Goal: Task Accomplishment & Management: Use online tool/utility

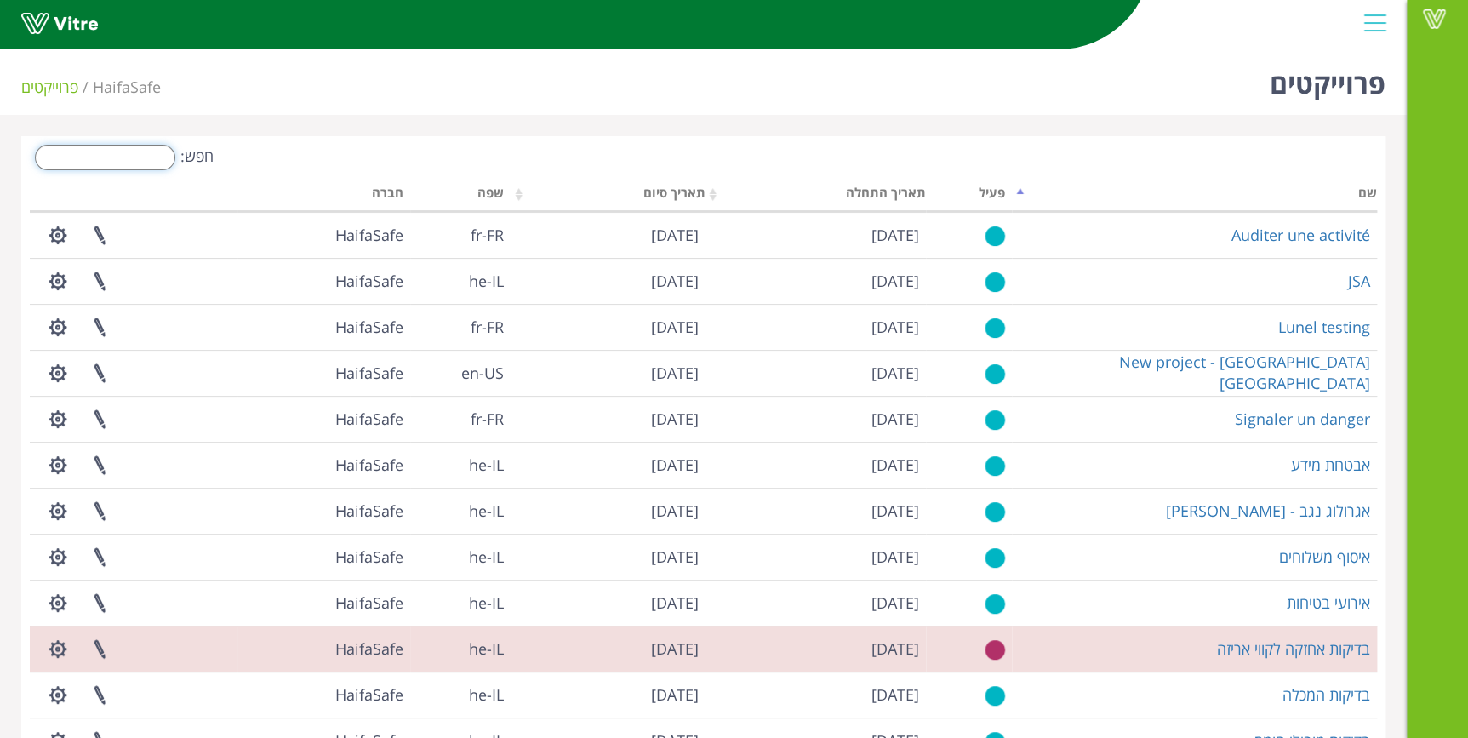
click at [111, 162] on input "חפש:" at bounding box center [105, 158] width 140 height 26
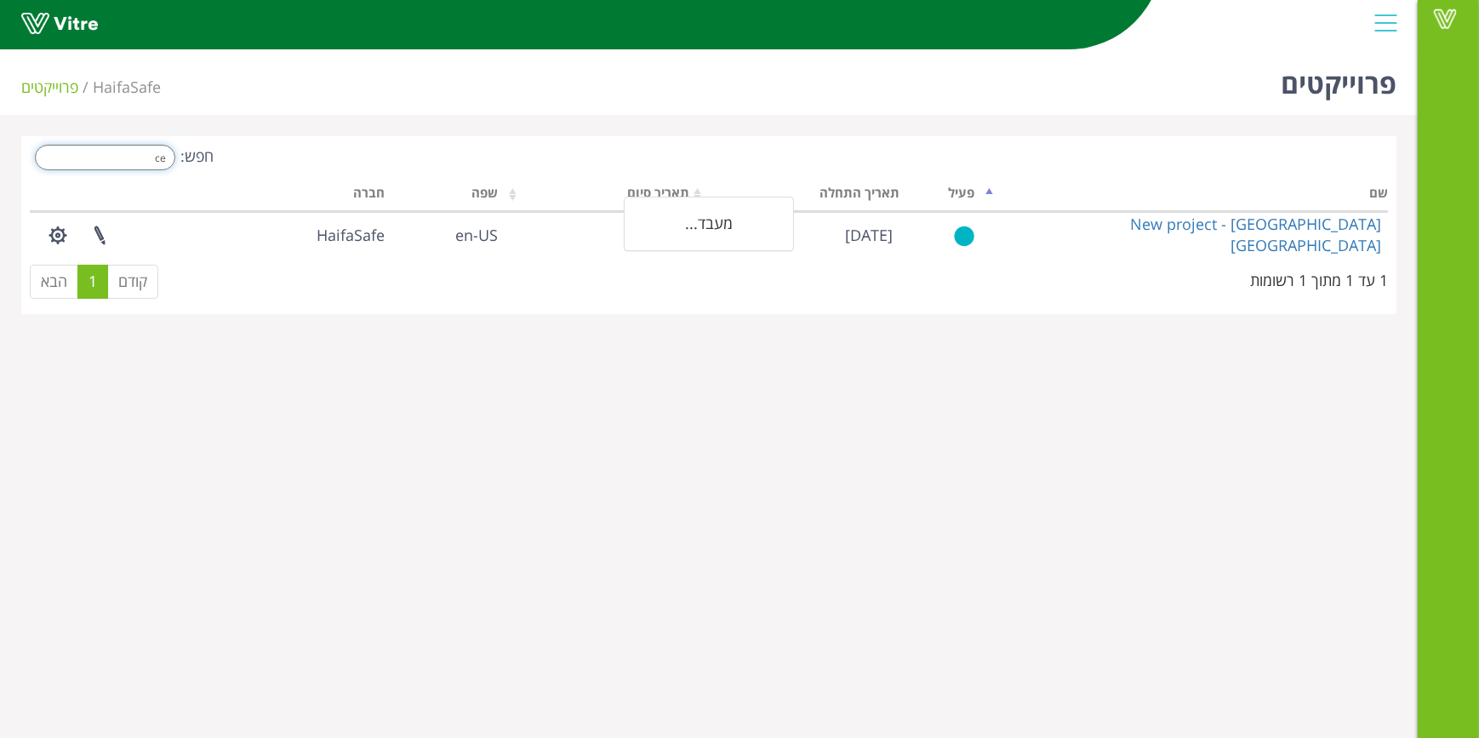
type input "c"
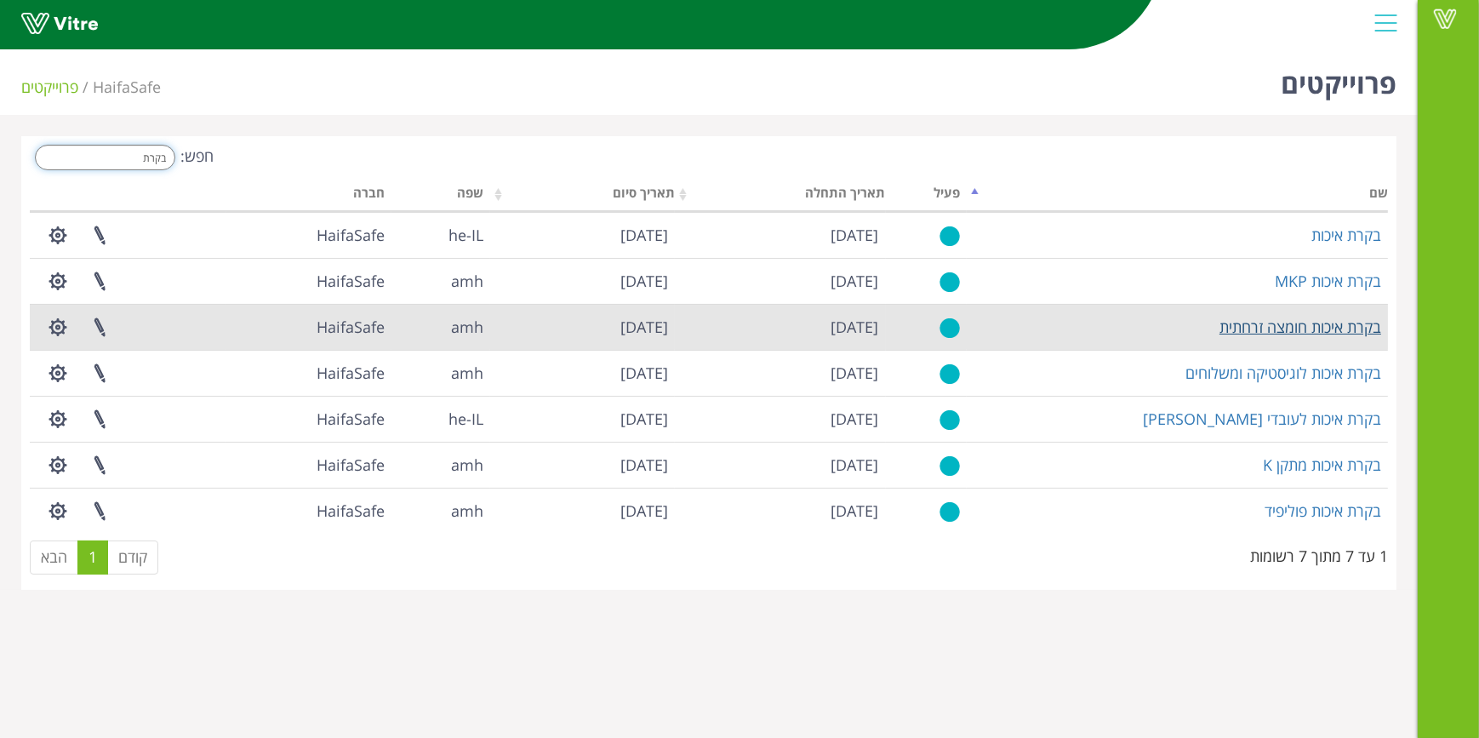
type input "בקרת"
click at [1319, 322] on link "בקרת איכות חומצה זרחתית" at bounding box center [1300, 327] width 162 height 20
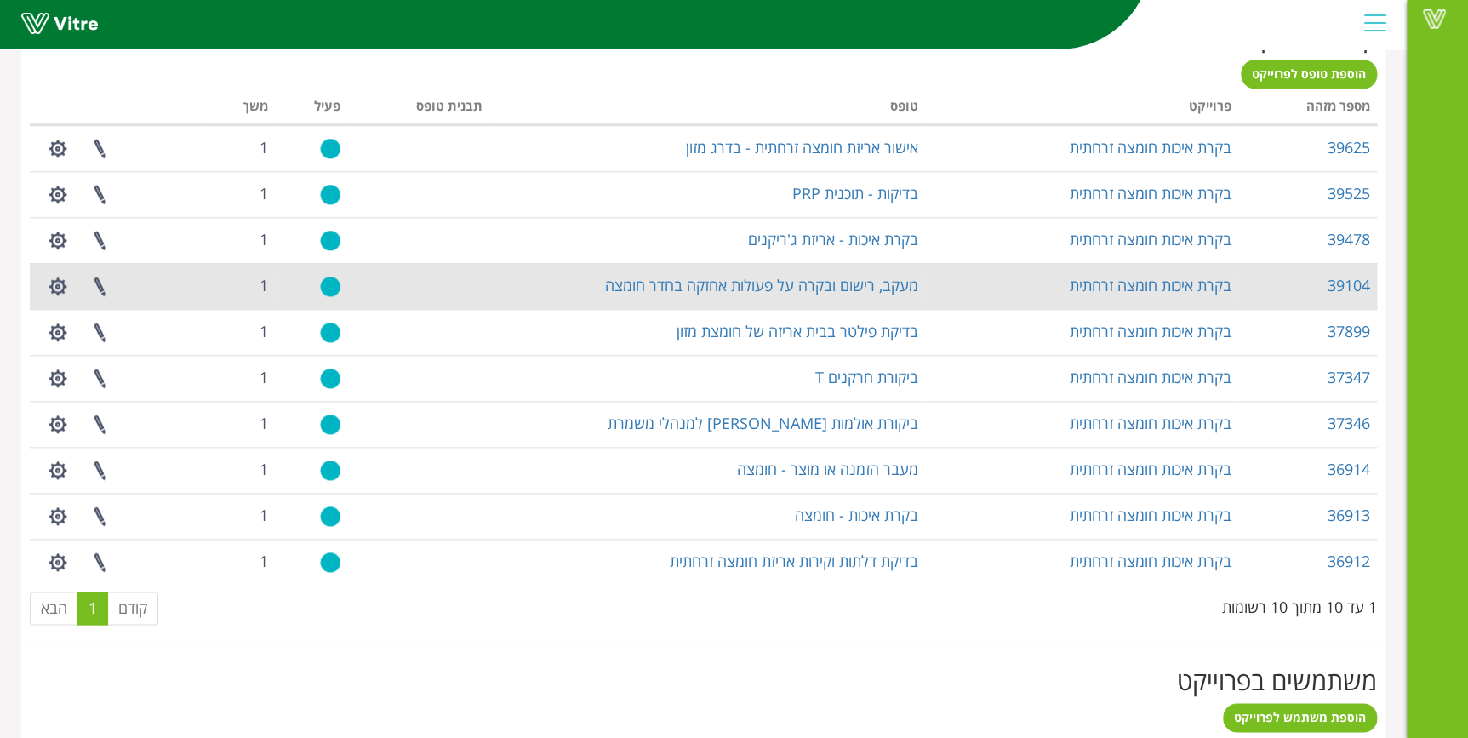
scroll to position [773, 0]
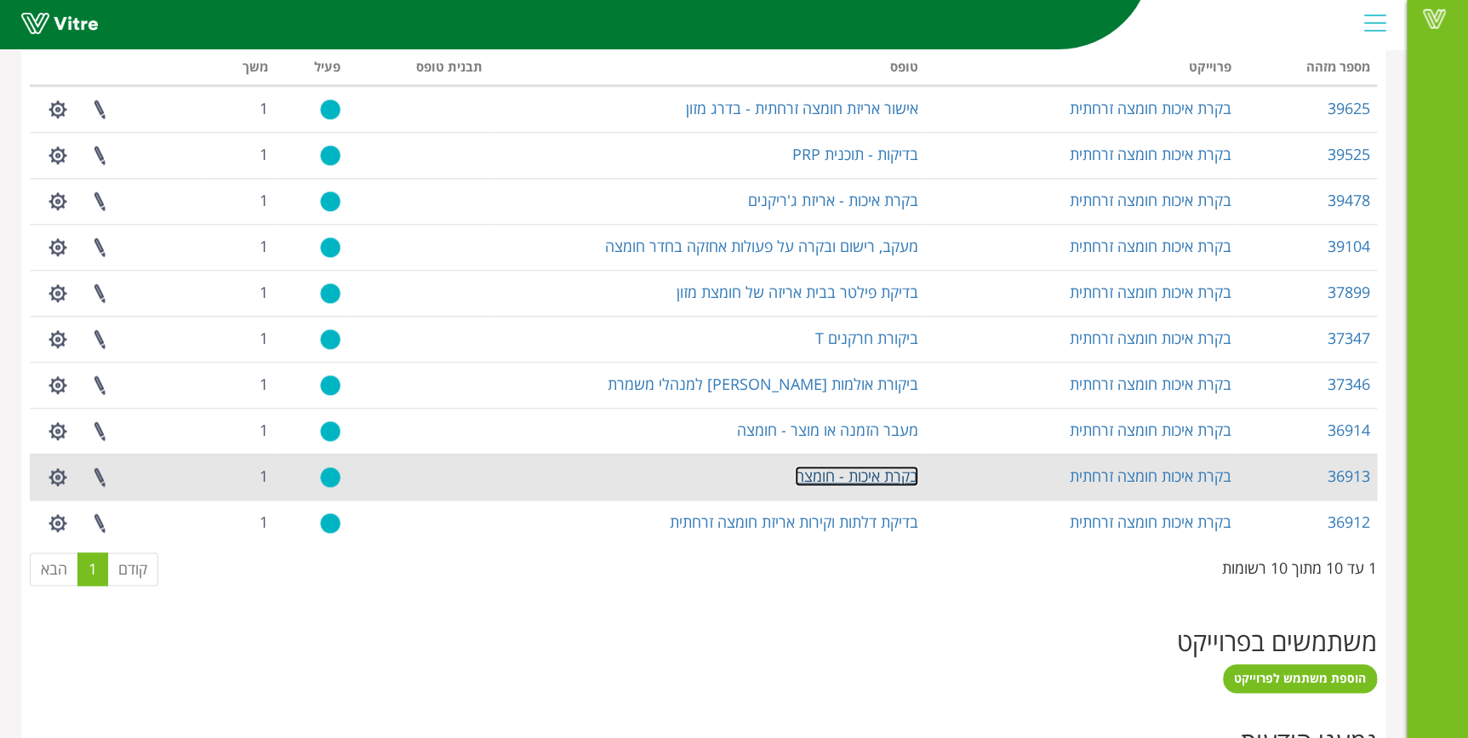
click at [863, 481] on link "בקרת איכות - חומצה" at bounding box center [856, 475] width 123 height 20
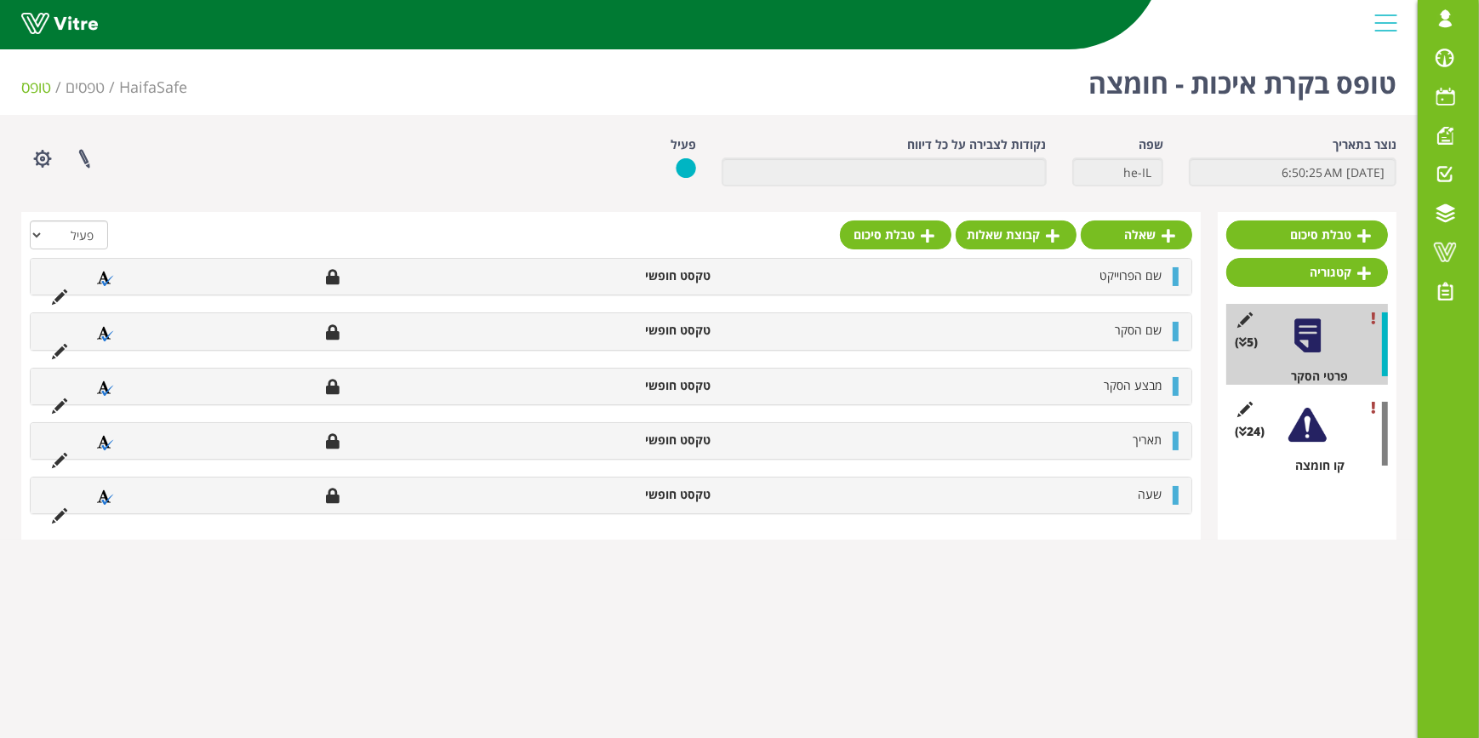
click at [1300, 422] on div at bounding box center [1307, 425] width 38 height 38
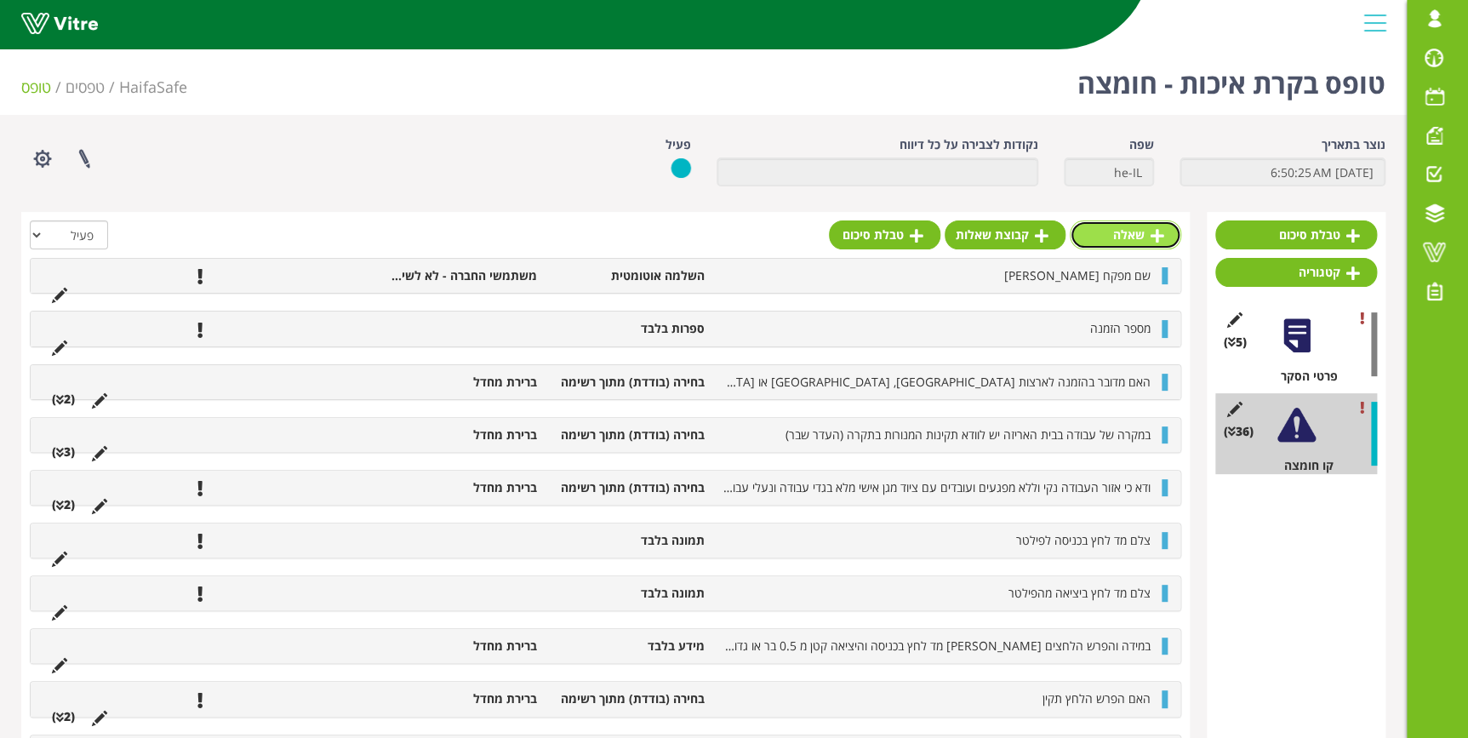
click at [1128, 238] on link "שאלה" at bounding box center [1125, 234] width 111 height 29
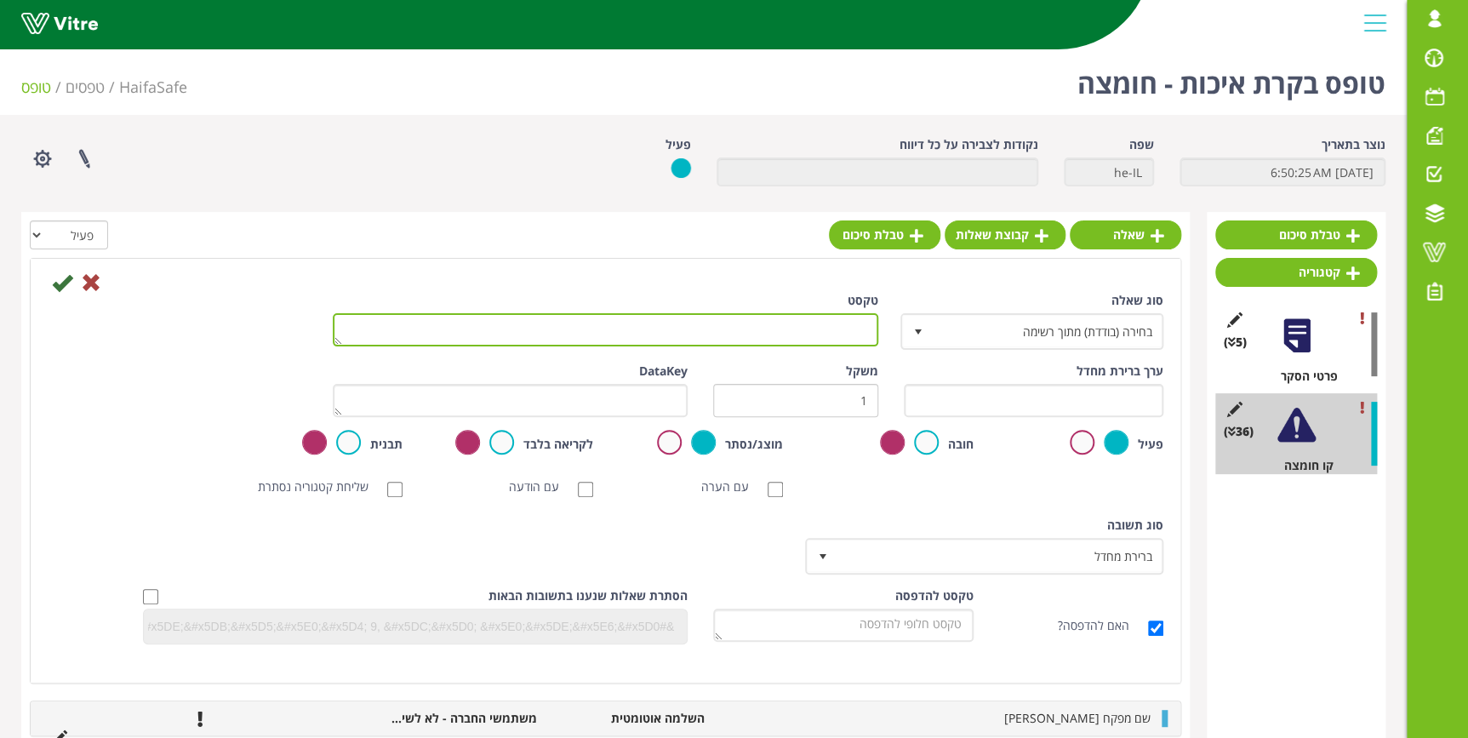
click at [826, 327] on textarea "טקסט" at bounding box center [605, 329] width 545 height 33
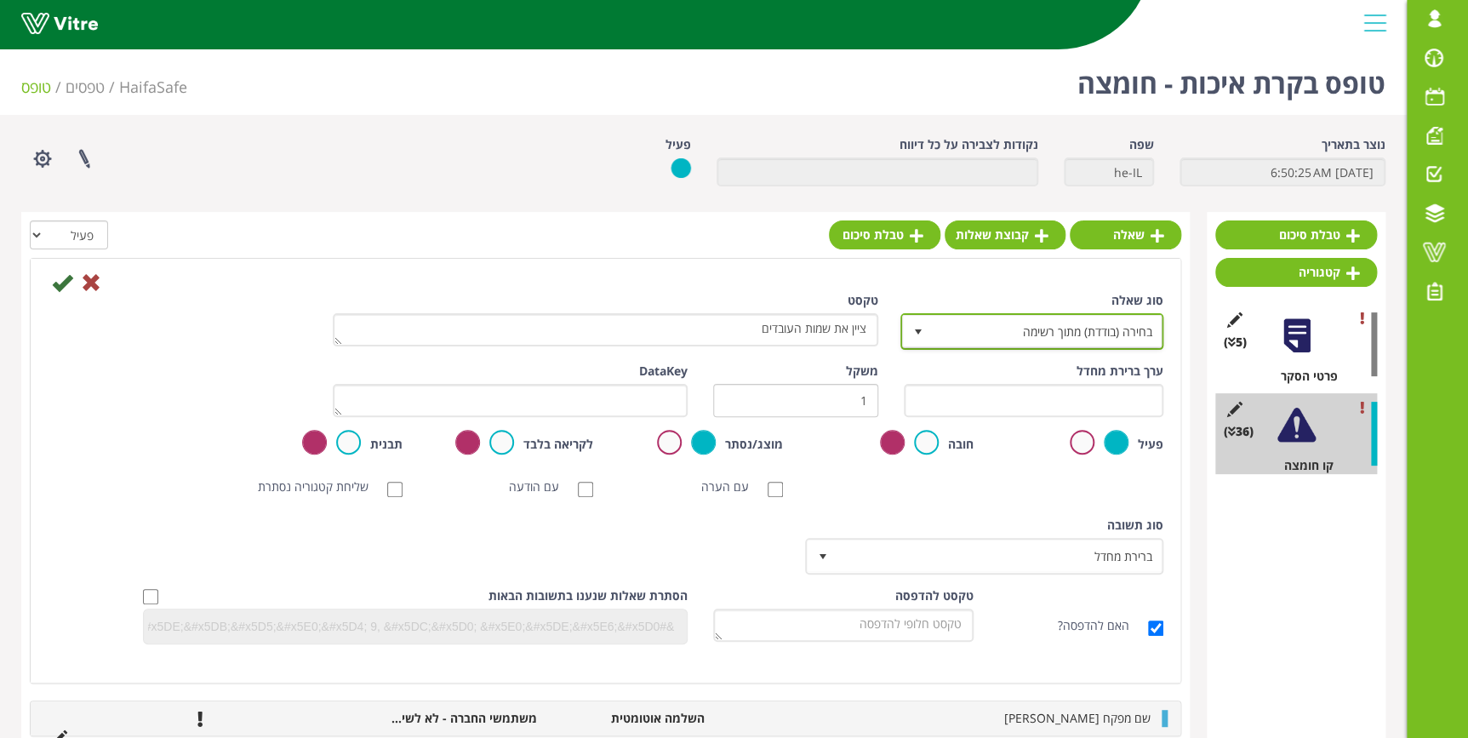
click at [1031, 347] on span "בחירה (בודדת) מתוך רשימה 3" at bounding box center [1031, 331] width 263 height 37
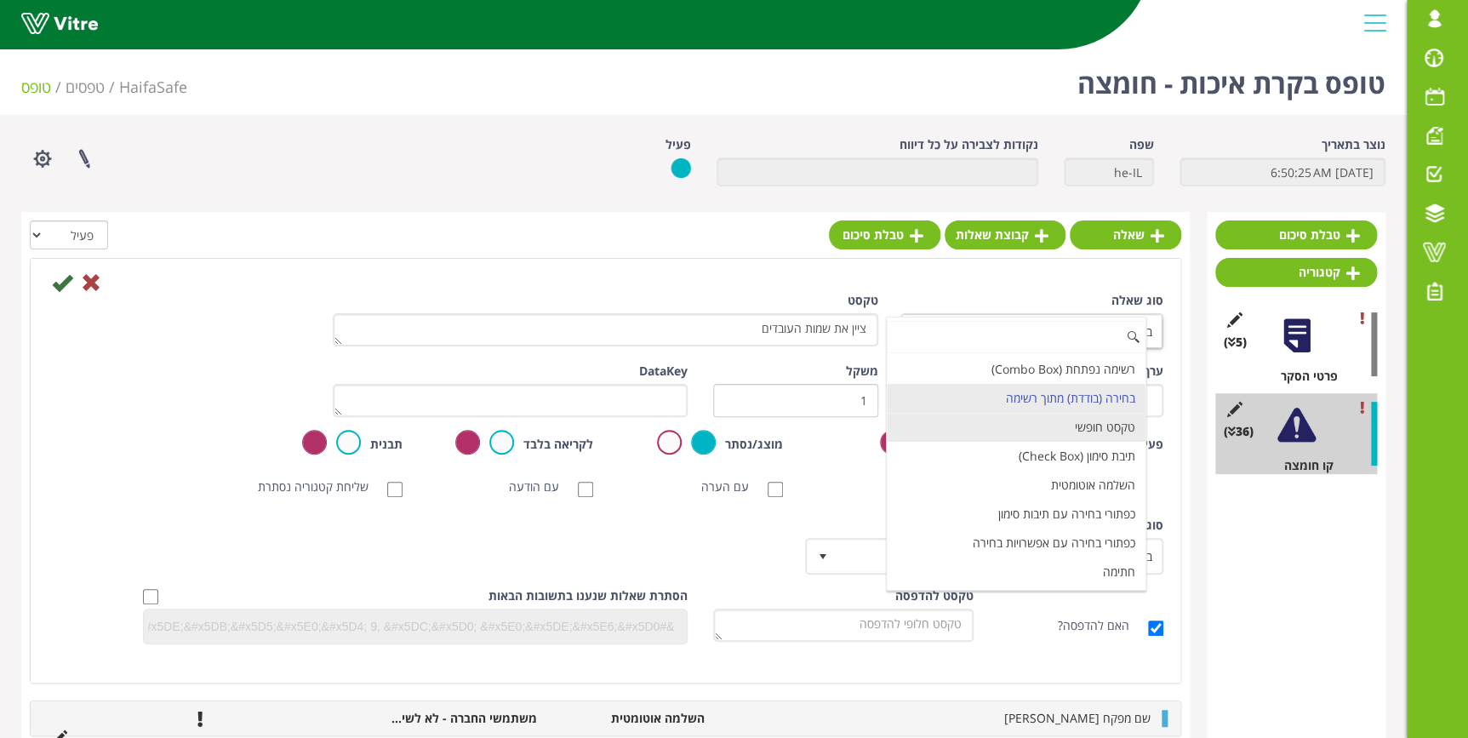
click at [1081, 431] on li "טקסט חופשי" at bounding box center [1016, 427] width 258 height 29
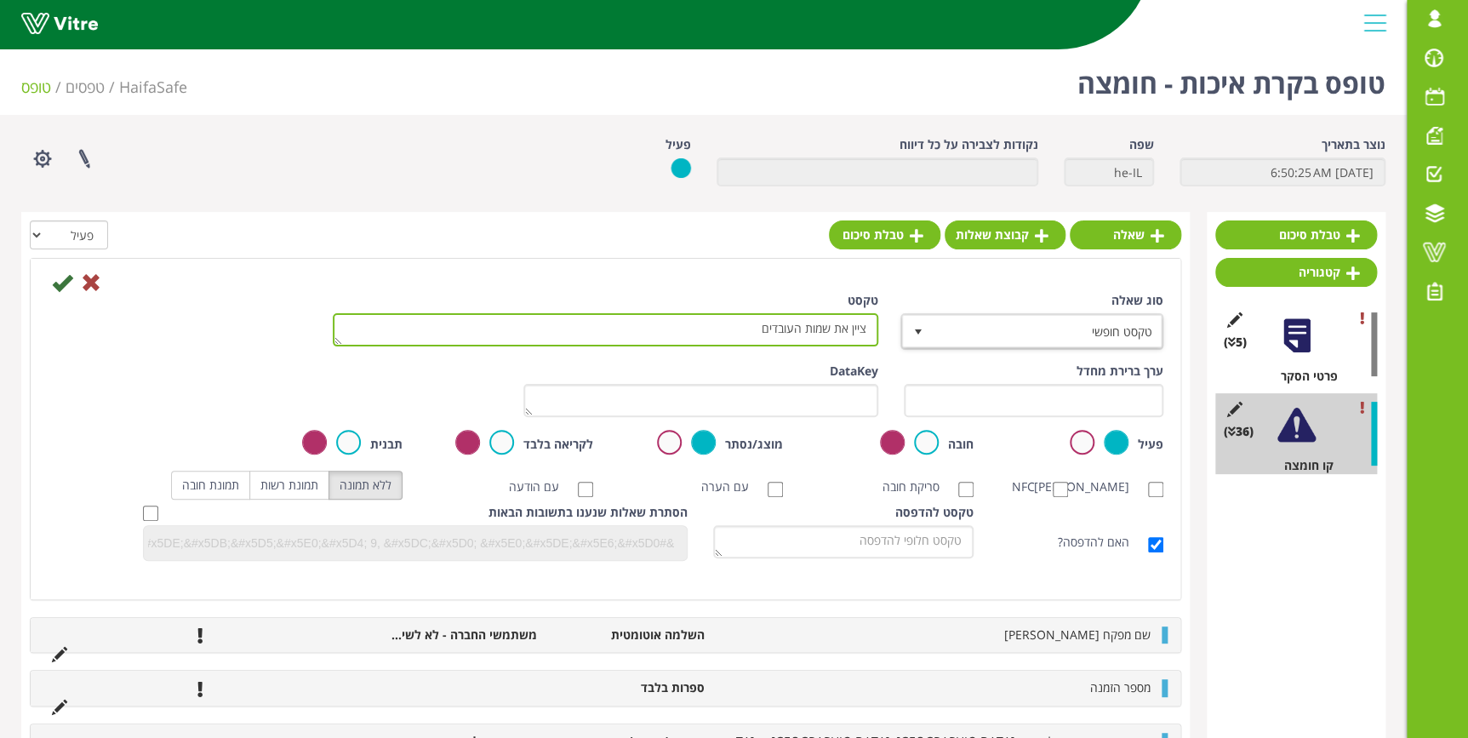
click at [748, 331] on textarea "ציין את שמות העובדים" at bounding box center [605, 329] width 545 height 33
type textarea "ציין את שמות העובדים בעמדה"
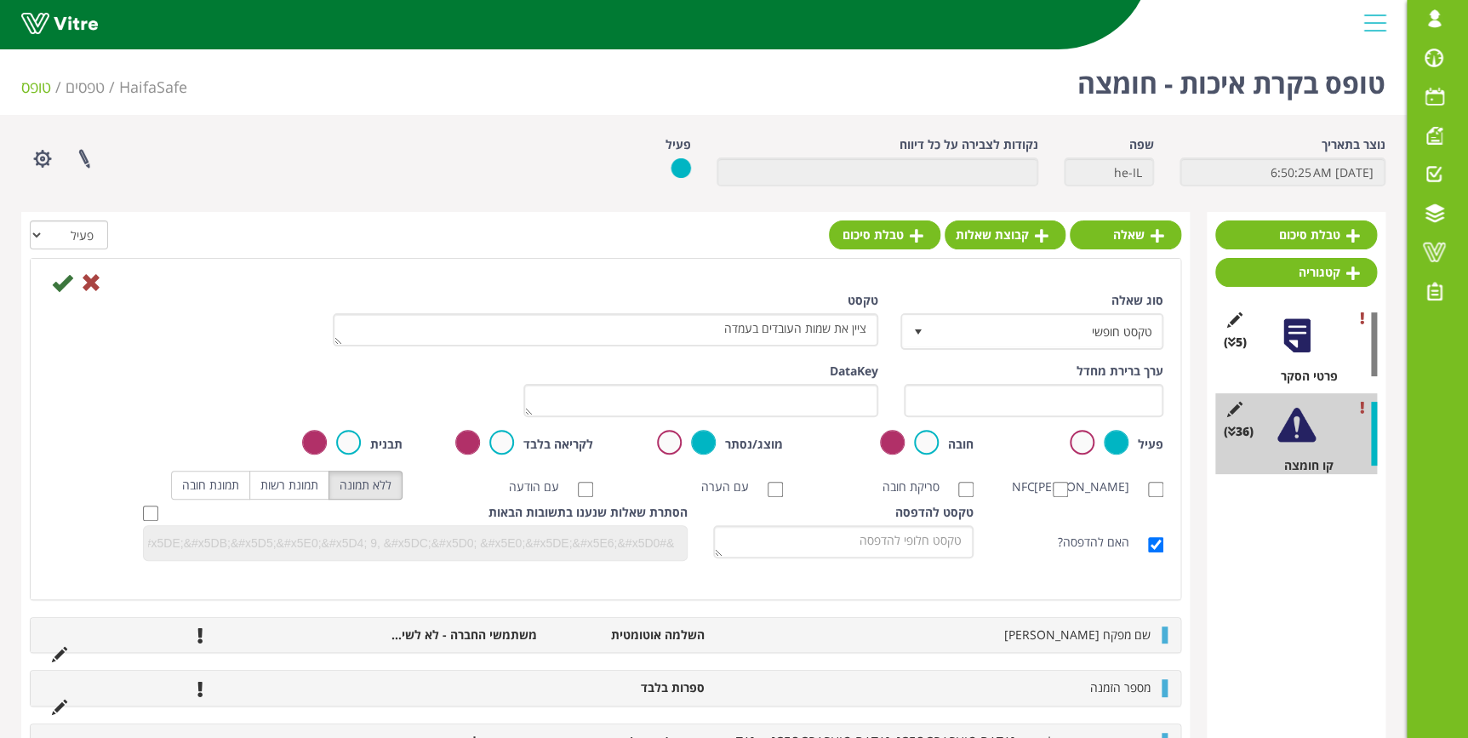
click at [937, 442] on div "חובה פעיל" at bounding box center [890, 443] width 165 height 27
click at [934, 442] on label at bounding box center [926, 442] width 25 height 25
click at [0, 0] on input "radio" at bounding box center [0, 0] width 0 height 0
click at [61, 288] on icon at bounding box center [62, 282] width 20 height 20
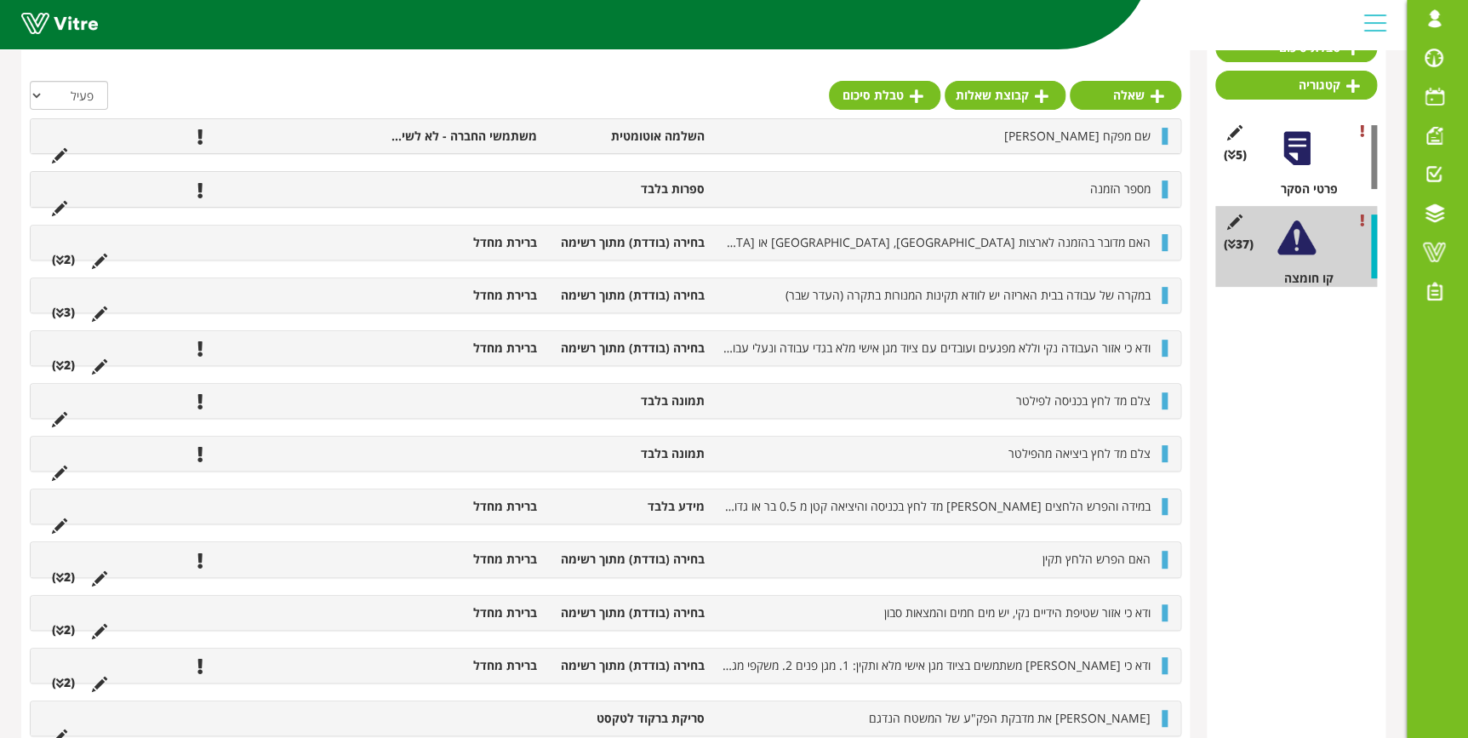
scroll to position [136, 0]
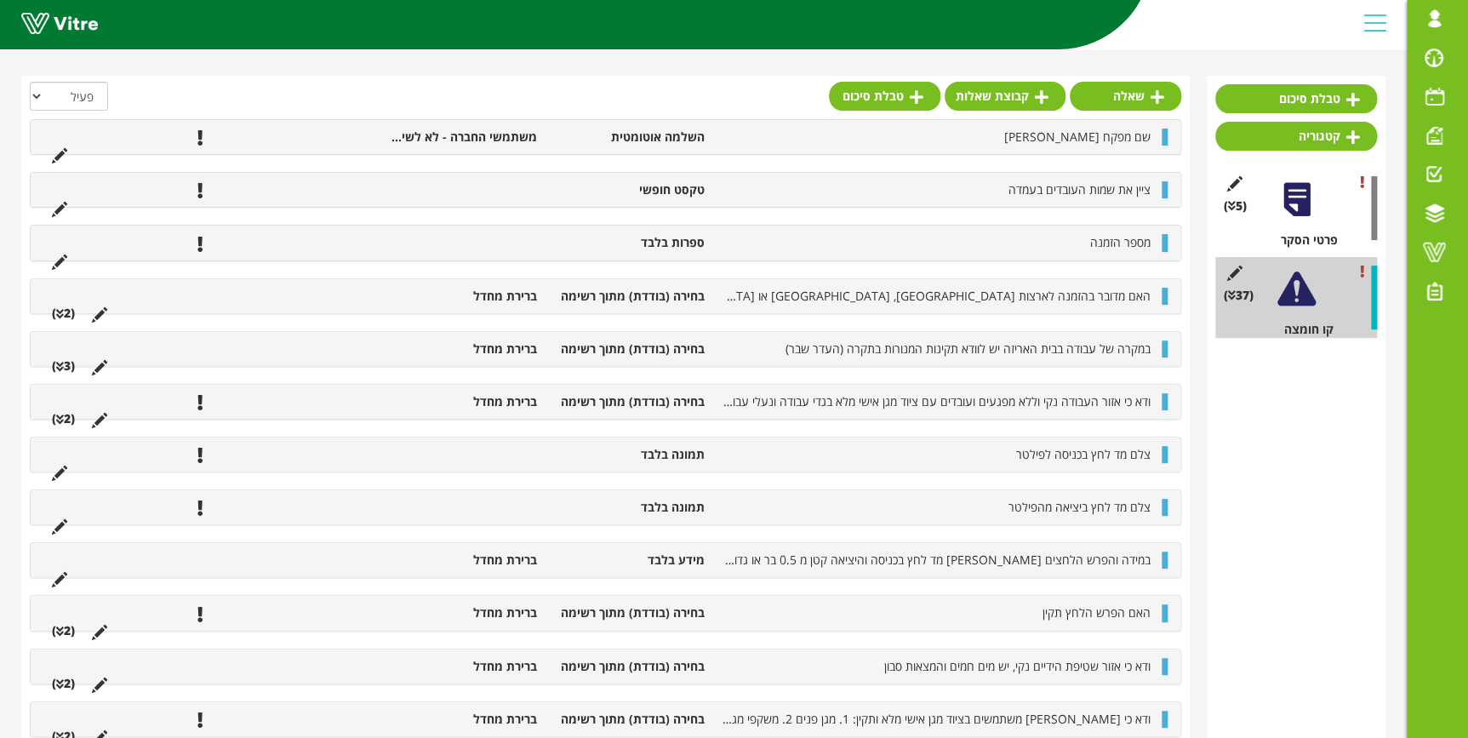
click at [416, 135] on li "משתמשי החברה - לא לשימוש" at bounding box center [462, 136] width 168 height 17
click at [62, 150] on icon at bounding box center [59, 155] width 15 height 15
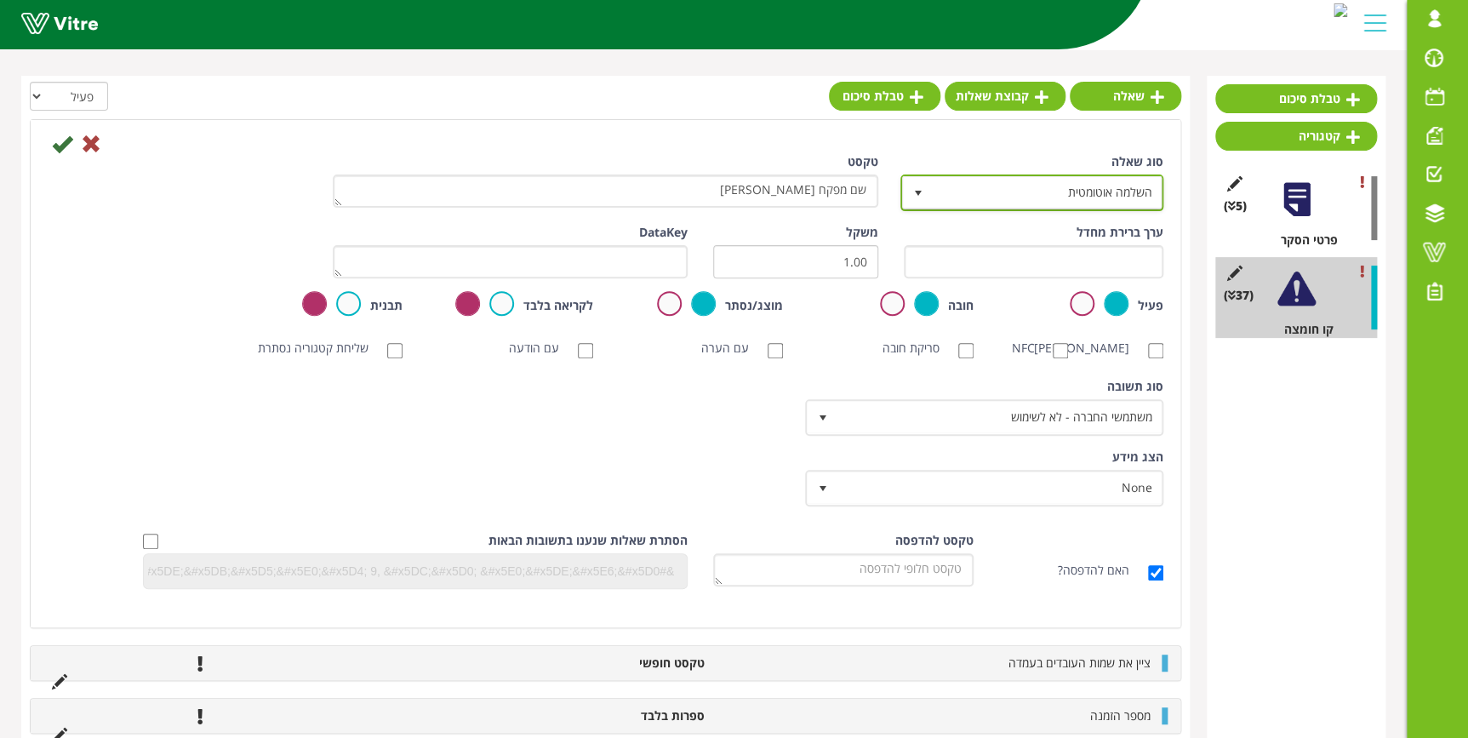
click at [1100, 197] on span "השלמה אוטומטית" at bounding box center [1047, 192] width 229 height 31
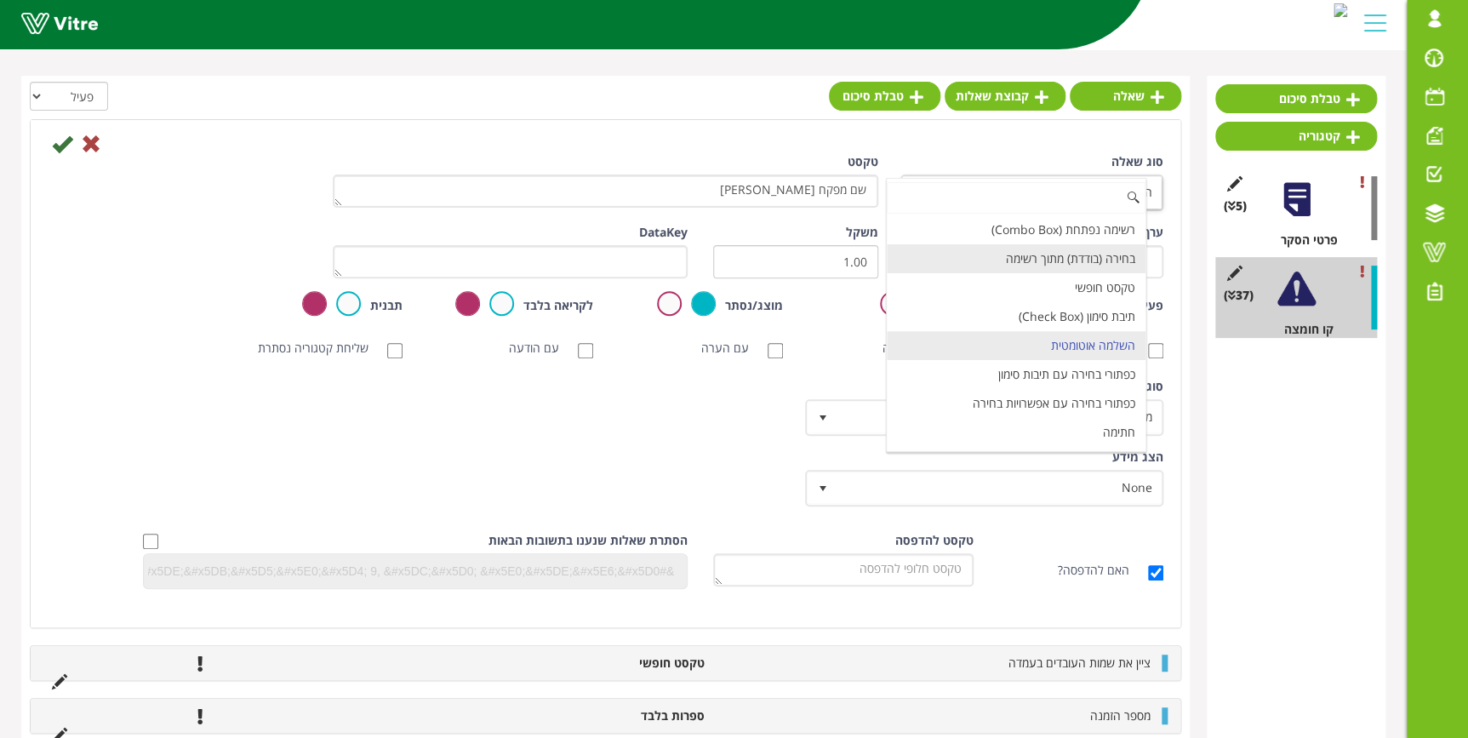
click at [1094, 252] on li "בחירה (בודדת) מתוך רשימה" at bounding box center [1016, 258] width 258 height 29
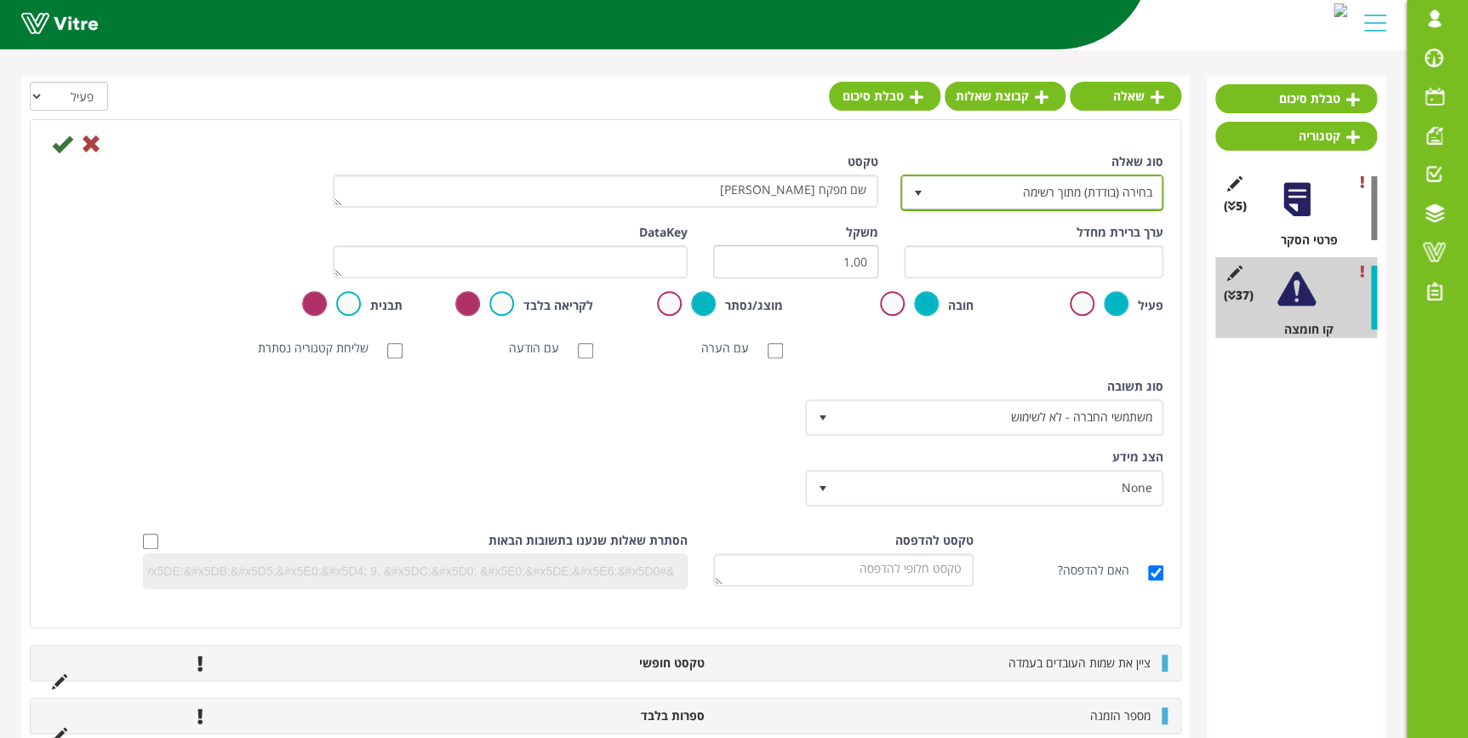
click at [1101, 194] on span "בחירה (בודדת) מתוך רשימה" at bounding box center [1047, 192] width 229 height 31
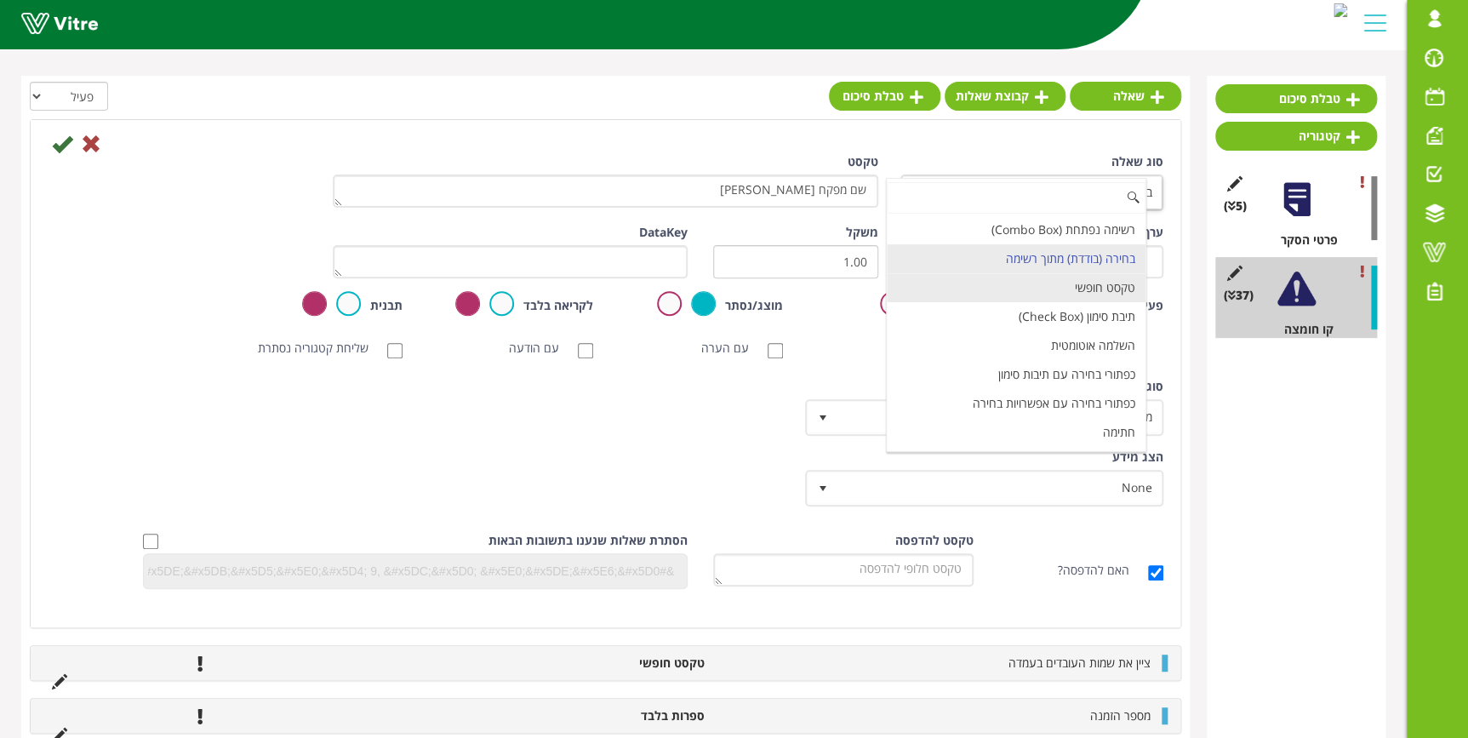
click at [1110, 287] on li "טקסט חופשי" at bounding box center [1016, 287] width 258 height 29
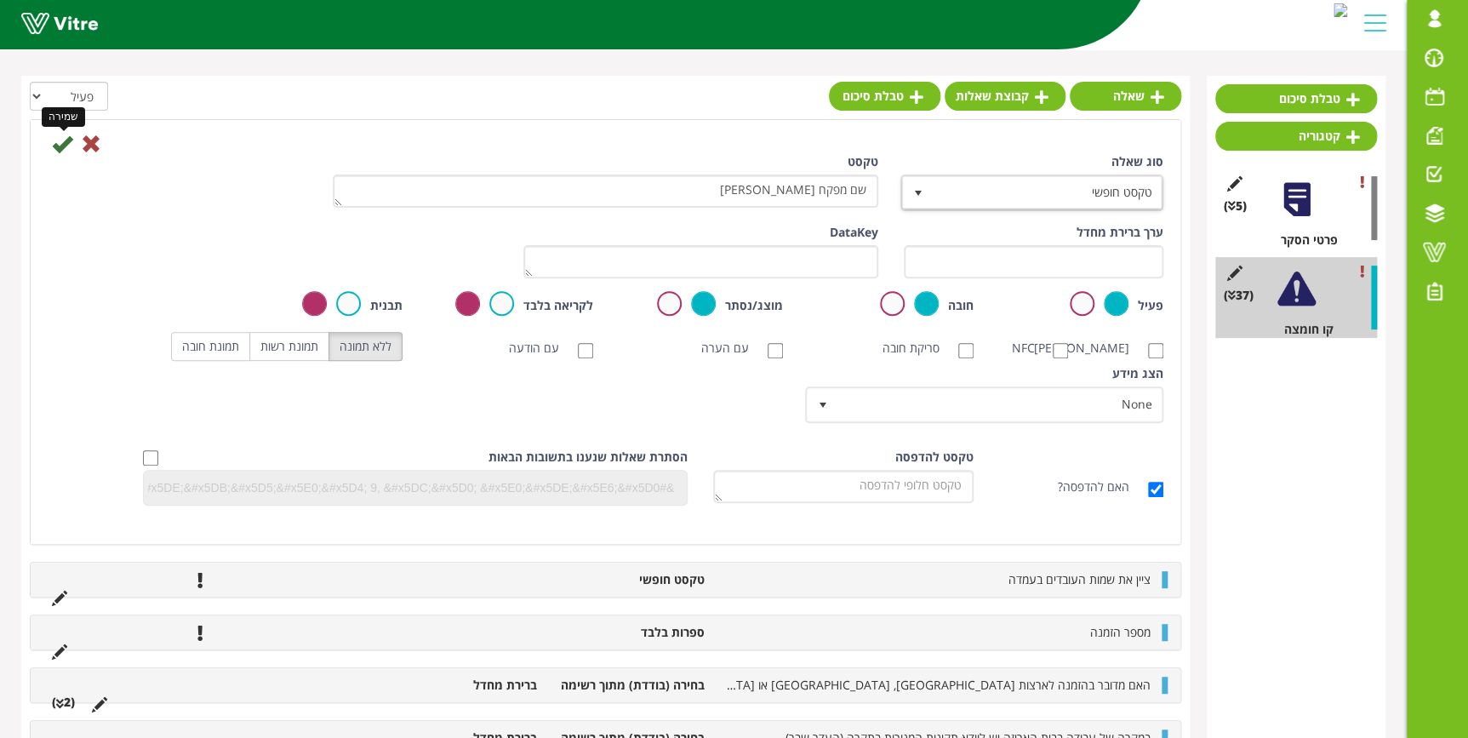
click at [66, 144] on icon at bounding box center [62, 144] width 20 height 20
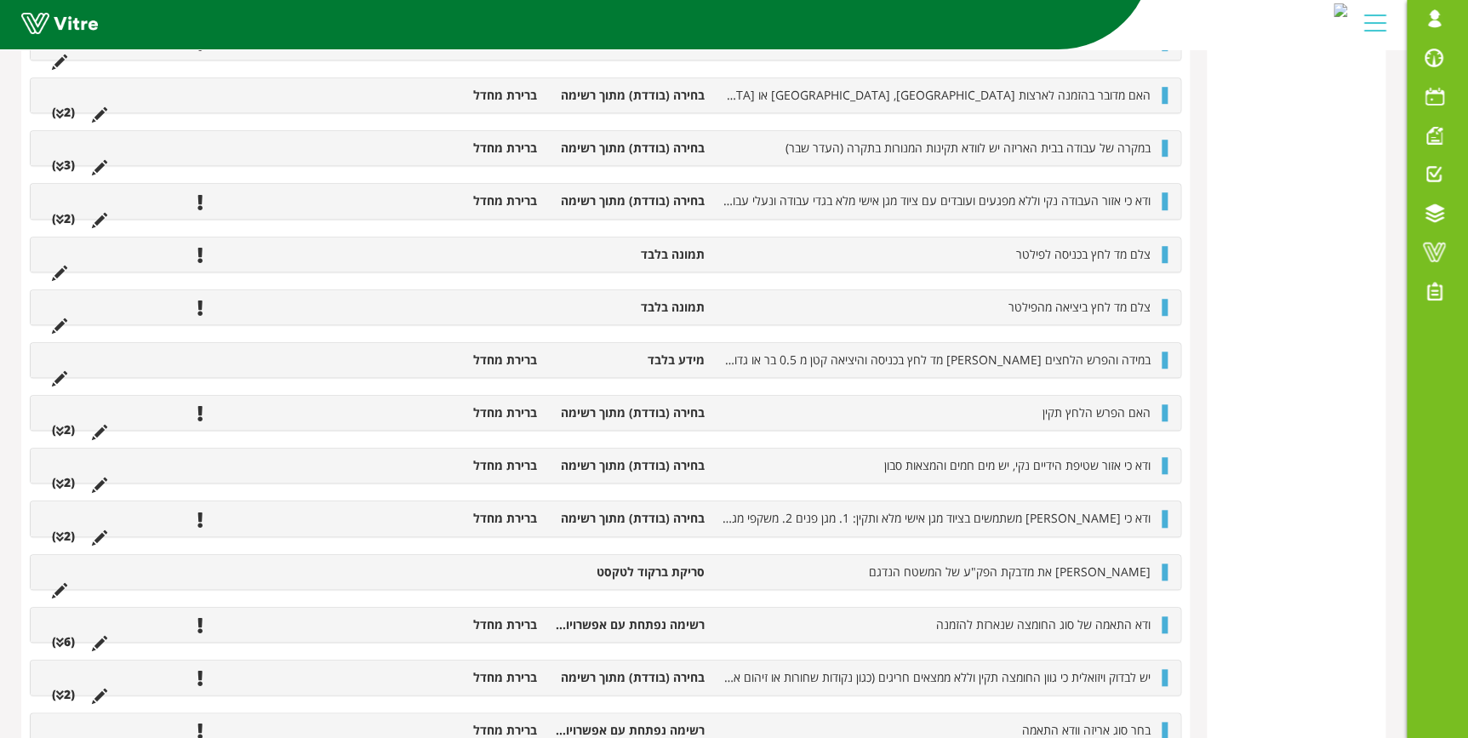
scroll to position [619, 0]
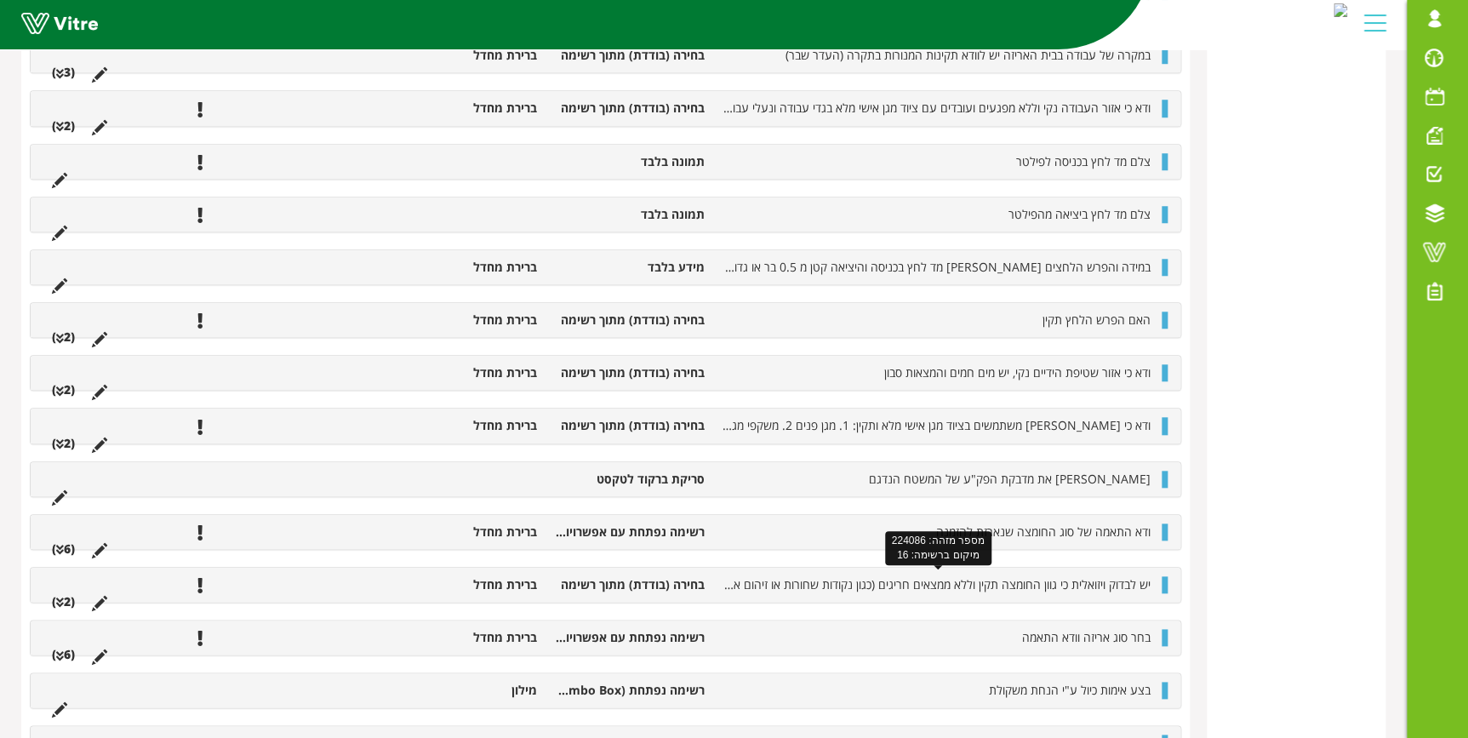
click at [987, 579] on span "יש לבדוק ויזואלית כי גוון החומצה תקין וללא ממצאים חריגים (כגון נקודות שחורות או…" at bounding box center [933, 584] width 434 height 16
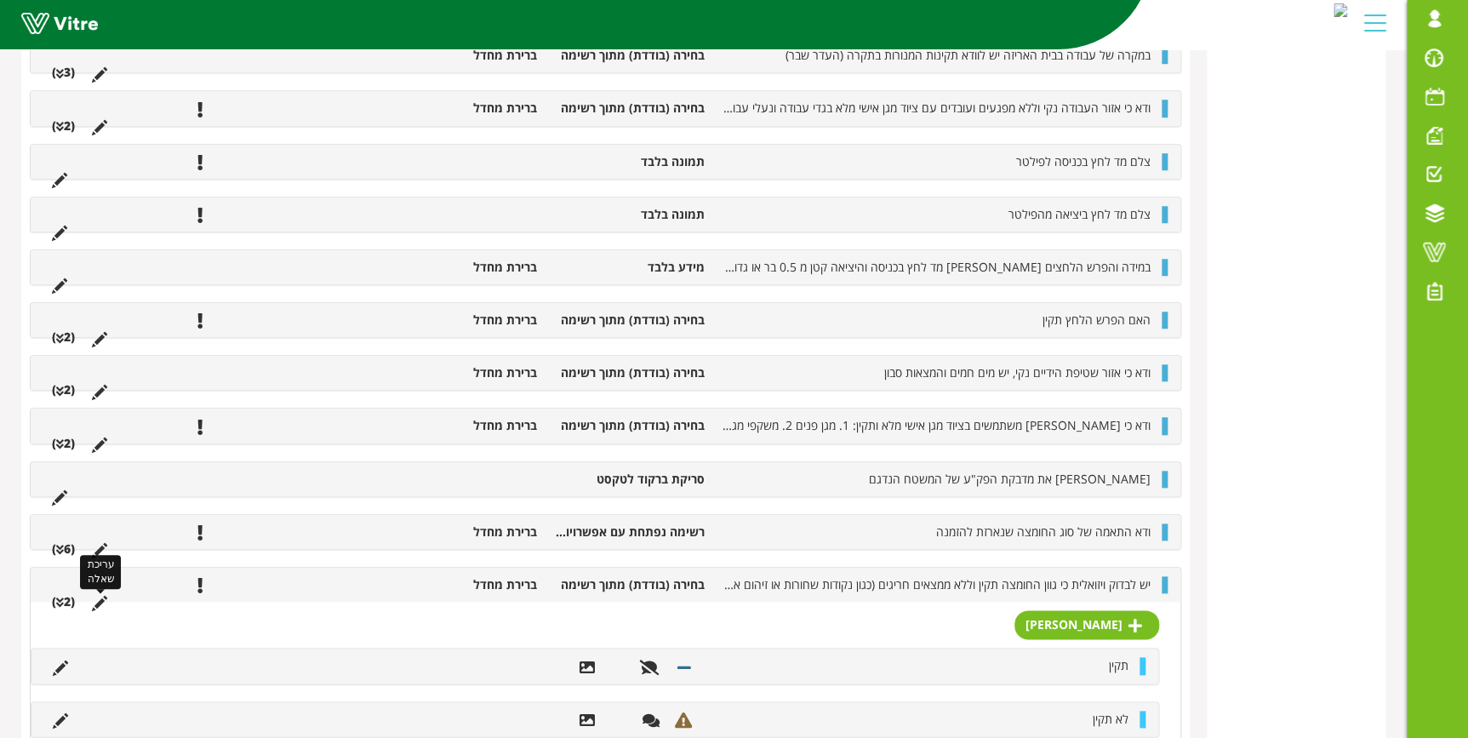
click at [100, 598] on icon at bounding box center [99, 603] width 15 height 15
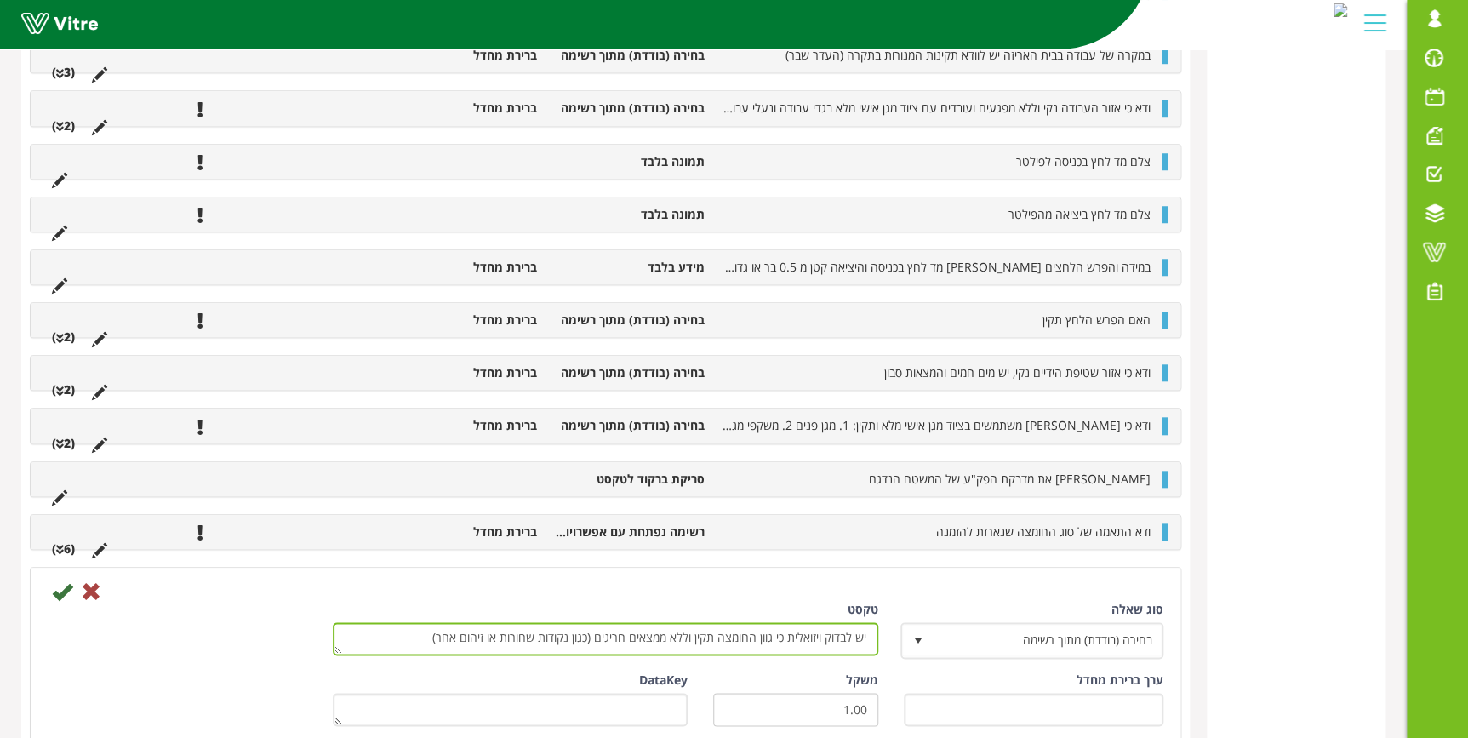
drag, startPoint x: 784, startPoint y: 634, endPoint x: 710, endPoint y: 630, distance: 73.3
click at [710, 630] on textarea "יש לבדוק ויזואלית כי גוון החומצה תקין וללא ממצאים חריגים (כגון נקודות שחורות או…" at bounding box center [605, 638] width 545 height 33
drag, startPoint x: 785, startPoint y: 634, endPoint x: 174, endPoint y: 634, distance: 611.8
click at [174, 634] on div "סוג שאלה בחירה (בודדת) מתוך רשימה 3 טקסט יש לבדוק ויזואלית כי גוון החומצה תקין …" at bounding box center [605, 636] width 1141 height 71
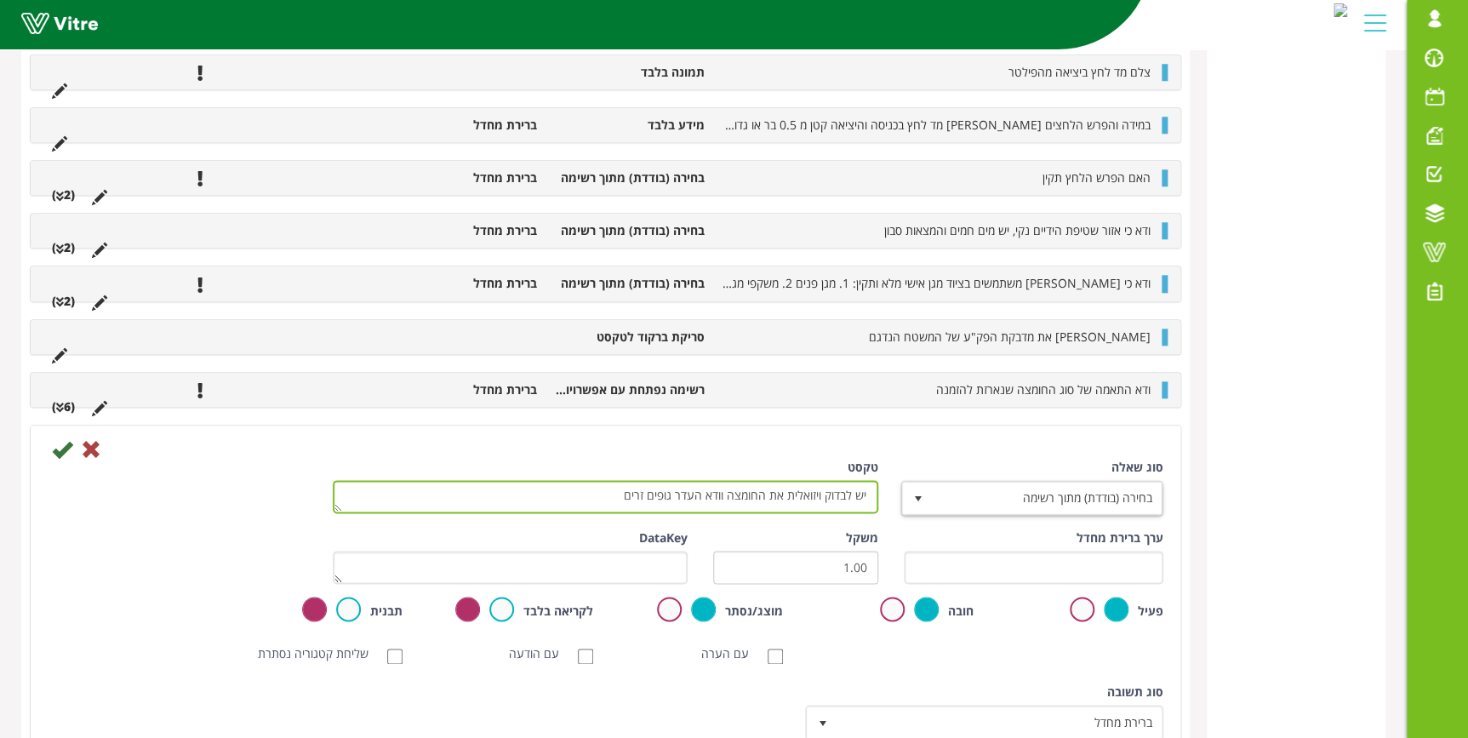
scroll to position [773, 0]
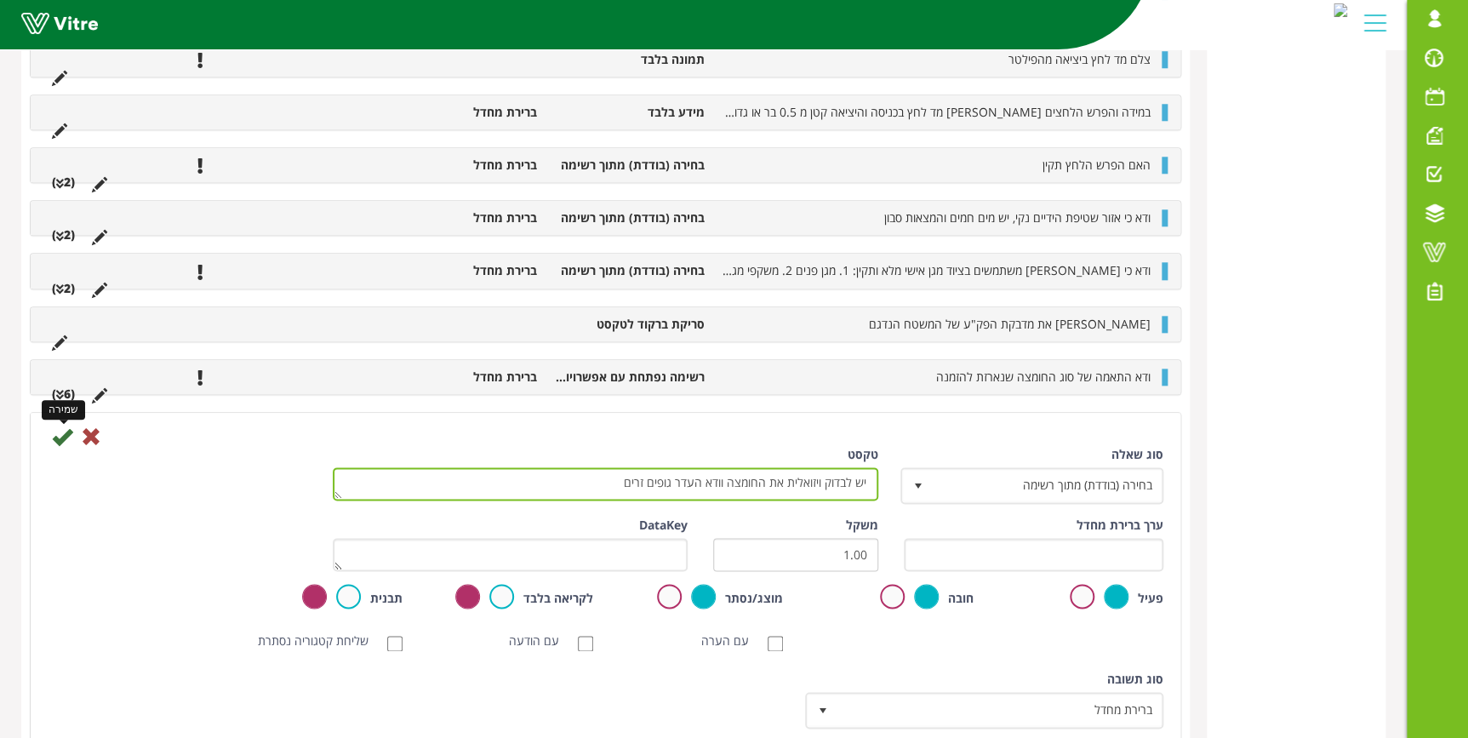
type textarea "יש לבדוק ויזואלית את החומצה וודא העדר גופים זרים"
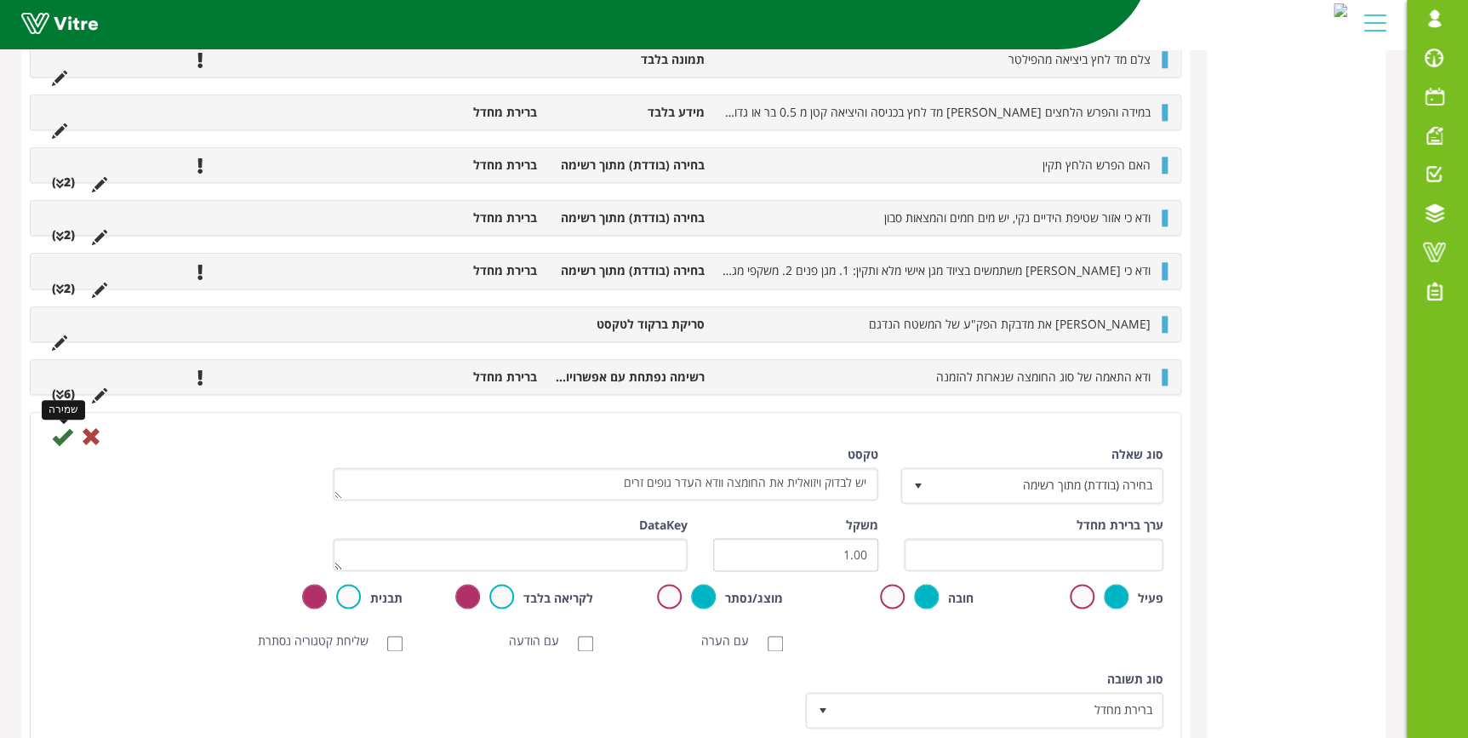
click at [61, 427] on icon at bounding box center [62, 436] width 20 height 20
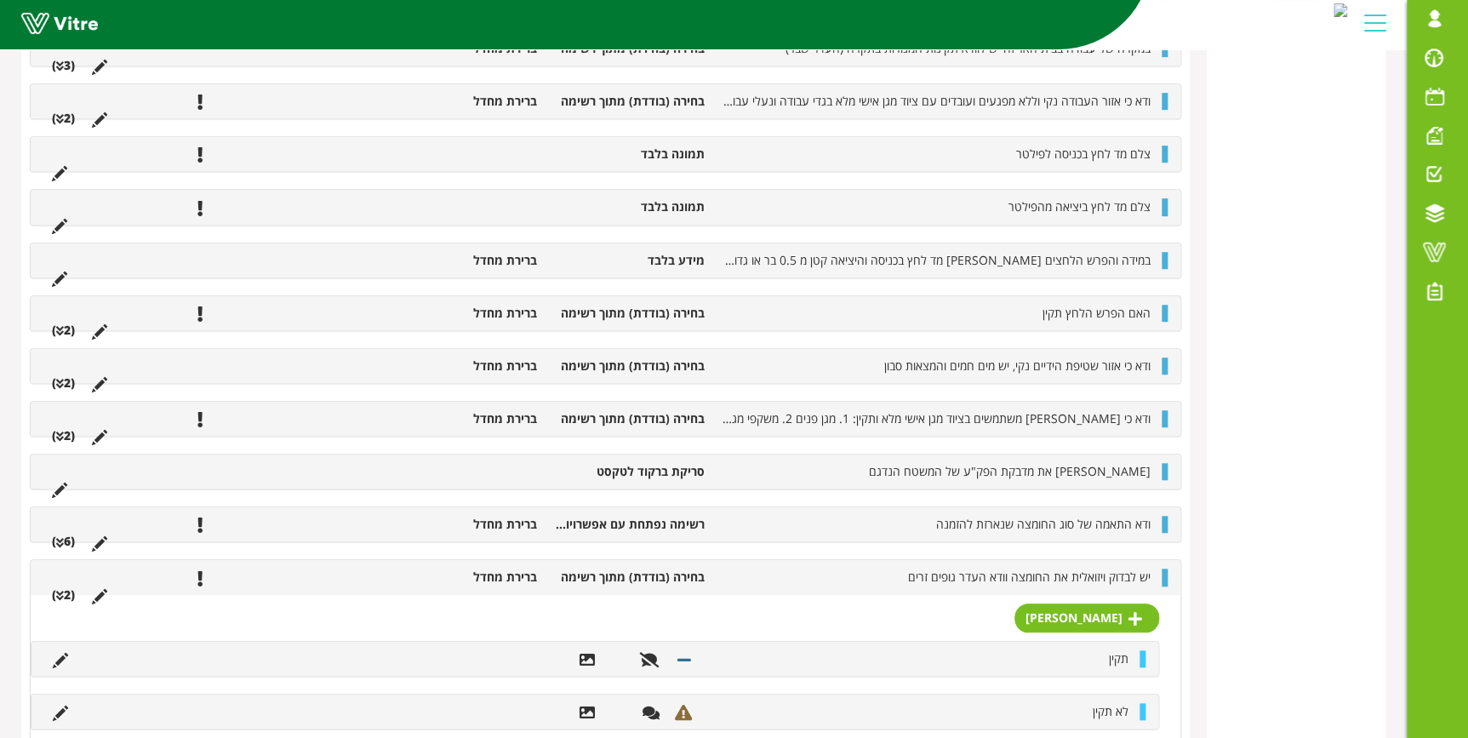
scroll to position [464, 0]
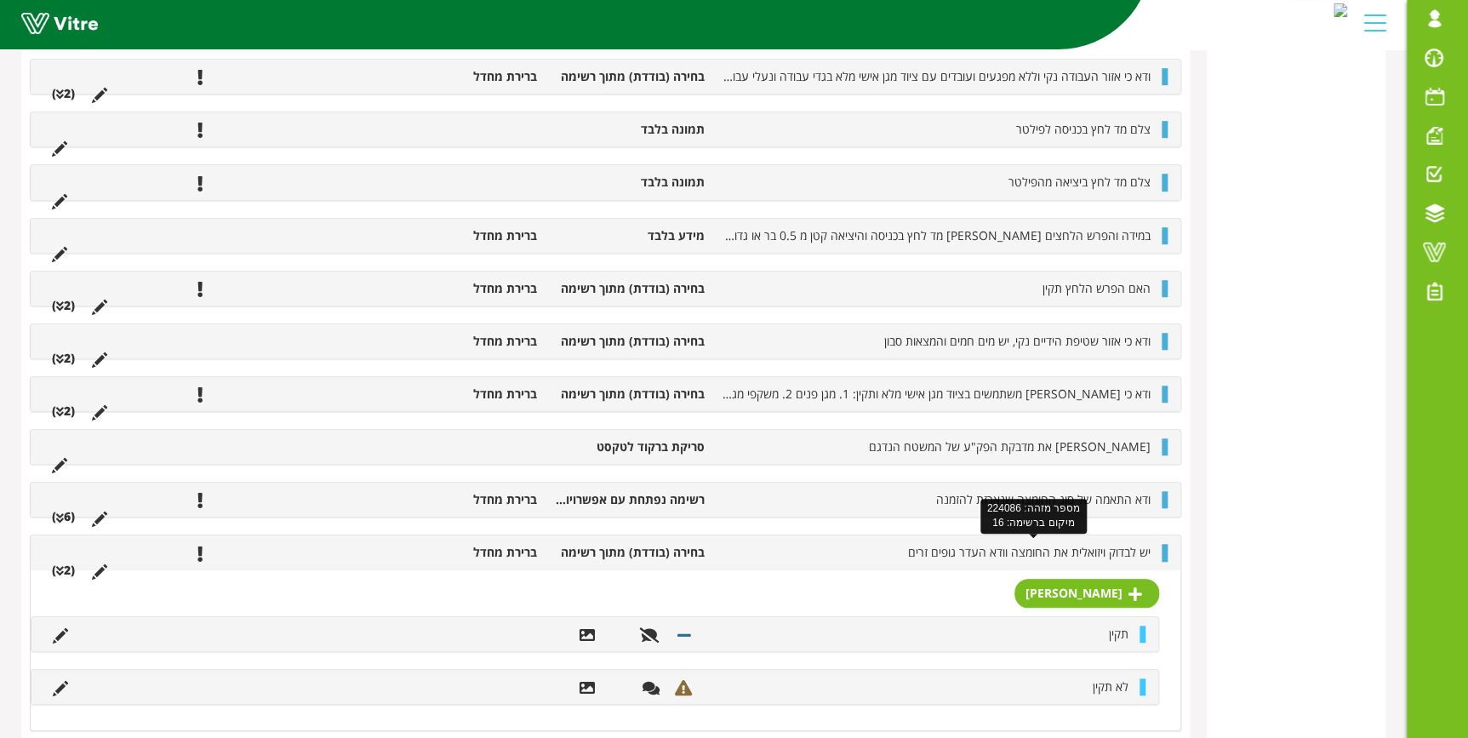
click at [1064, 553] on span "יש לבדוק ויזואלית את החומצה וודא העדר גופים זרים" at bounding box center [1029, 552] width 242 height 16
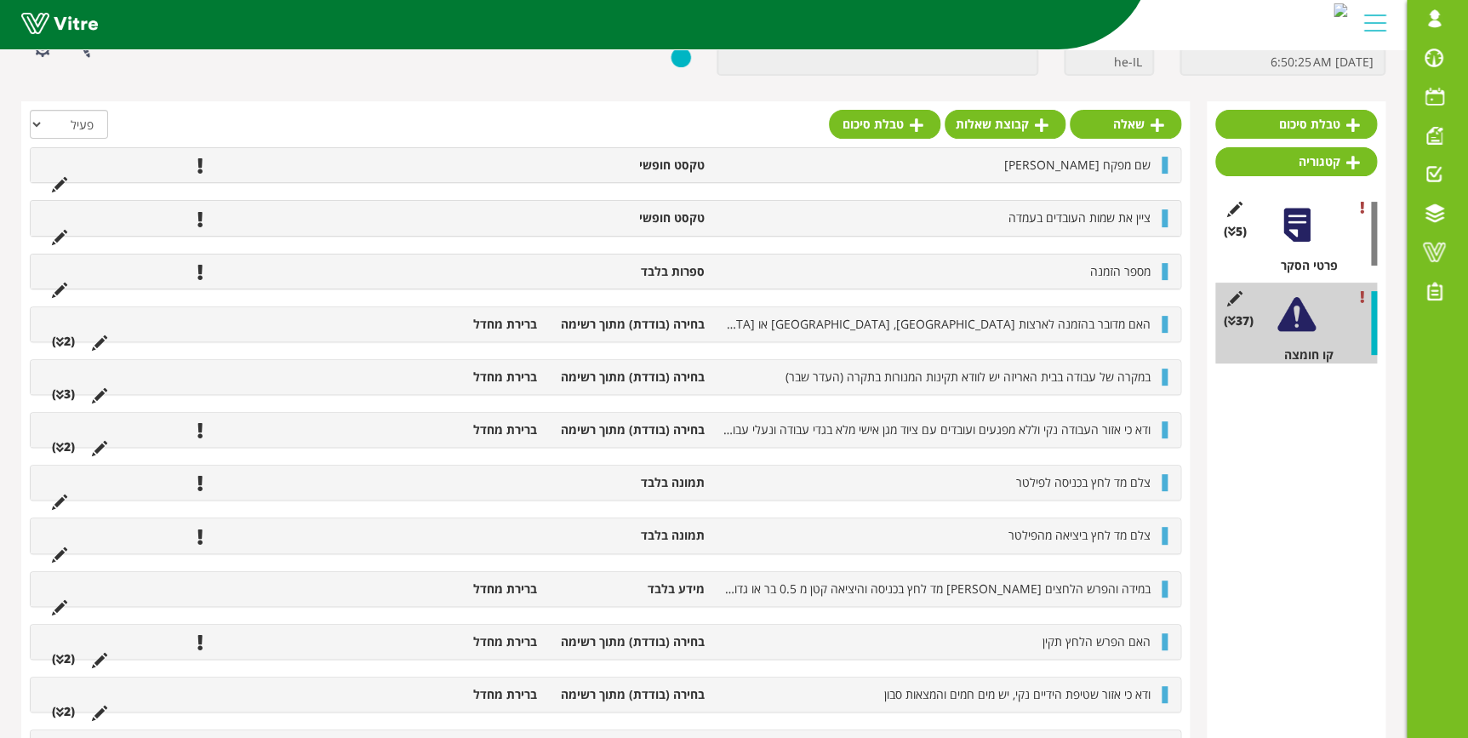
scroll to position [0, 0]
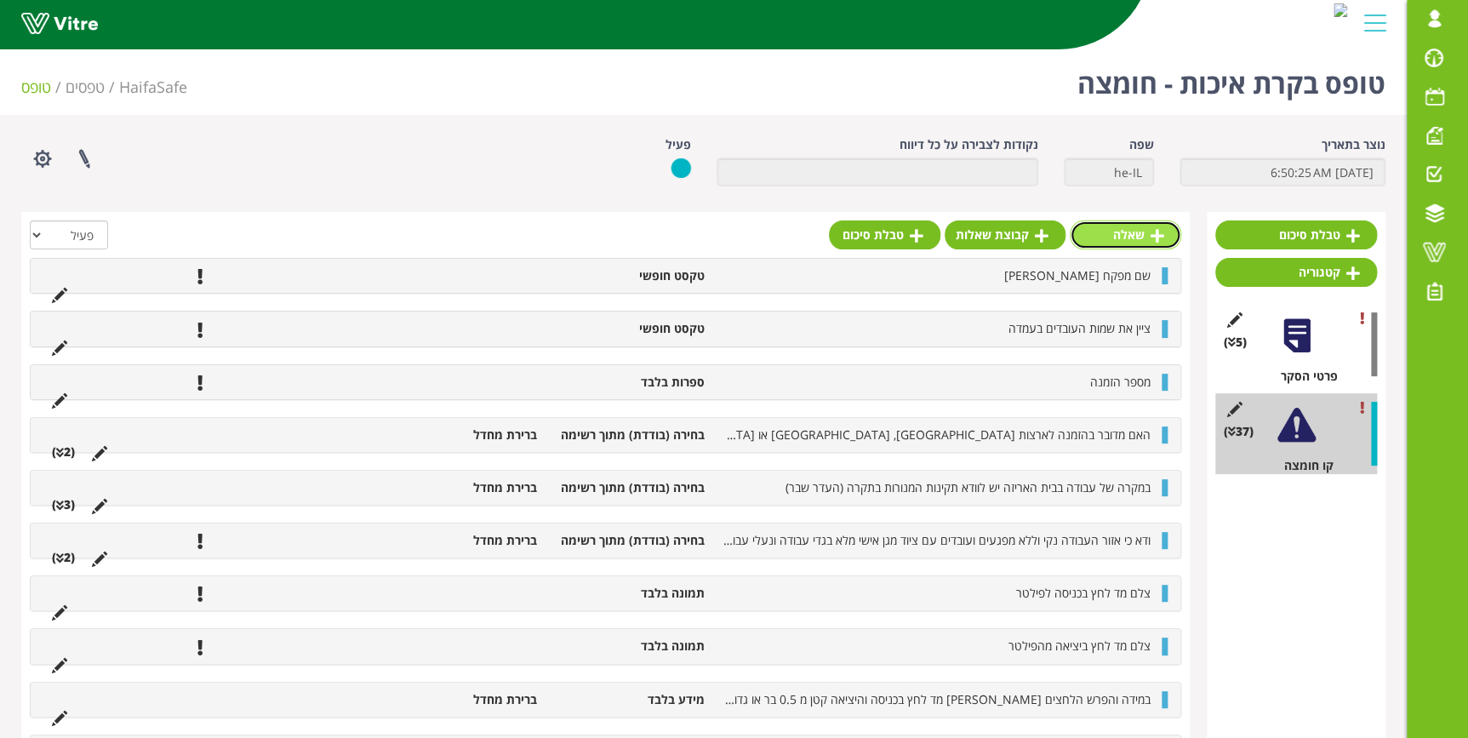
click at [1144, 225] on link "שאלה" at bounding box center [1125, 234] width 111 height 29
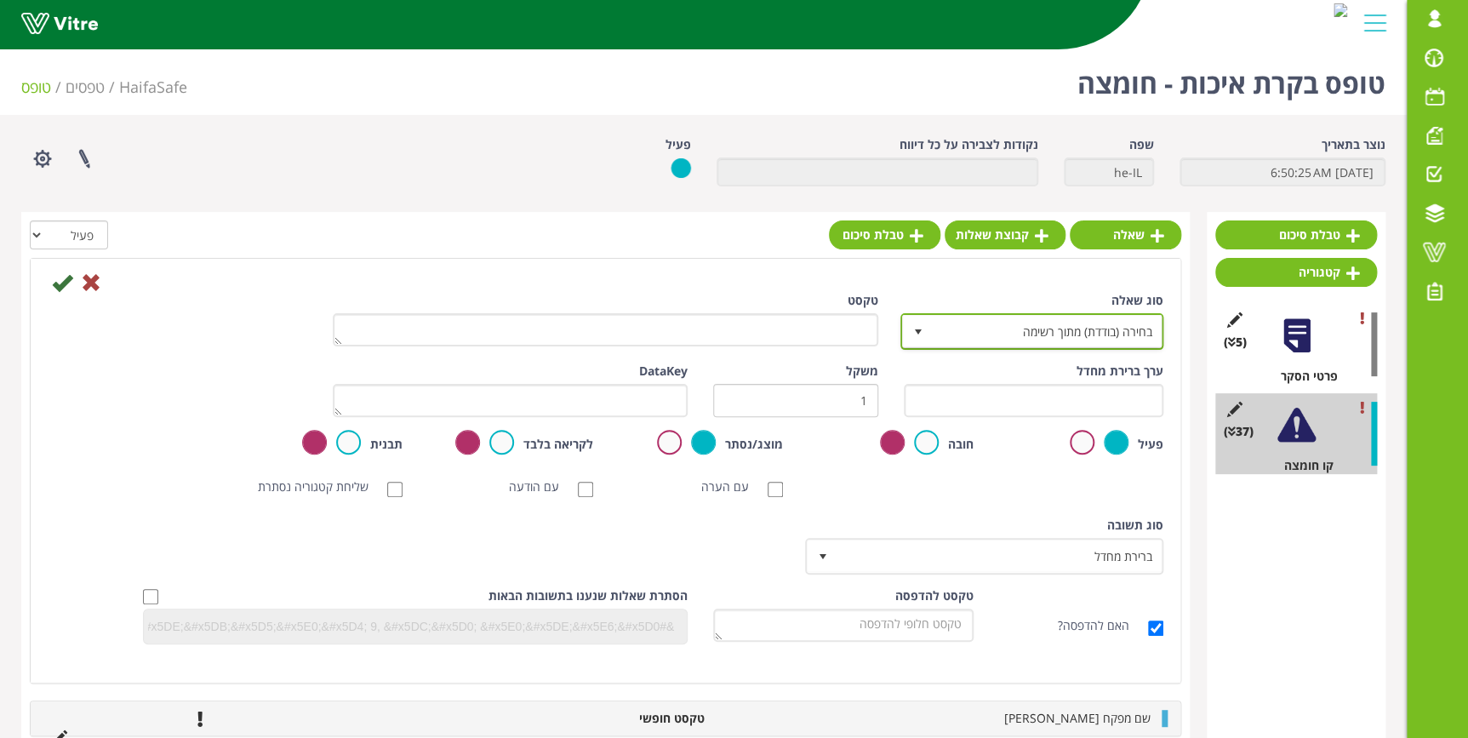
click at [952, 339] on span "בחירה (בודדת) מתוך רשימה" at bounding box center [1047, 331] width 229 height 31
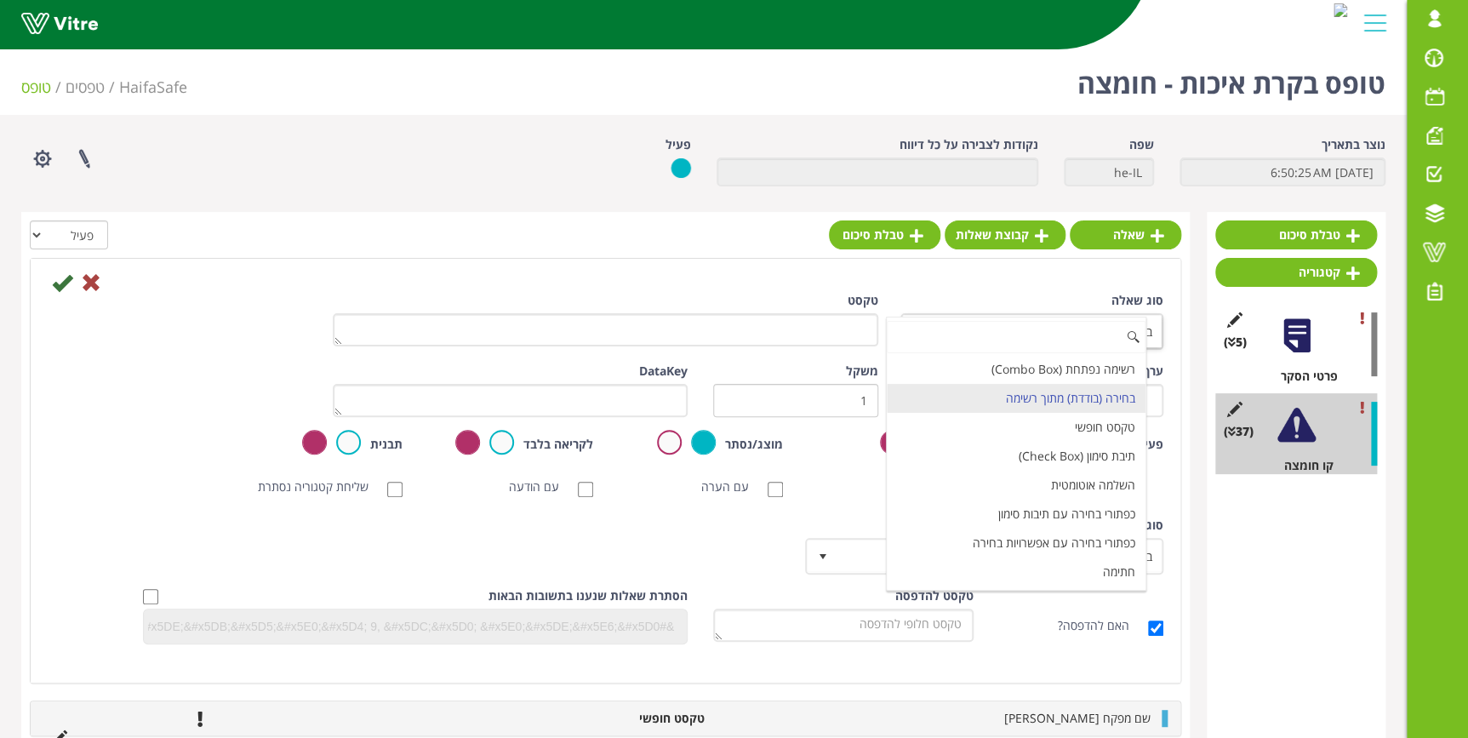
click at [952, 339] on input at bounding box center [1016, 337] width 258 height 32
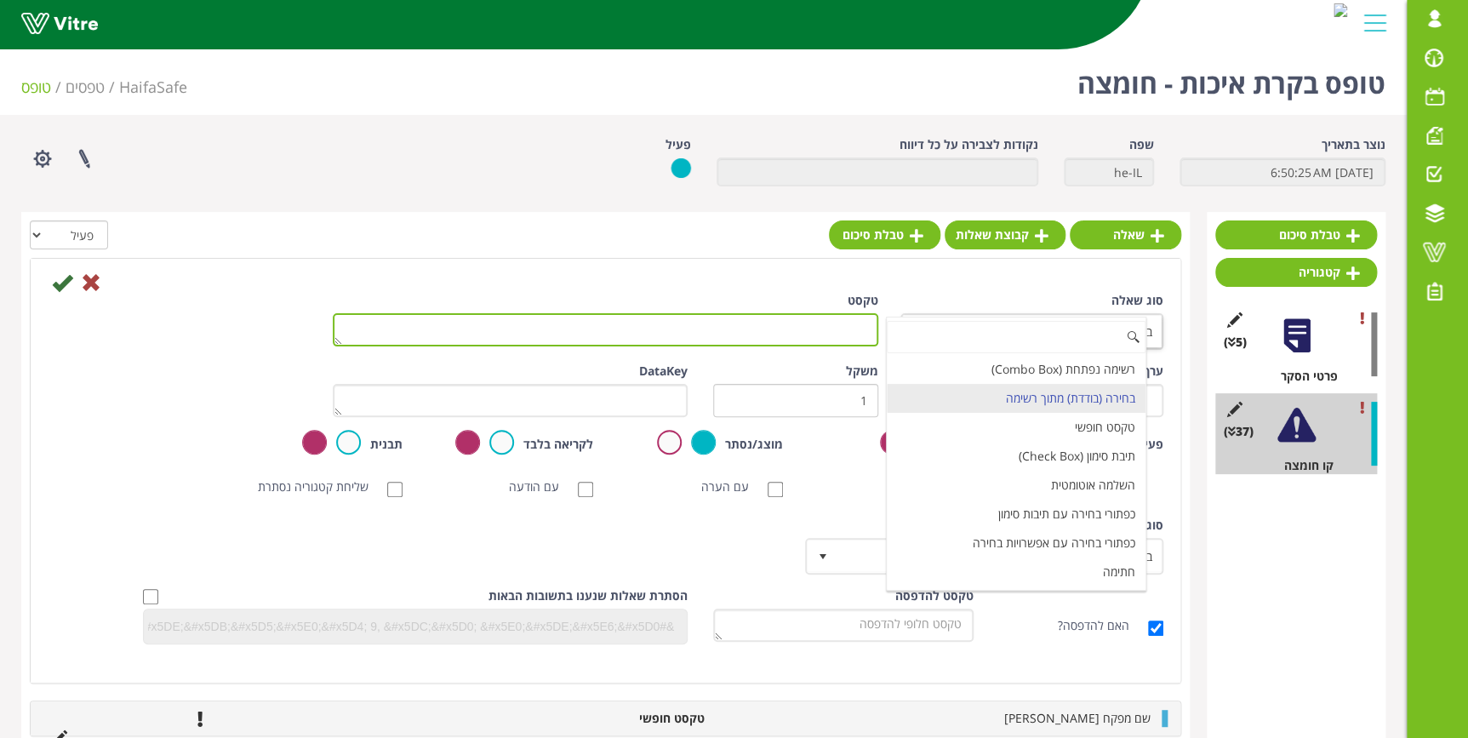
click at [802, 335] on textarea "טקסט" at bounding box center [605, 329] width 545 height 33
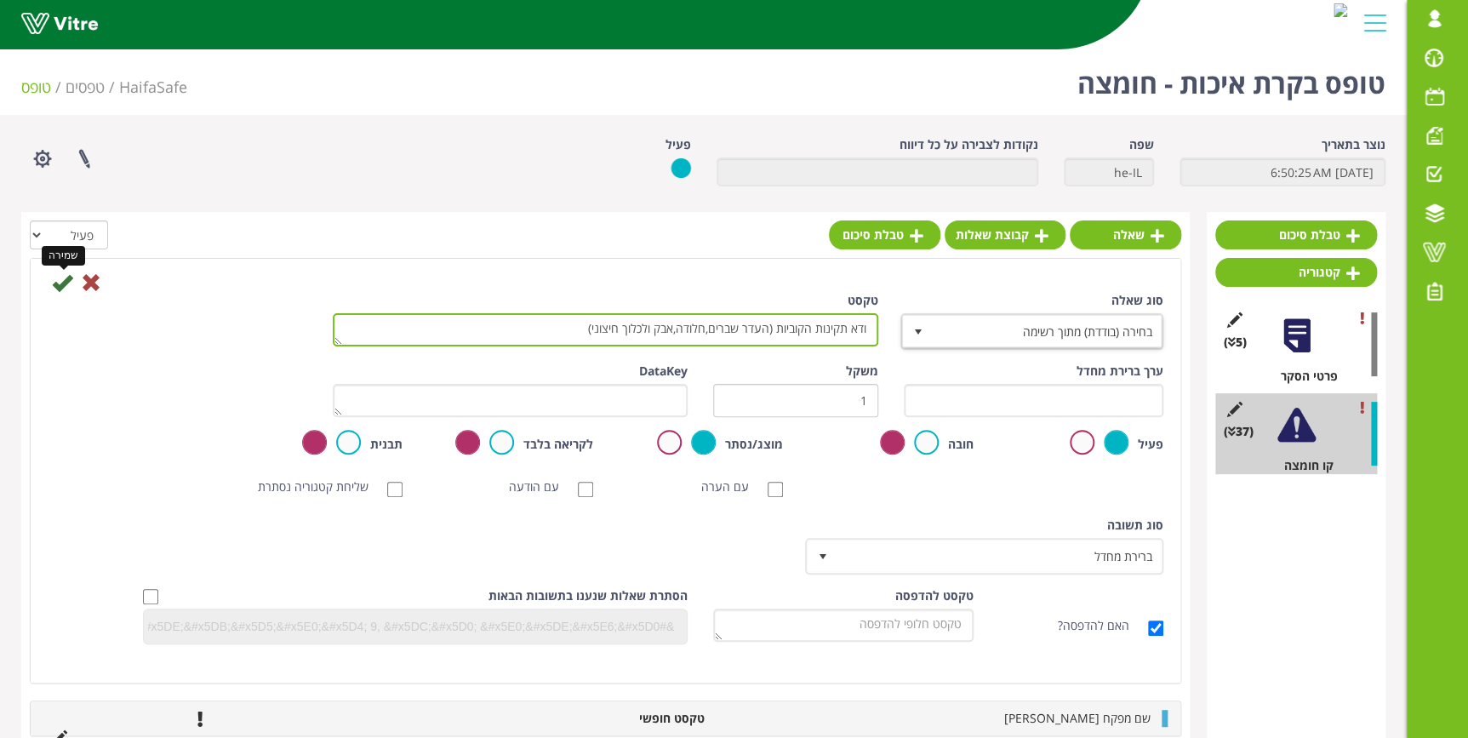
type textarea "ודא תקינות הקוביות (העדר שברים,חלודה,אבק ולכלוך חיצוני)"
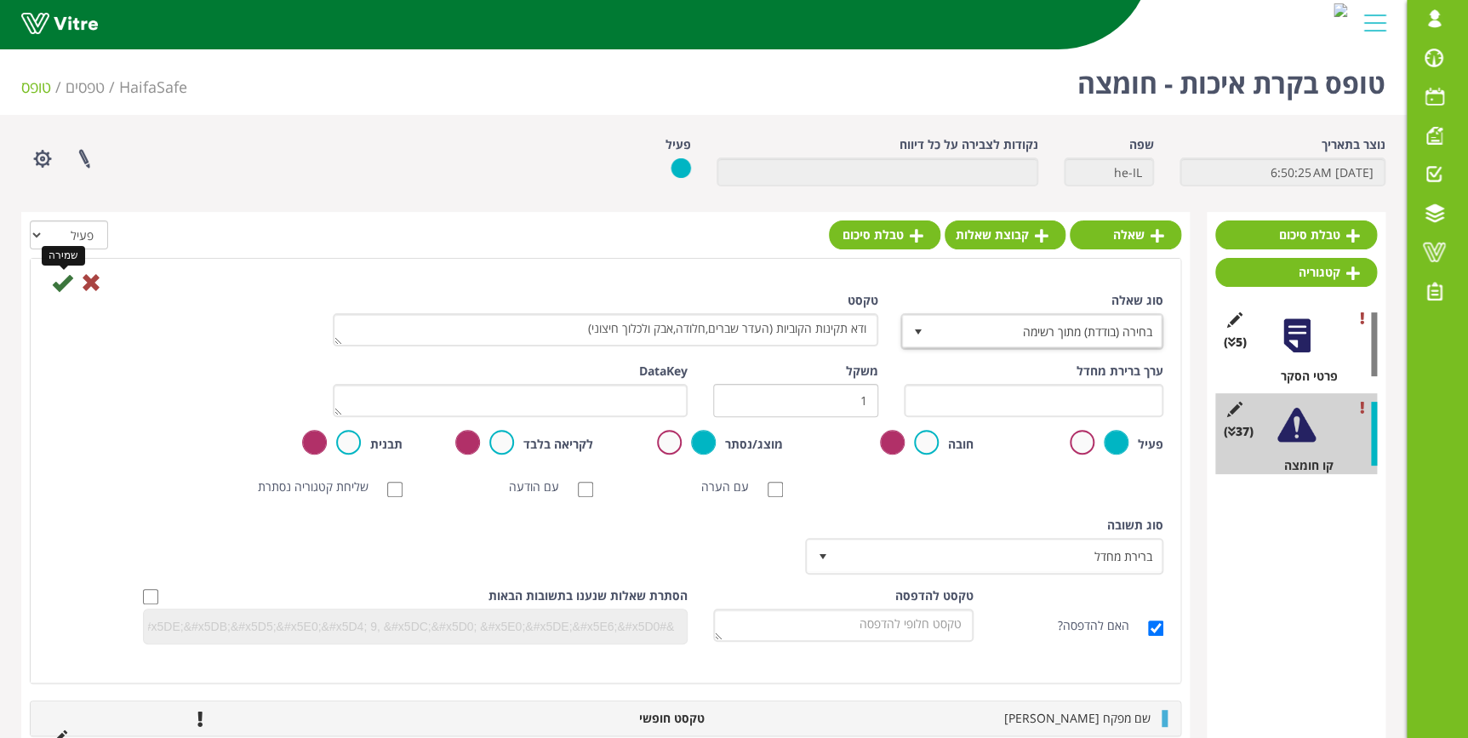
click at [58, 282] on icon at bounding box center [62, 282] width 20 height 20
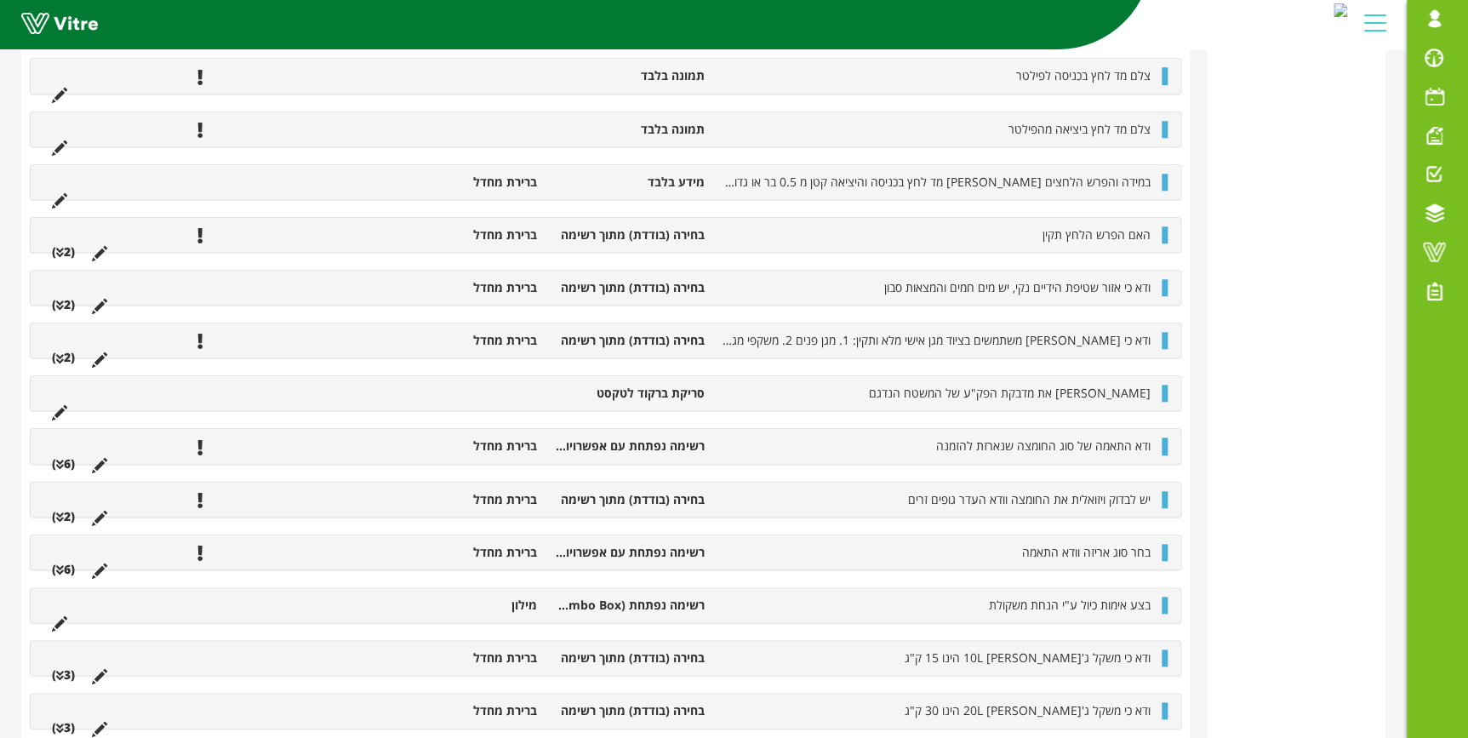
scroll to position [1030, 0]
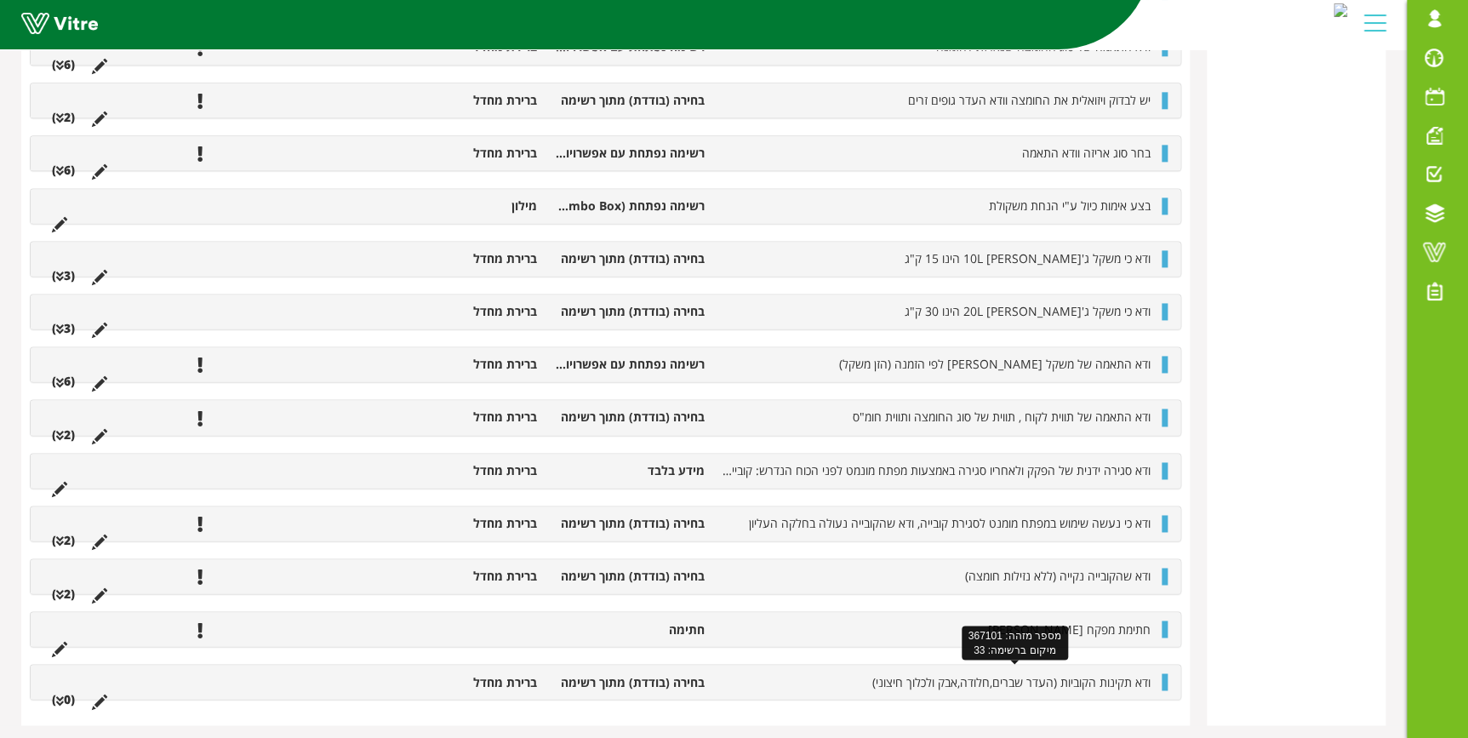
click at [1106, 679] on span "ודא תקינות הקוביות (העדר שברים,חלודה,אבק ולכלוך חיצוני)" at bounding box center [1011, 681] width 278 height 16
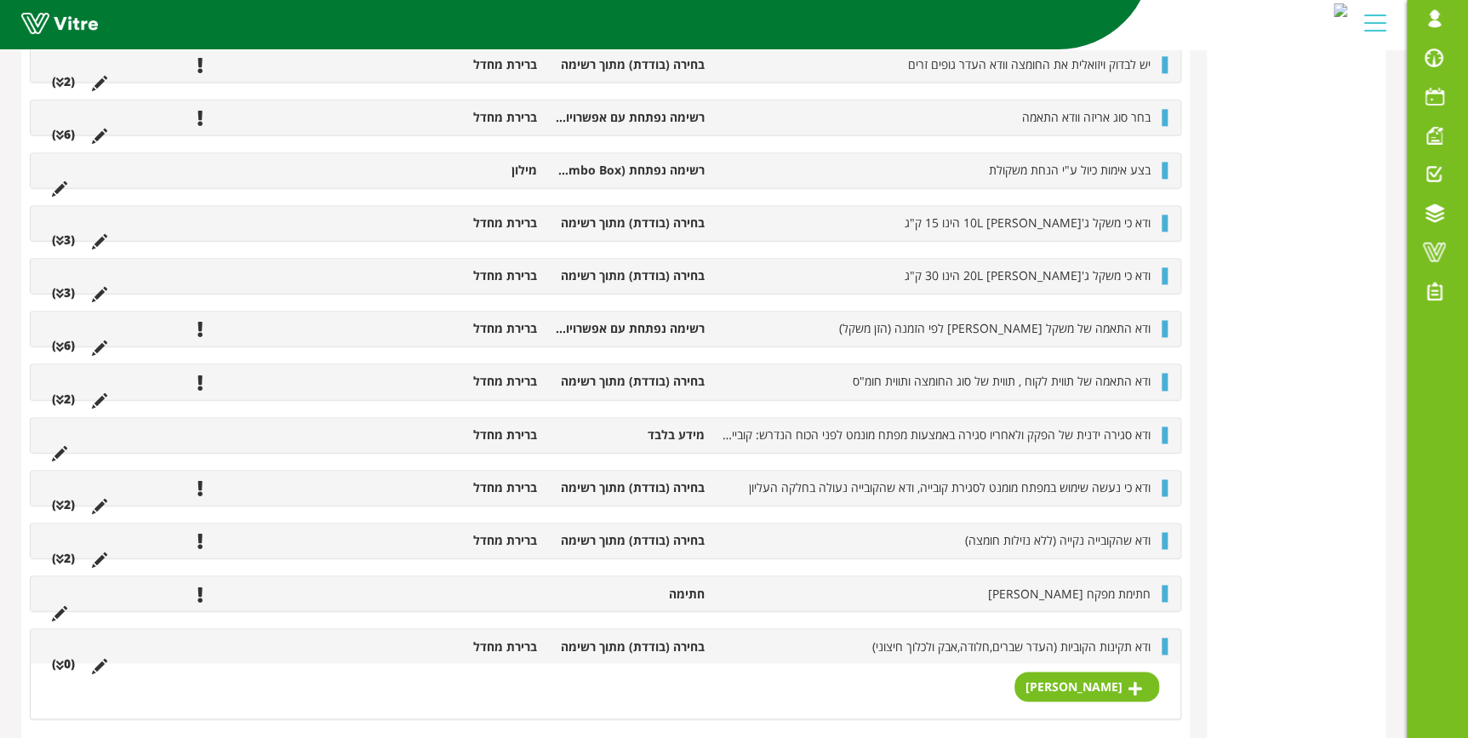
scroll to position [1084, 0]
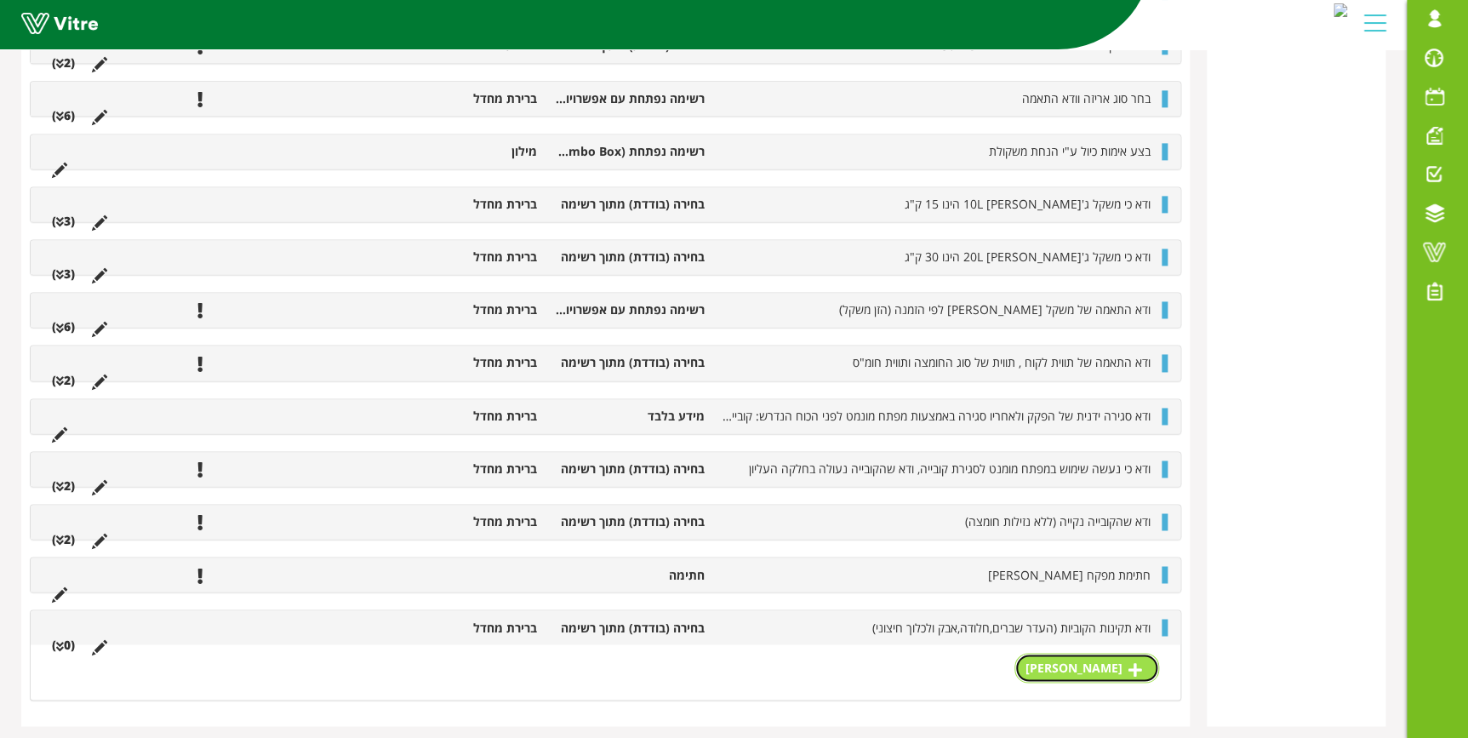
click at [1121, 656] on link "[PERSON_NAME]" at bounding box center [1086, 667] width 145 height 29
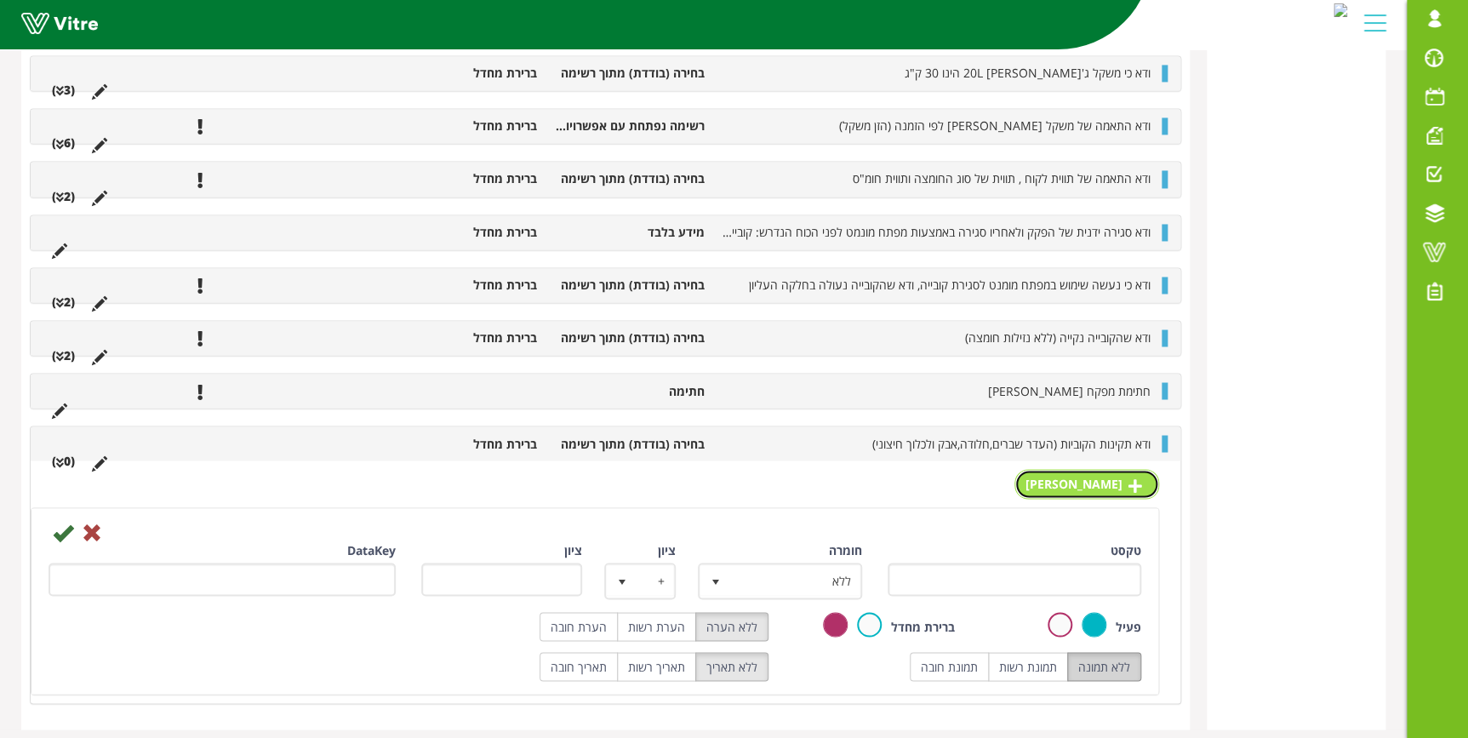
scroll to position [1271, 0]
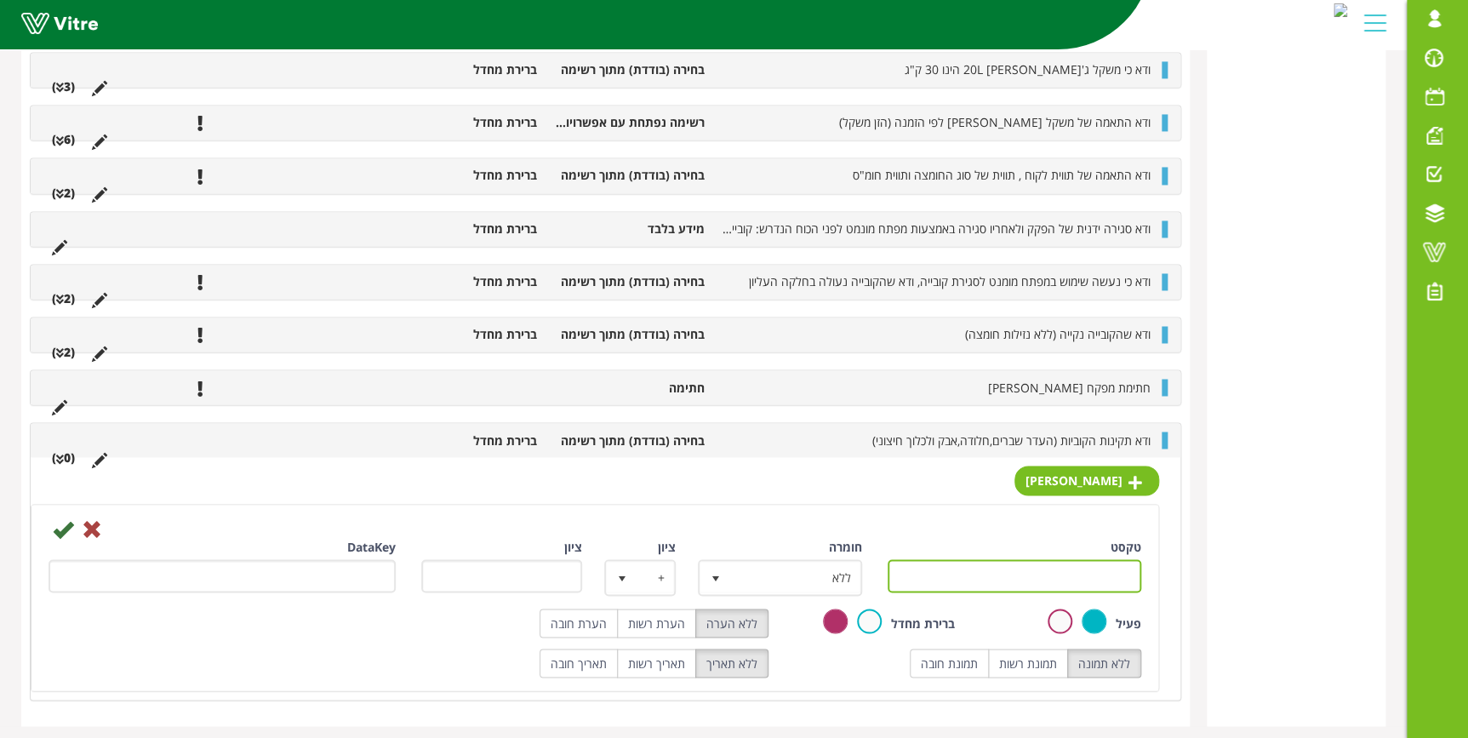
click at [1080, 566] on input "טקסט" at bounding box center [1014, 575] width 254 height 33
type input "תקין"
click at [961, 649] on label "תמונת חובה" at bounding box center [949, 662] width 79 height 29
radio input "true"
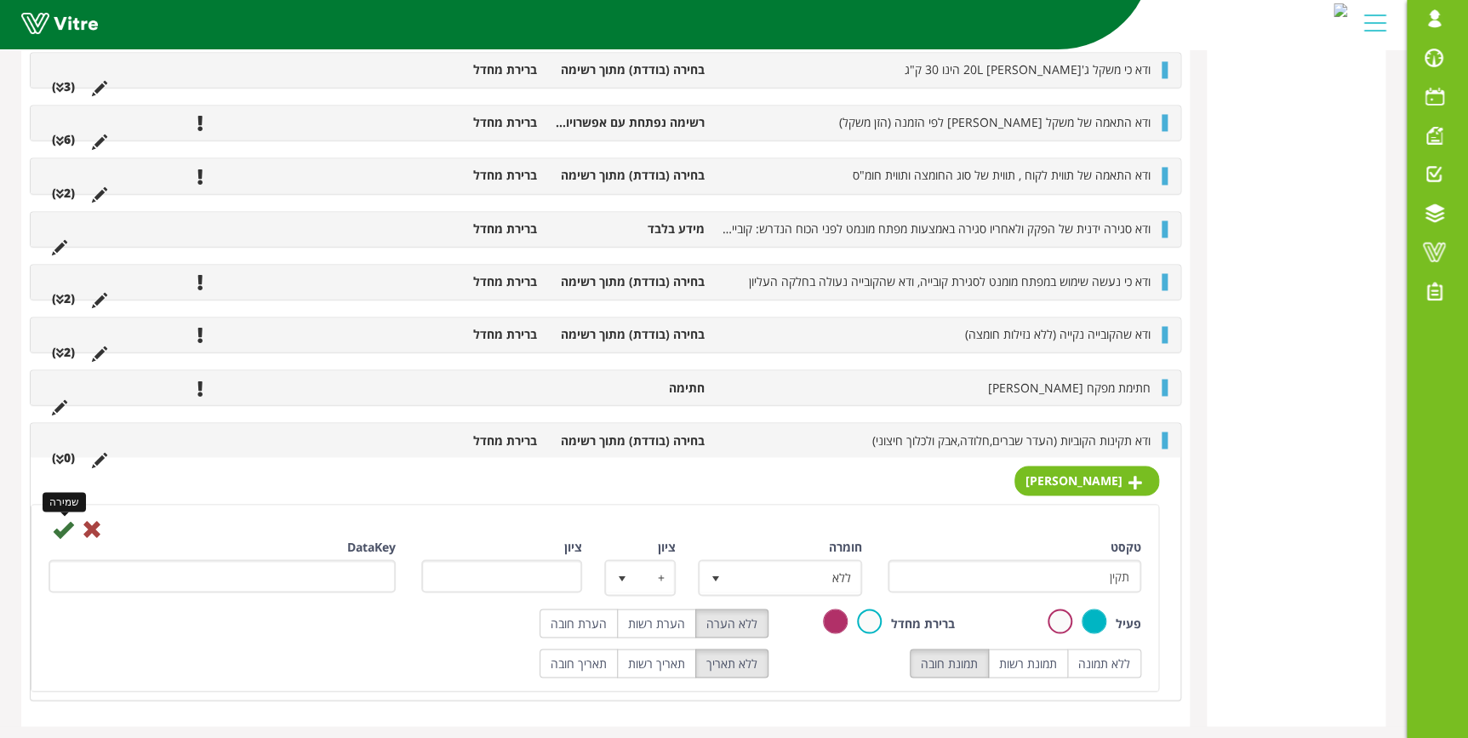
click at [64, 519] on icon at bounding box center [63, 528] width 20 height 20
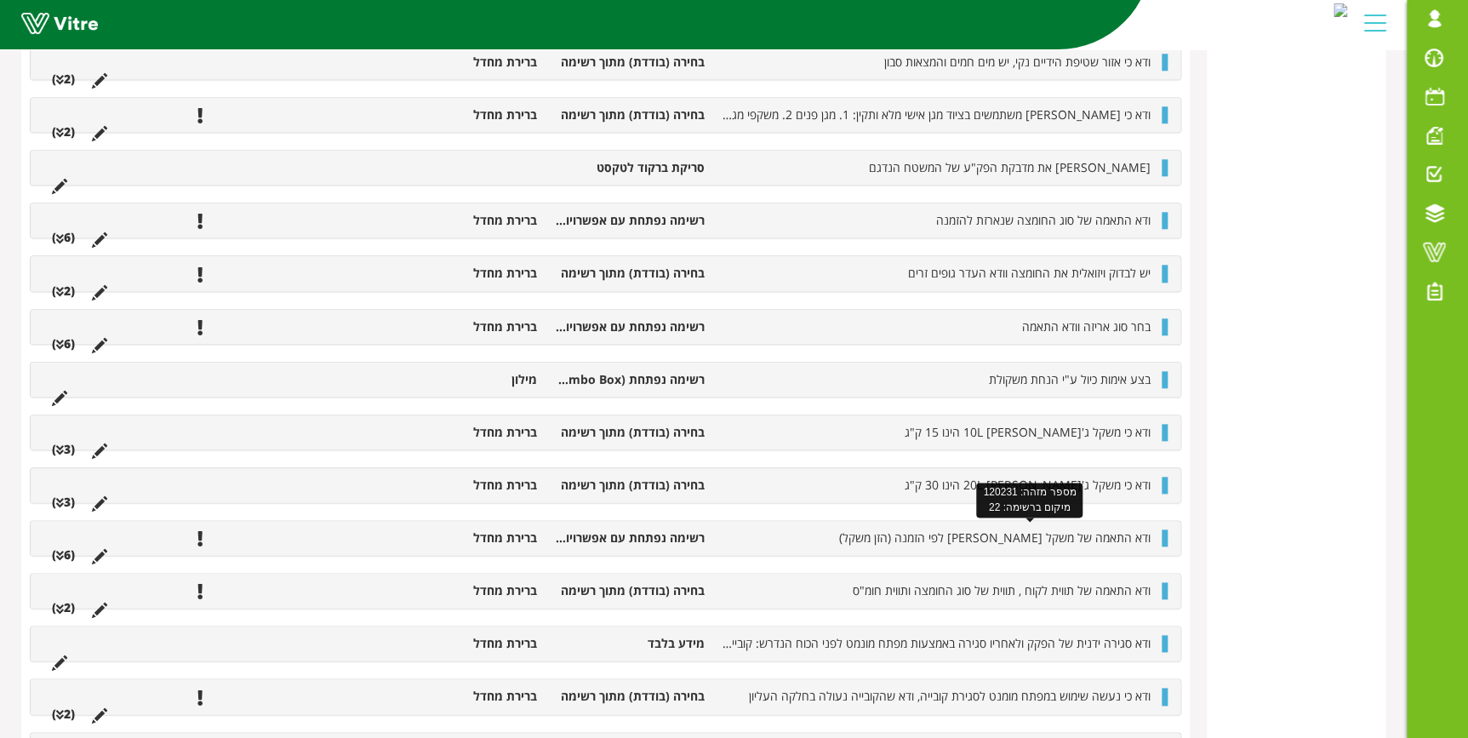
scroll to position [1024, 0]
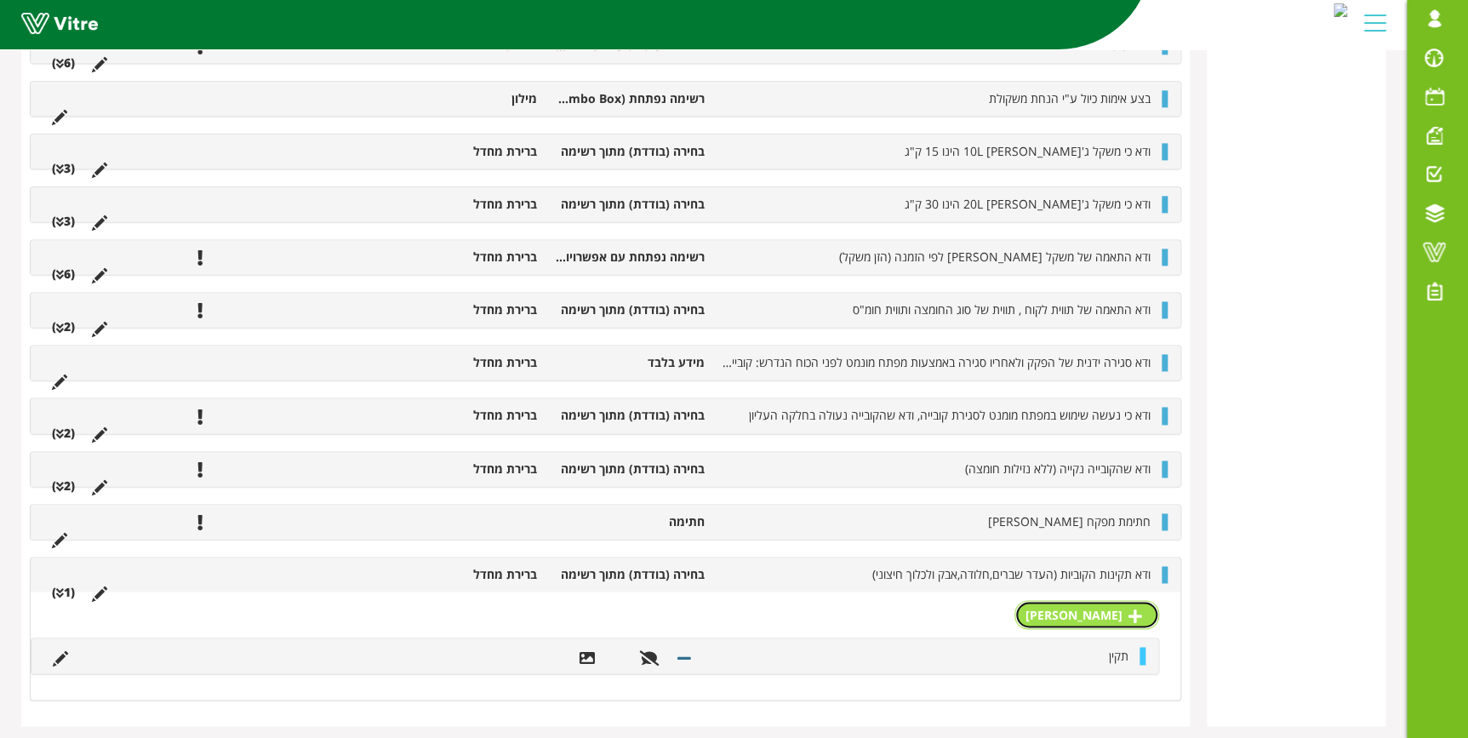
click at [1097, 600] on link "[PERSON_NAME]" at bounding box center [1086, 614] width 145 height 29
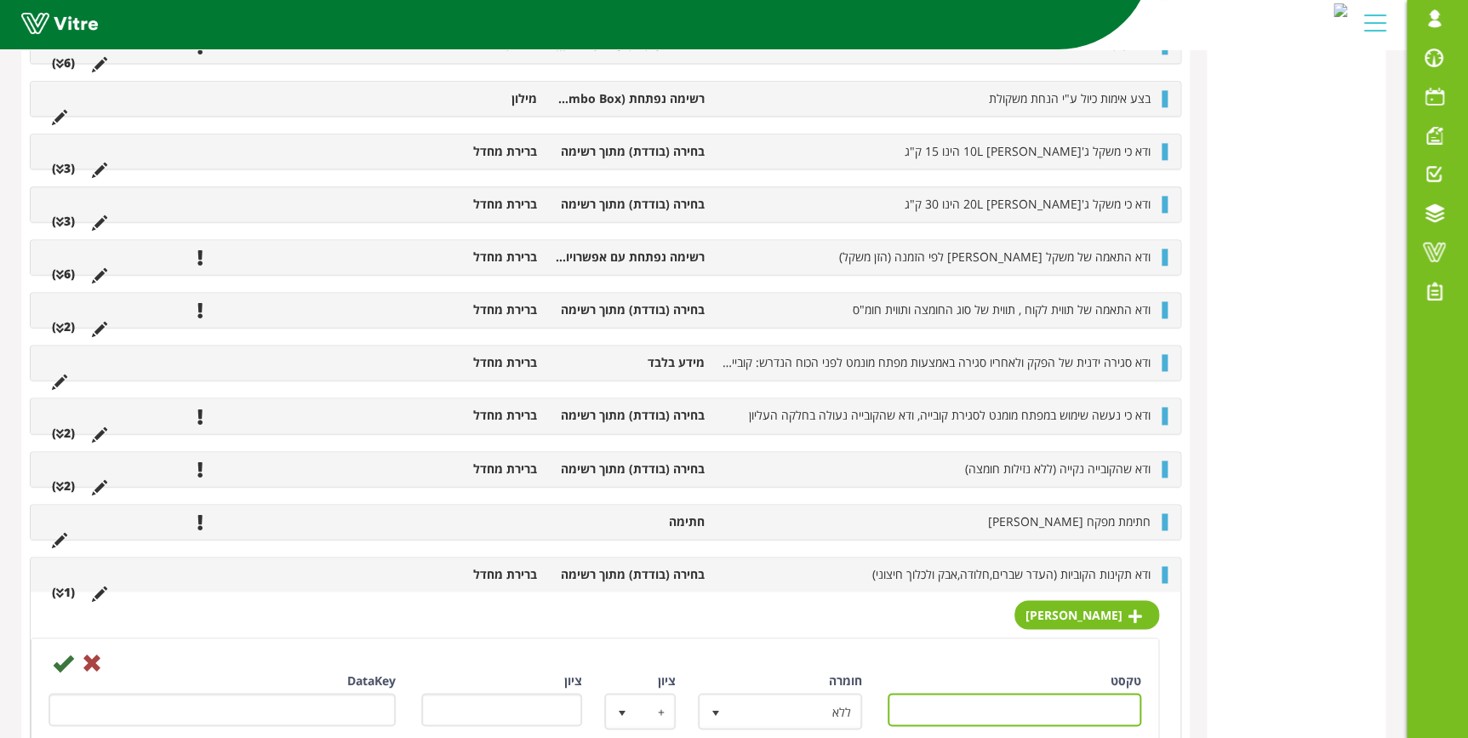
click at [1085, 704] on input "טקסט" at bounding box center [1014, 709] width 254 height 33
type input "לא תקין"
click at [1304, 708] on div "טבלת סיכום קטגוריה (5 ) פרטי הסקר (38 ) קו חומצה" at bounding box center [1296, 50] width 179 height 1725
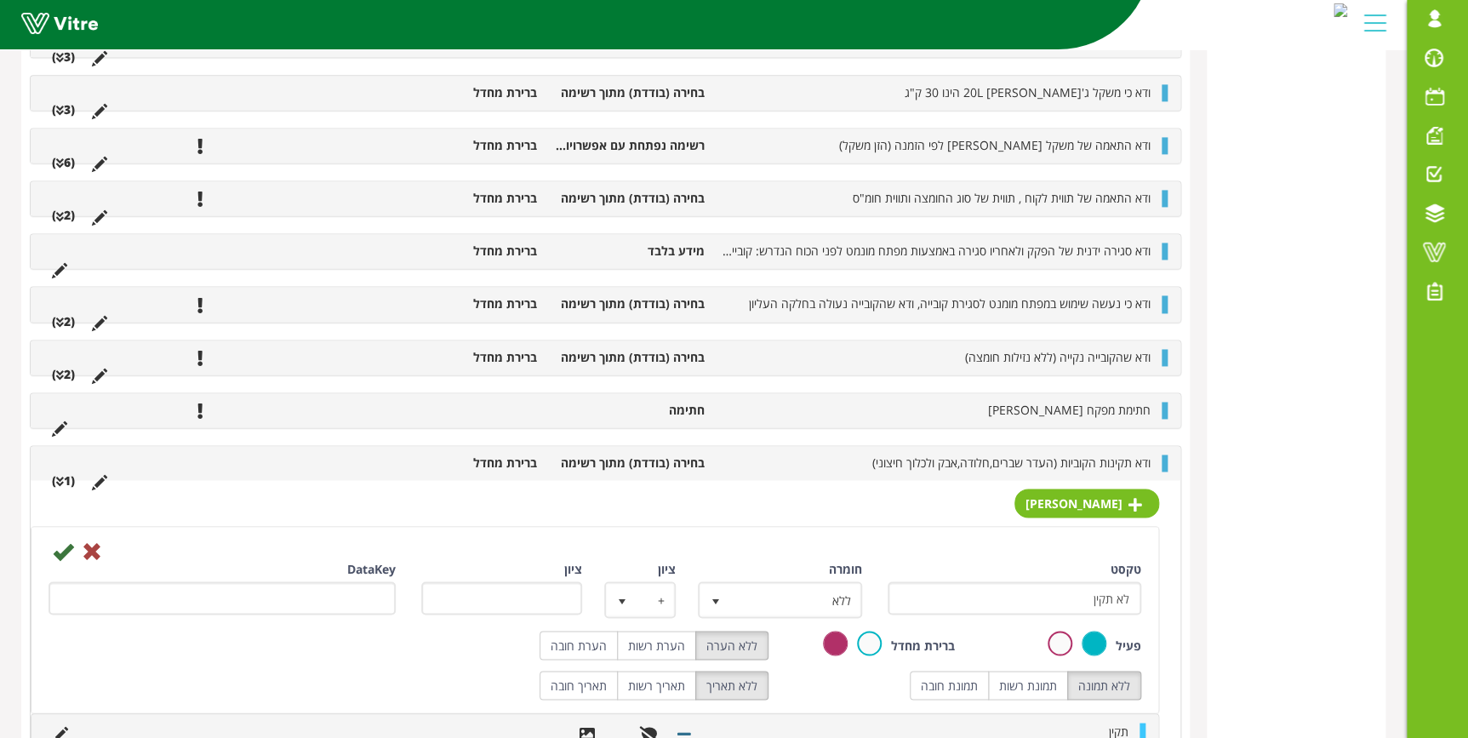
scroll to position [1211, 0]
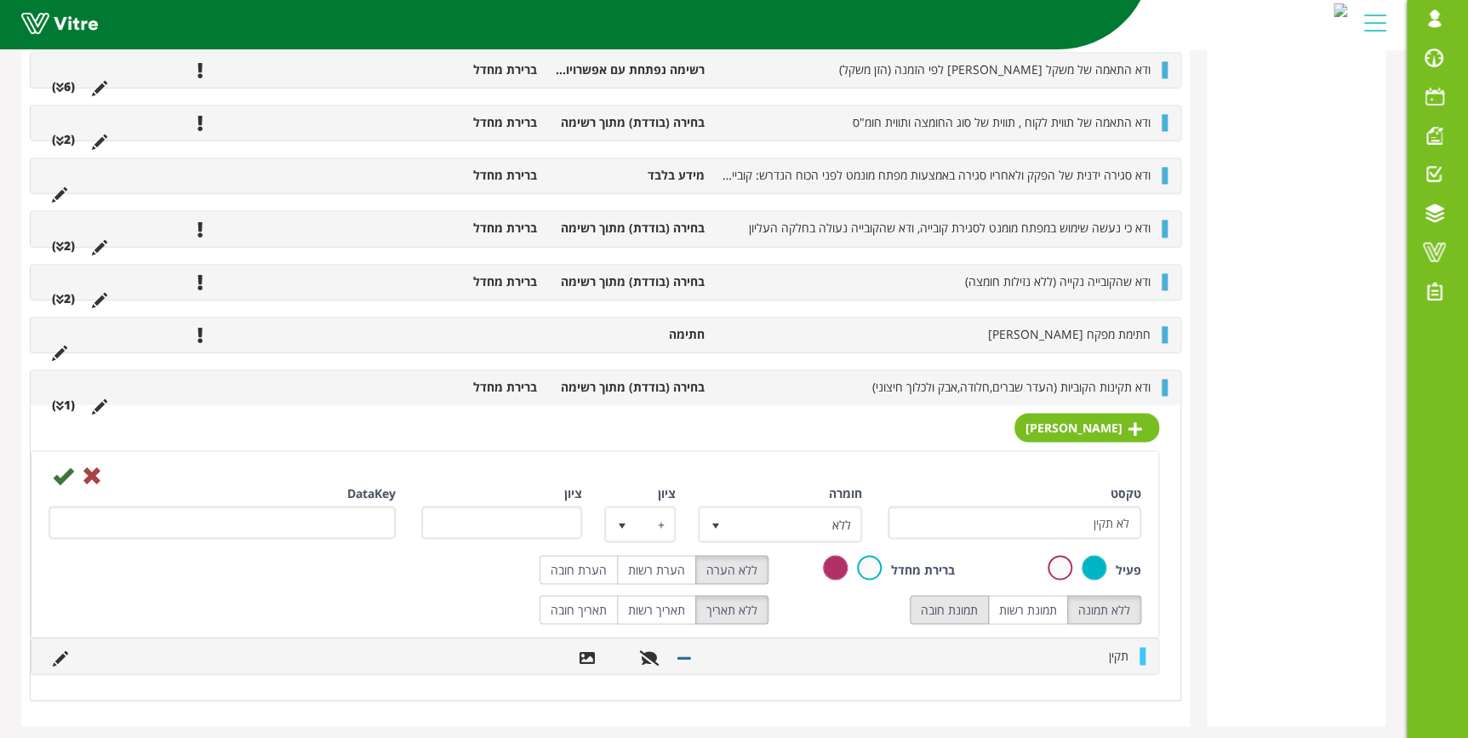
click at [969, 607] on label "תמונת חובה" at bounding box center [949, 609] width 79 height 29
radio input "true"
click at [590, 560] on label "הערת חובה" at bounding box center [578, 569] width 78 height 29
radio input "true"
click at [54, 468] on icon at bounding box center [63, 475] width 20 height 20
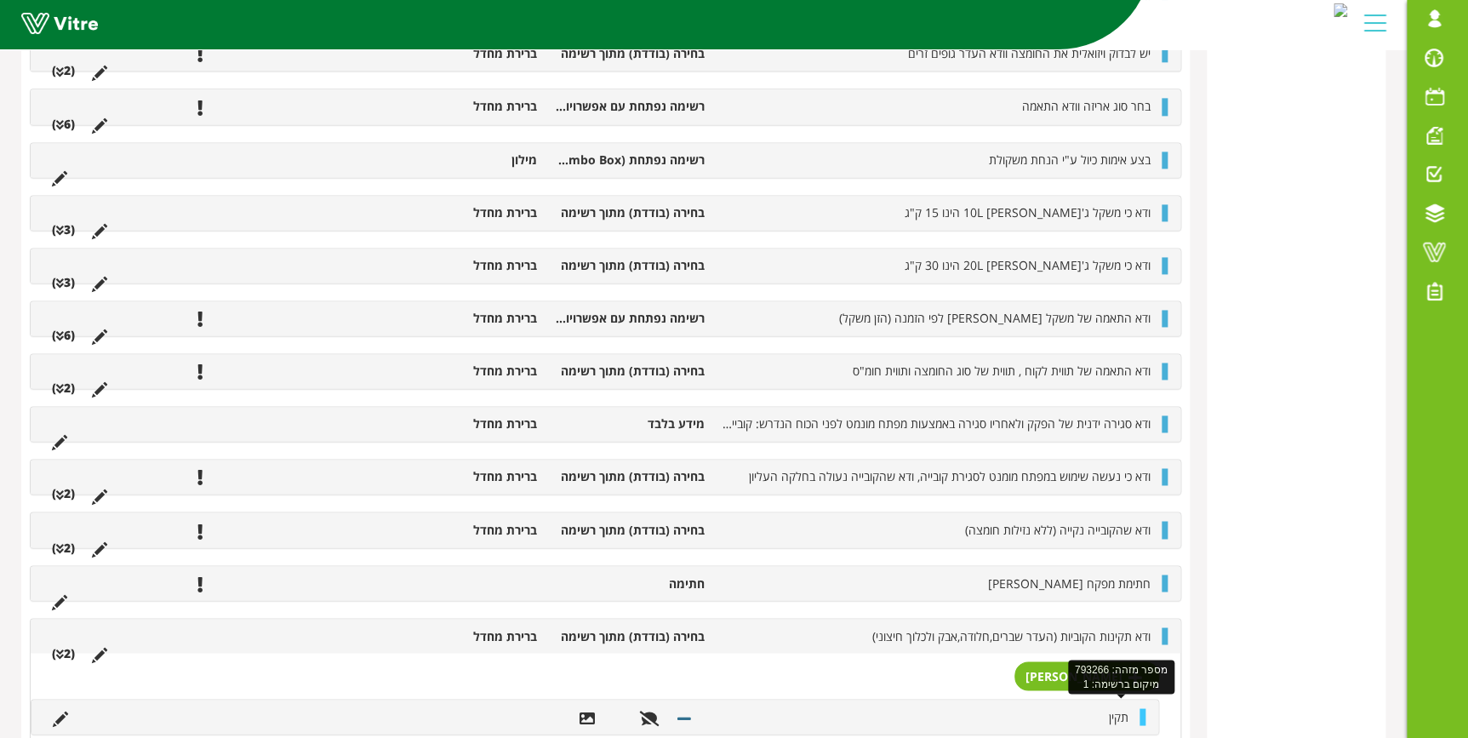
scroll to position [1226, 0]
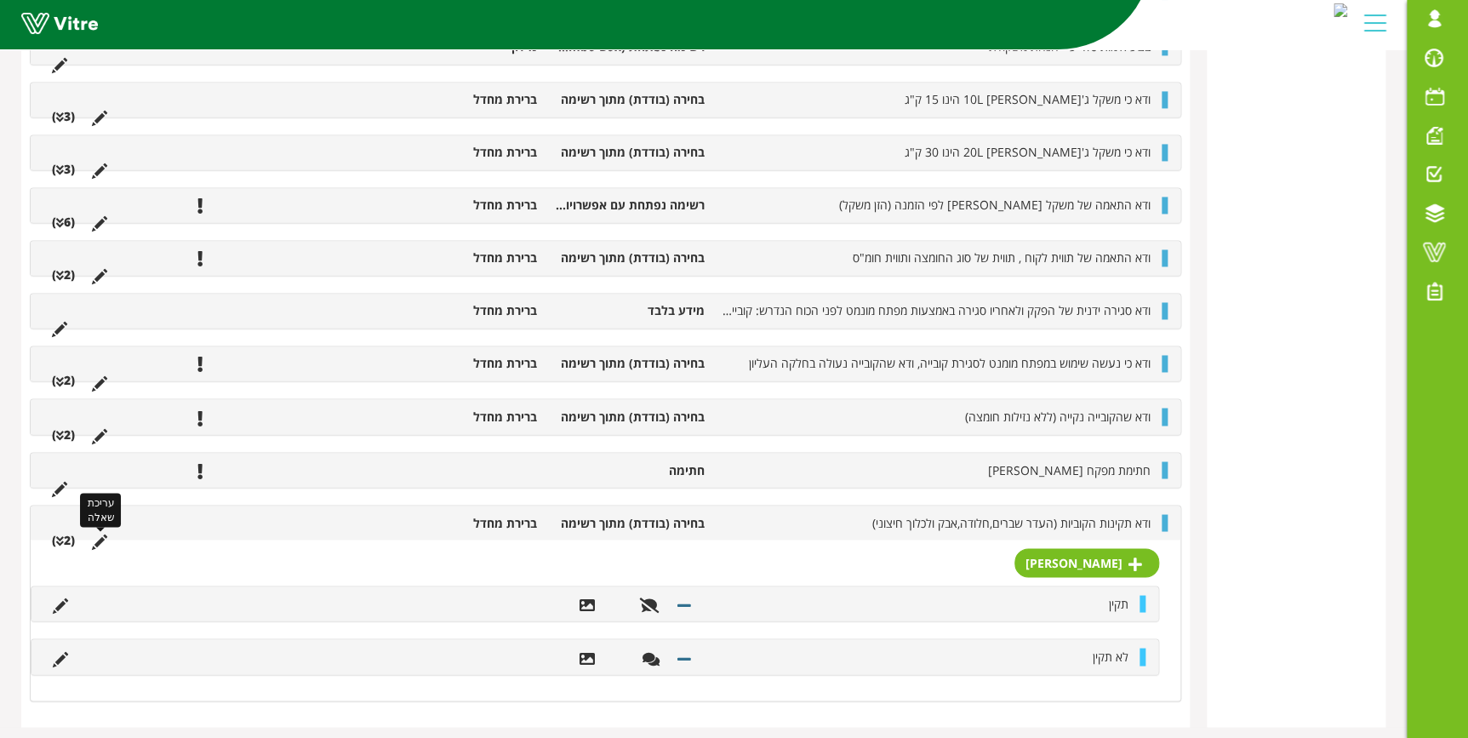
click at [99, 533] on icon at bounding box center [99, 540] width 15 height 15
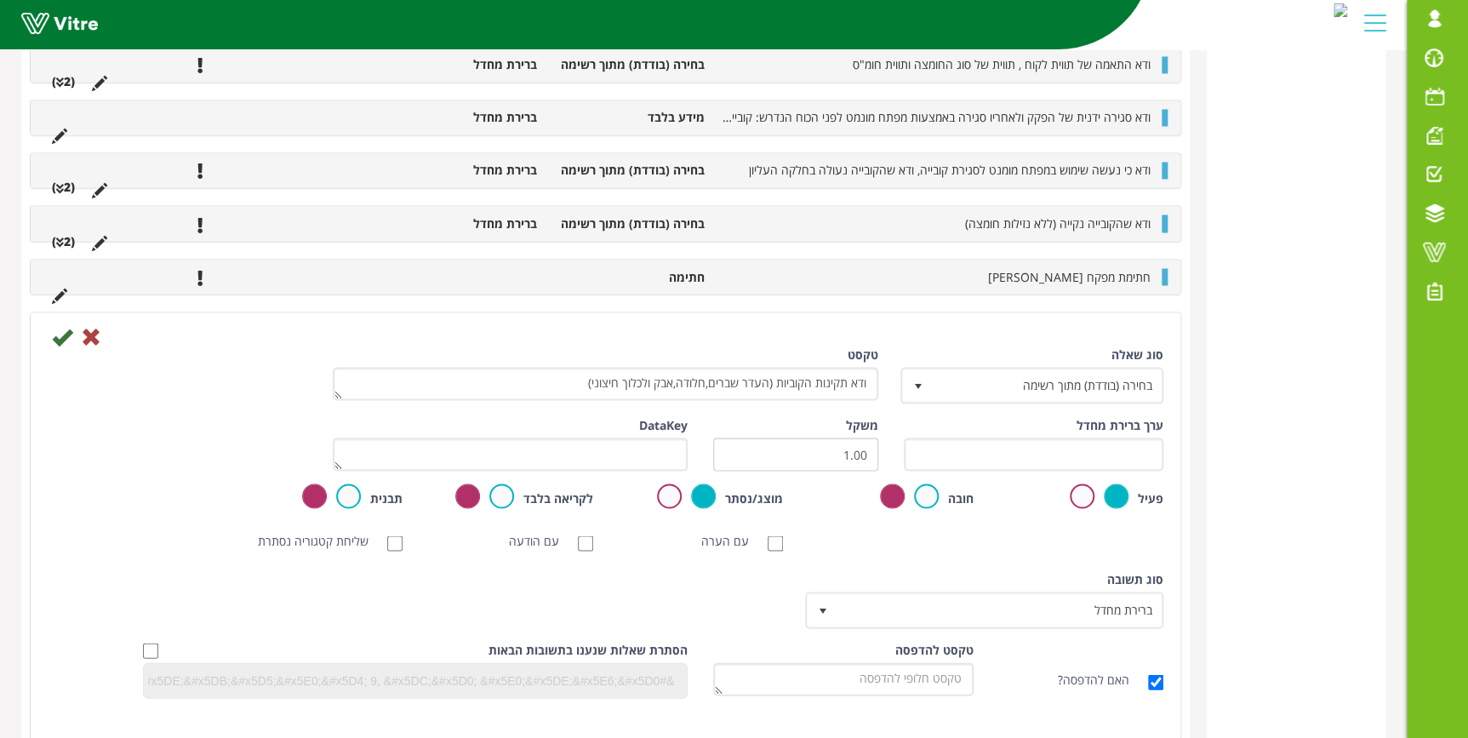
scroll to position [1536, 0]
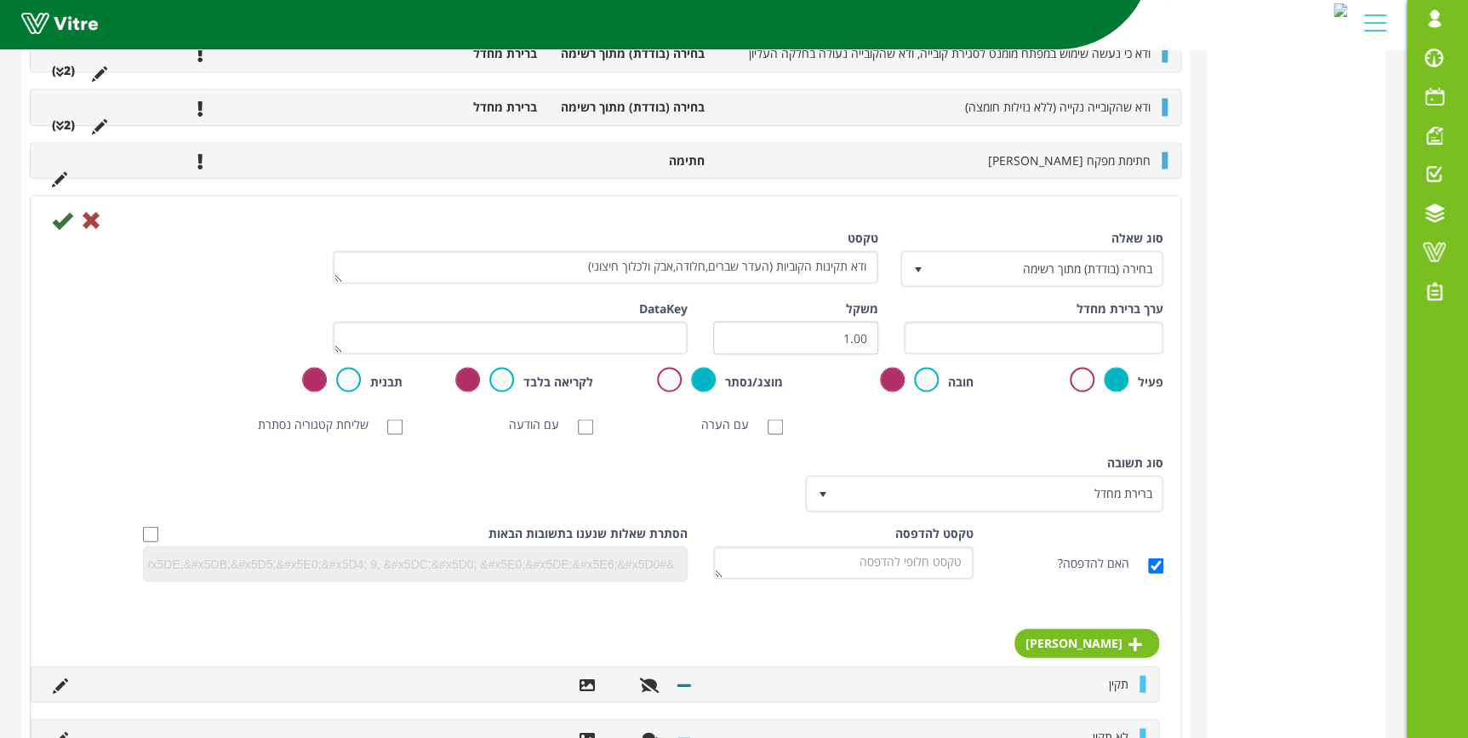
click at [742, 415] on label "עם הערה" at bounding box center [733, 423] width 65 height 17
click at [767, 419] on input "עם הערה" at bounding box center [774, 426] width 15 height 15
checkbox input "true"
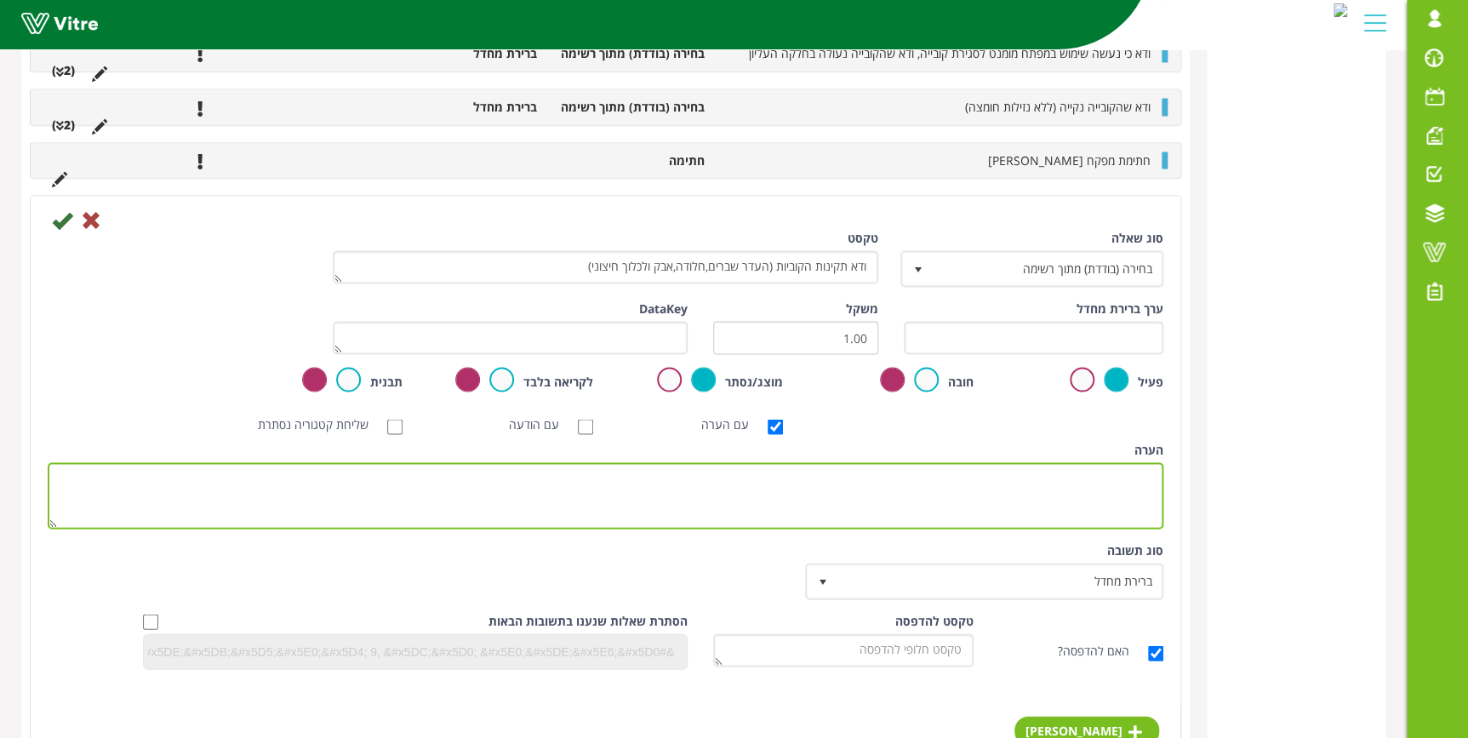
click at [1019, 487] on textarea "הערה" at bounding box center [605, 495] width 1115 height 66
drag, startPoint x: 984, startPoint y: 462, endPoint x: 1115, endPoint y: 467, distance: 131.1
click at [1115, 467] on textarea "צלם את ארבעת הפאות של הקובייה" at bounding box center [605, 495] width 1115 height 66
type textarea "צלם את הקוביה מכל צדדיה"
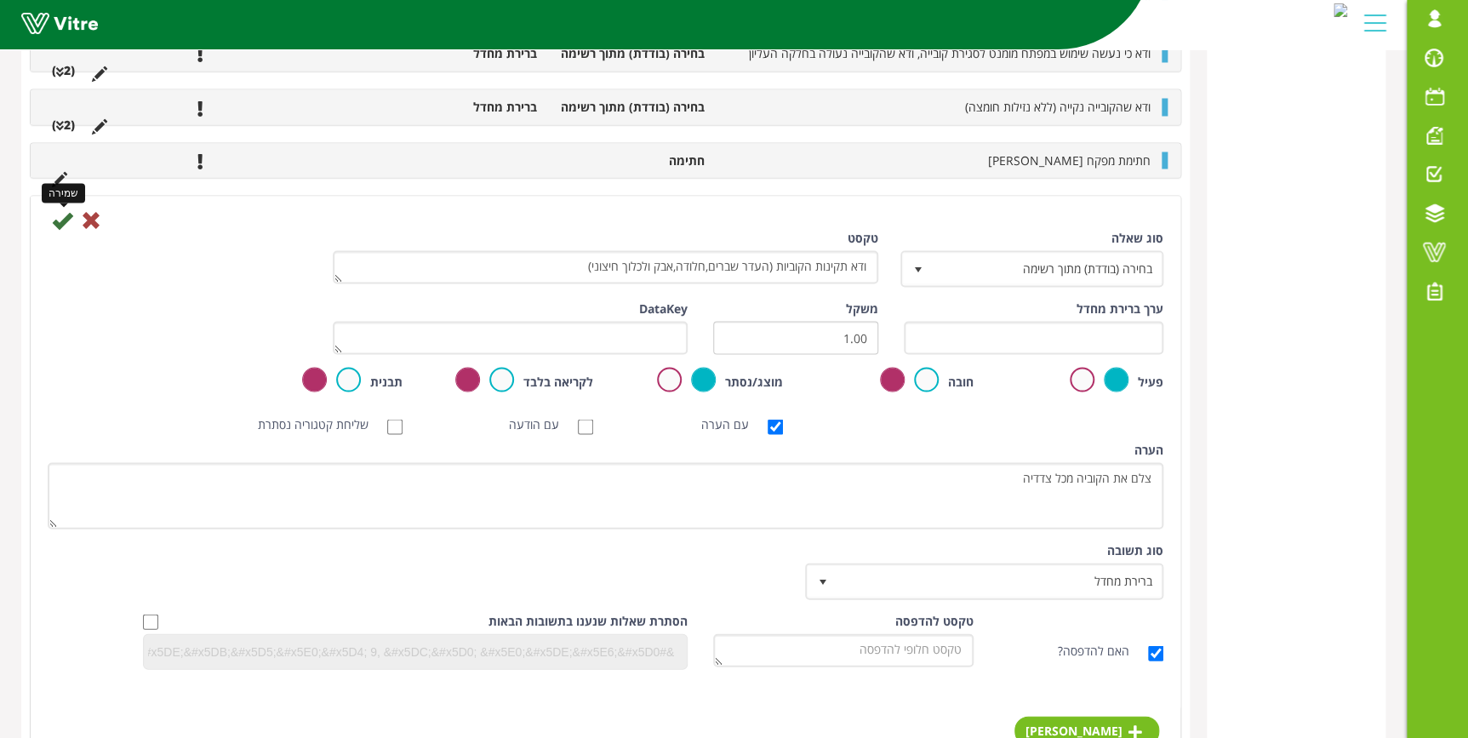
click at [60, 220] on icon at bounding box center [62, 219] width 20 height 20
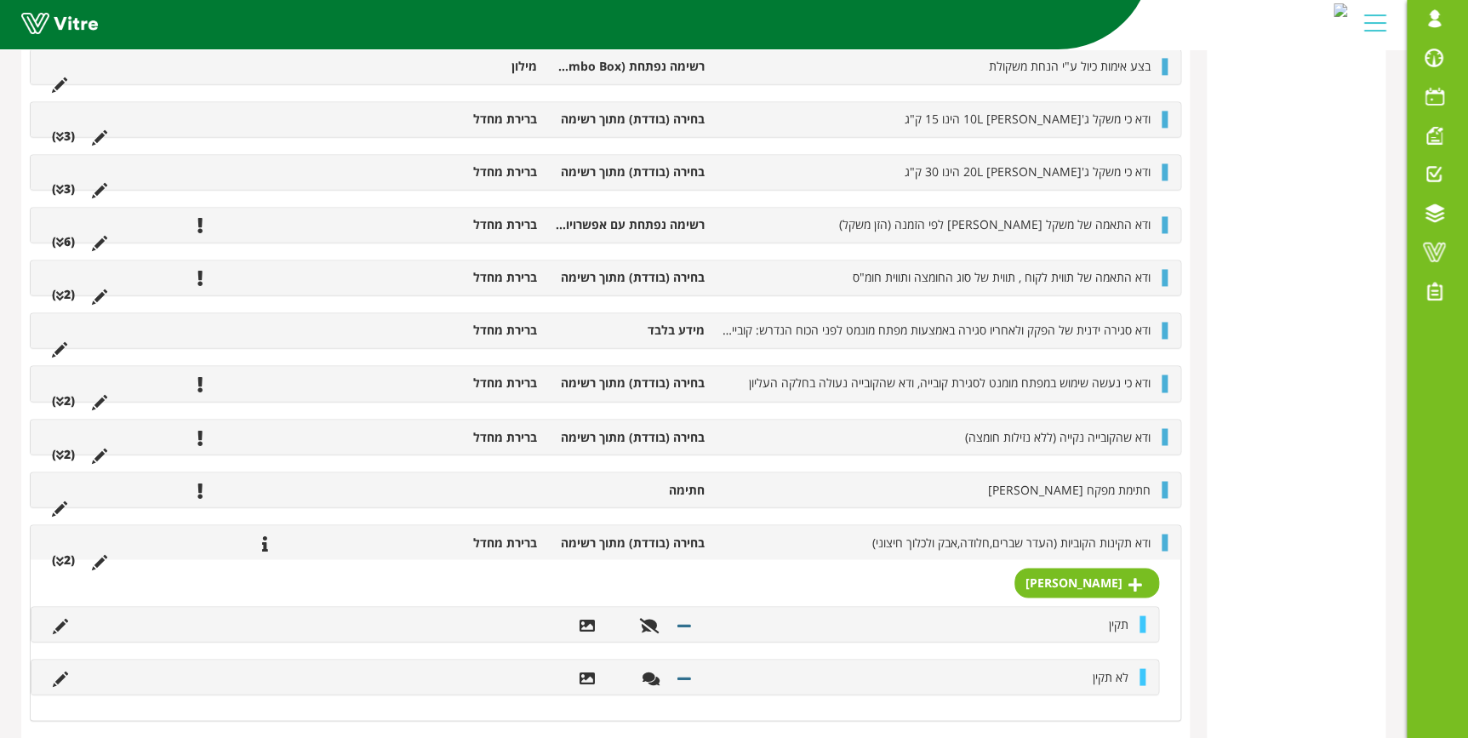
scroll to position [1217, 0]
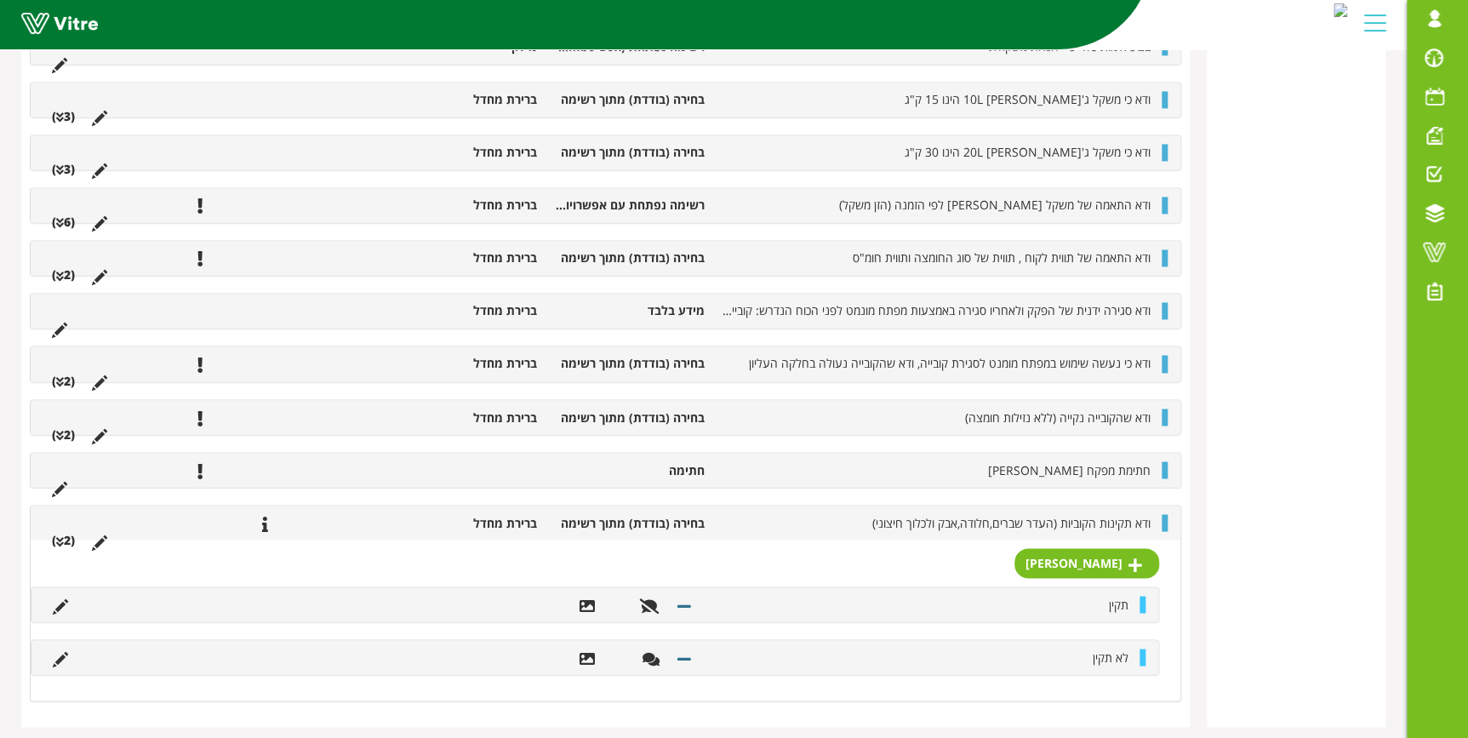
click at [1153, 521] on li "ודא תקינות הקוביות (העדר שברים,חלודה,אבק ולכלוך חיצוני)" at bounding box center [936, 522] width 446 height 17
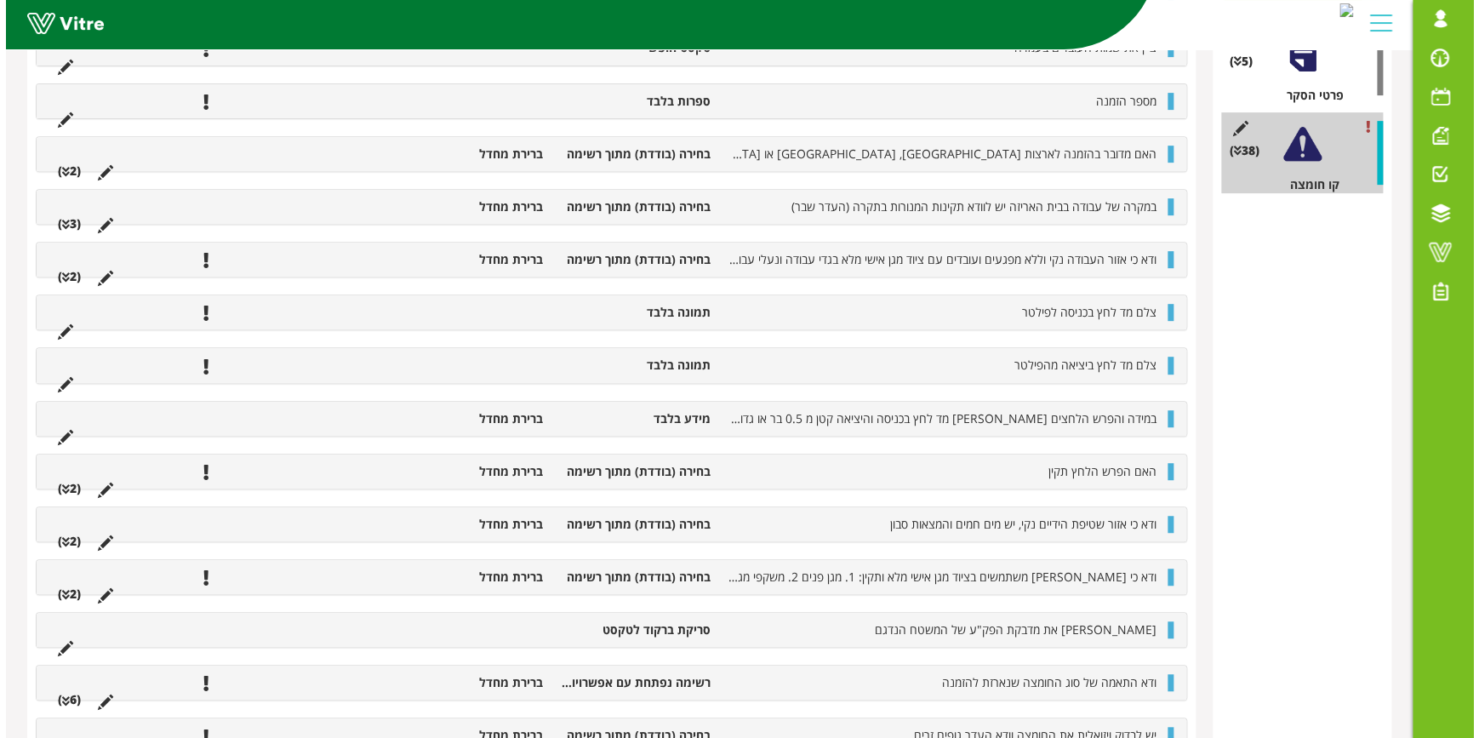
scroll to position [0, 0]
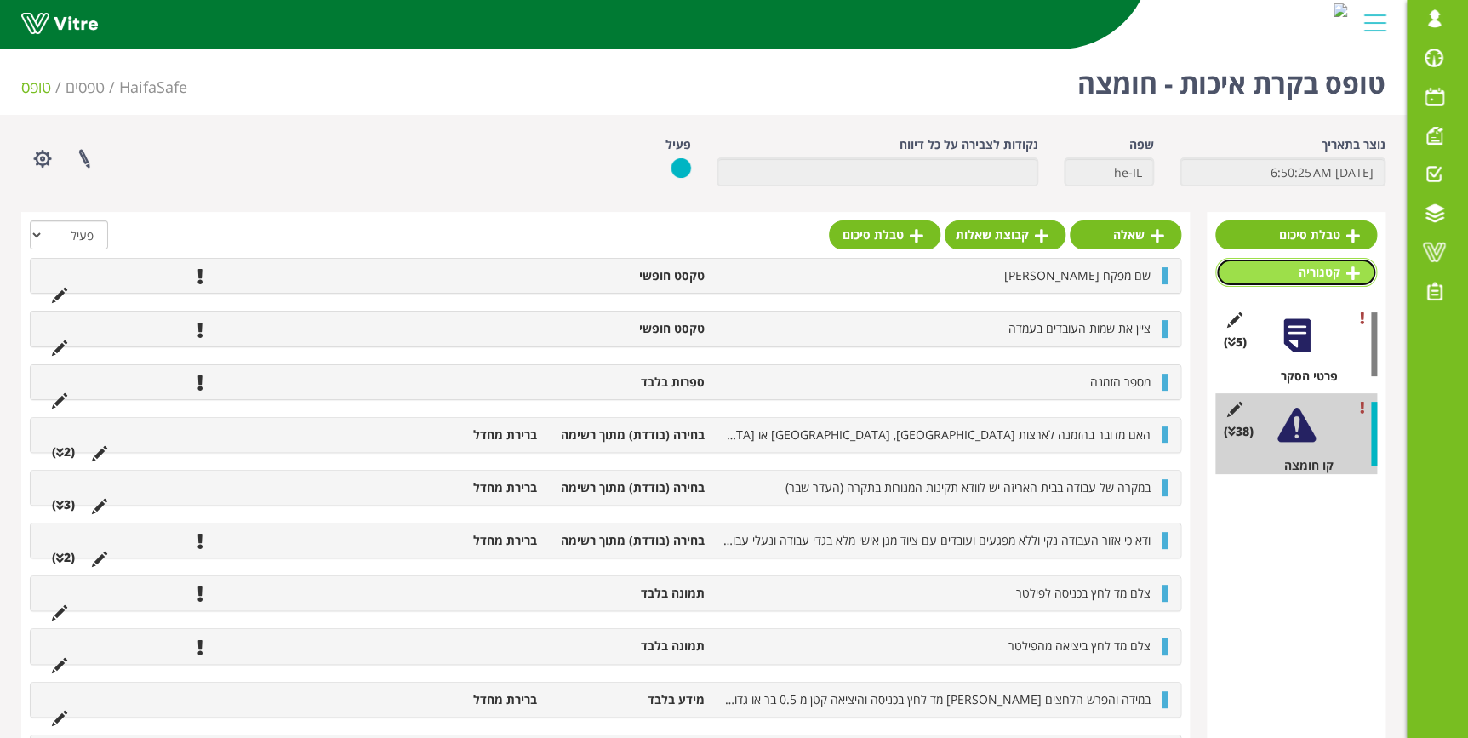
click at [1330, 276] on link "קטגוריה" at bounding box center [1296, 272] width 162 height 29
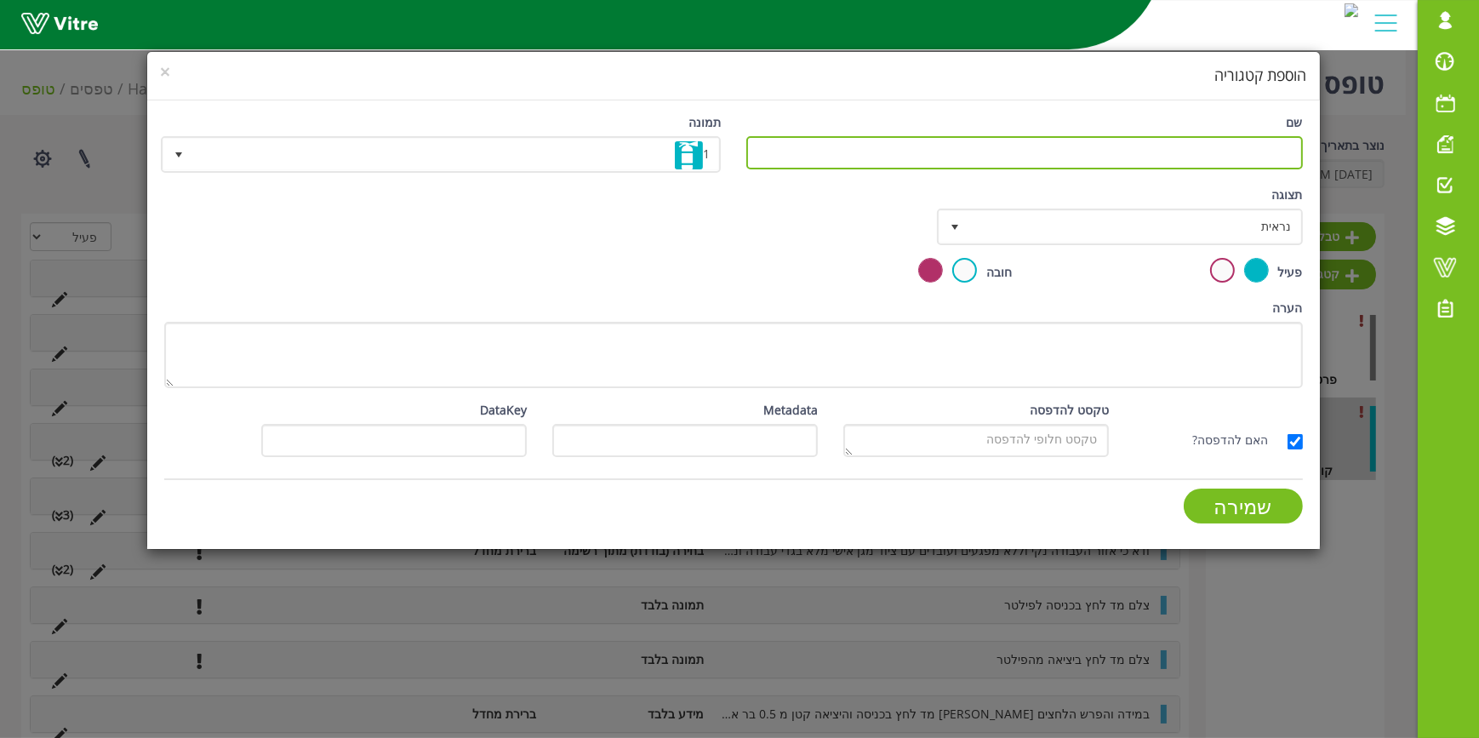
click at [1207, 148] on input "שם" at bounding box center [1024, 152] width 556 height 33
type input "אימות הטופס"
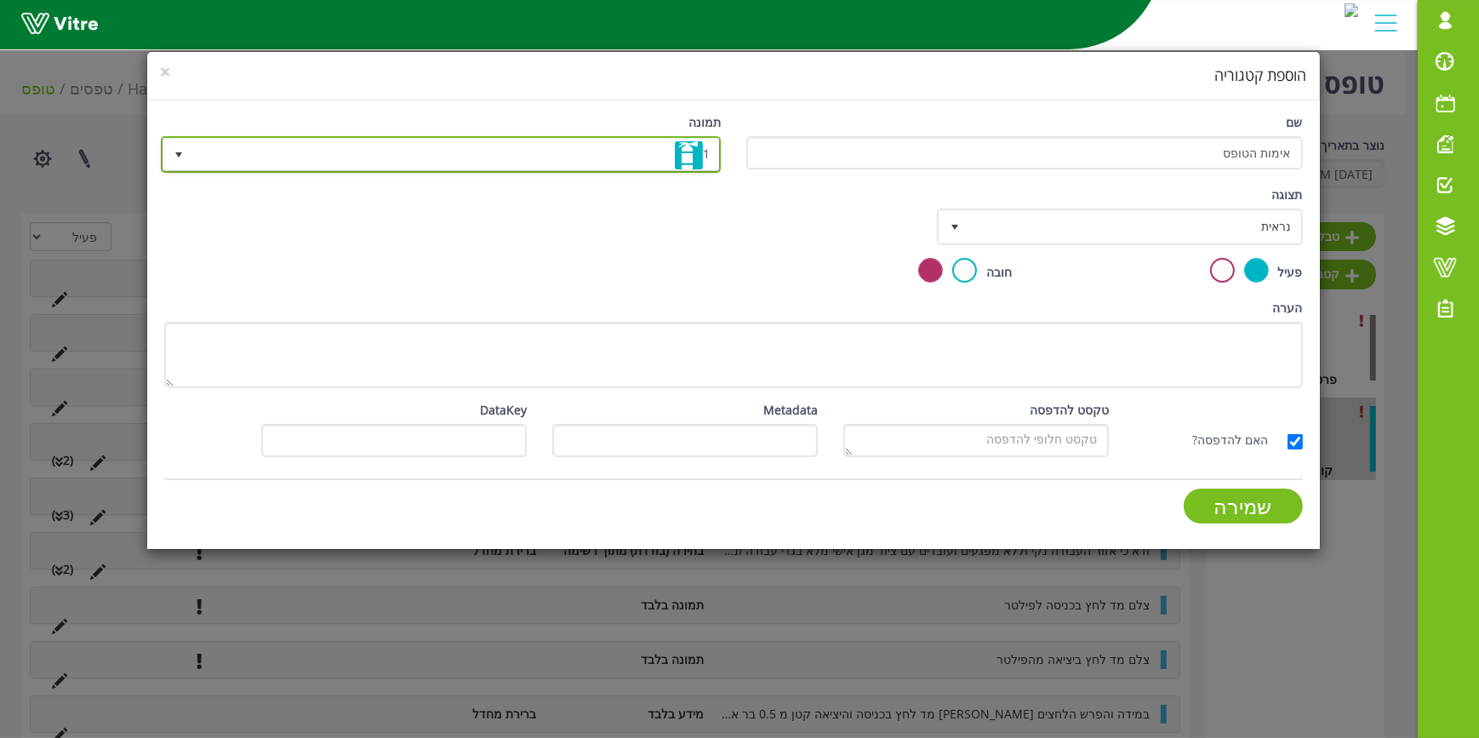
click at [630, 161] on span "1" at bounding box center [456, 154] width 526 height 31
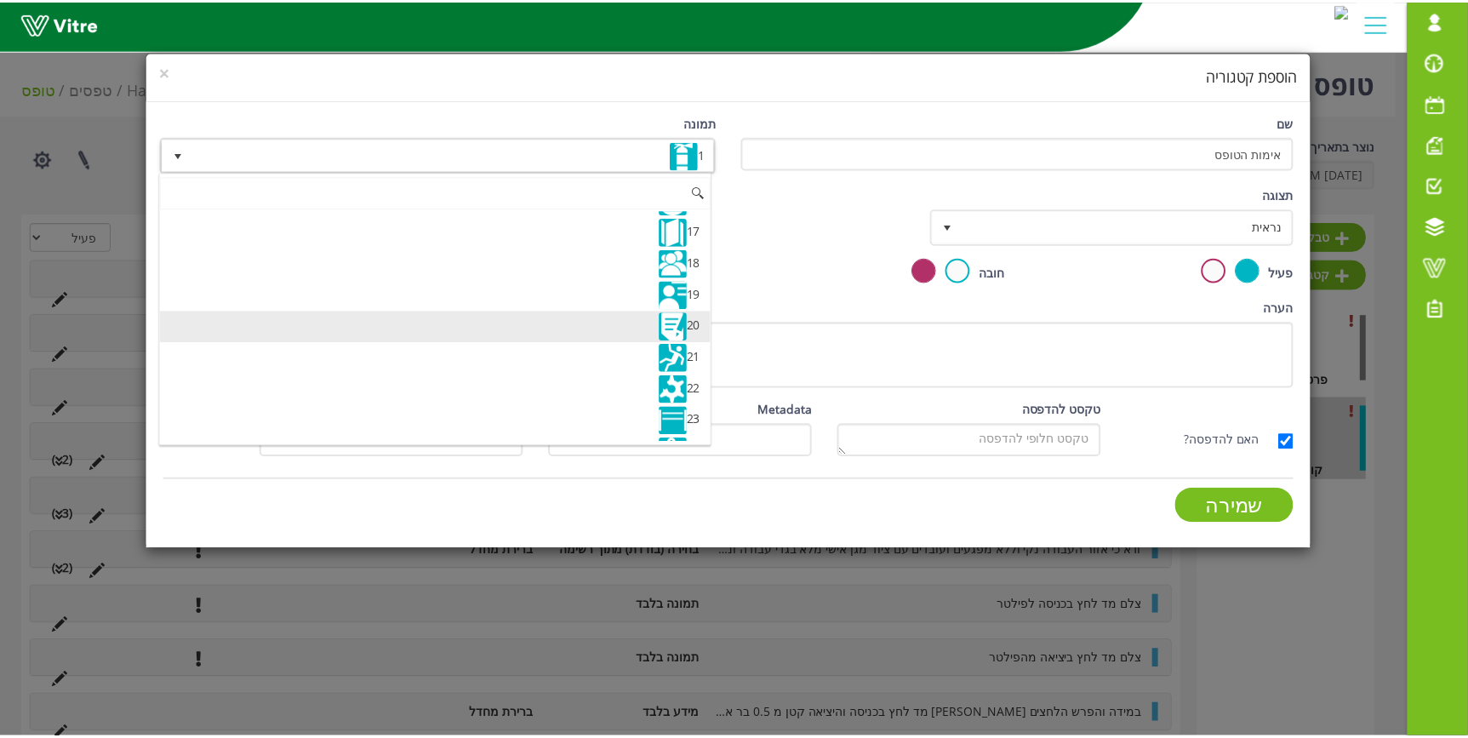
scroll to position [541, 0]
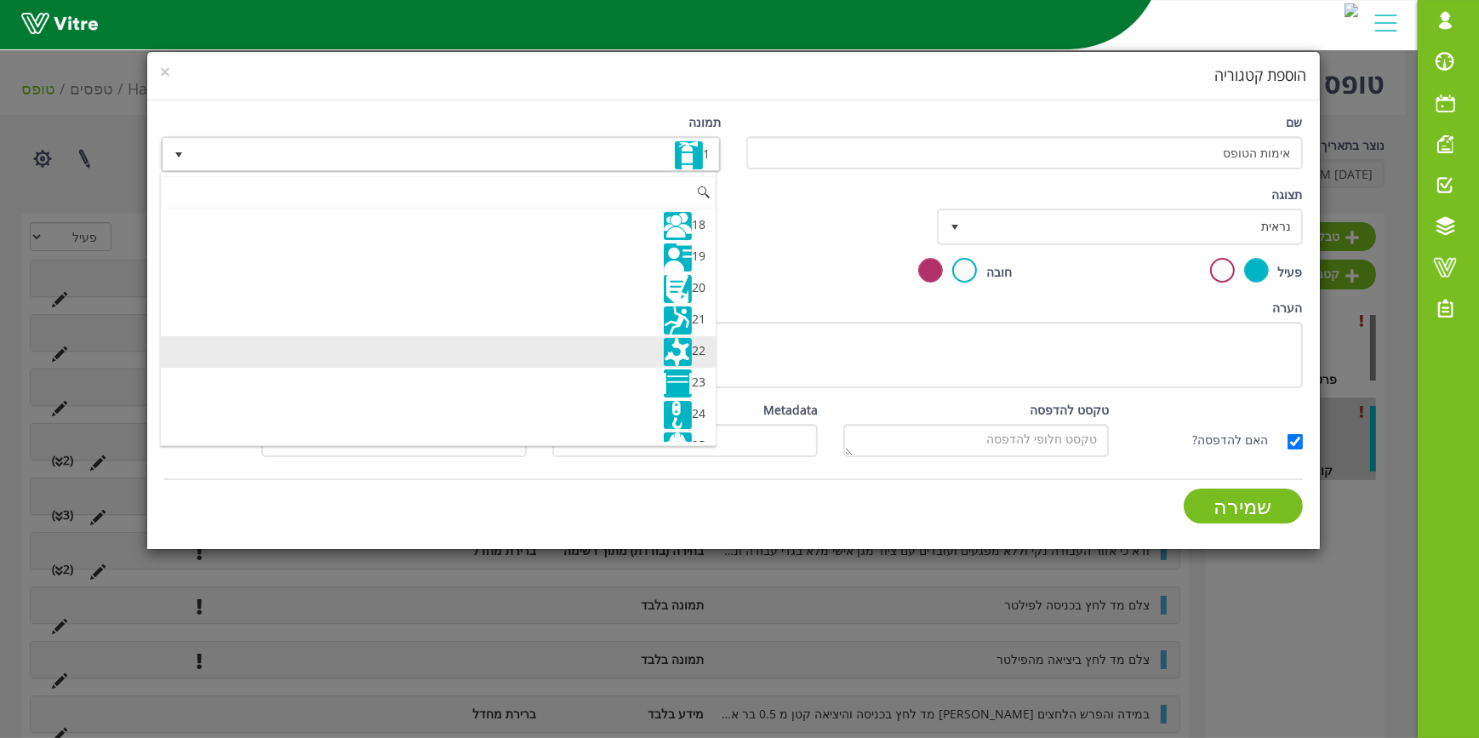
click at [664, 350] on img at bounding box center [678, 352] width 28 height 28
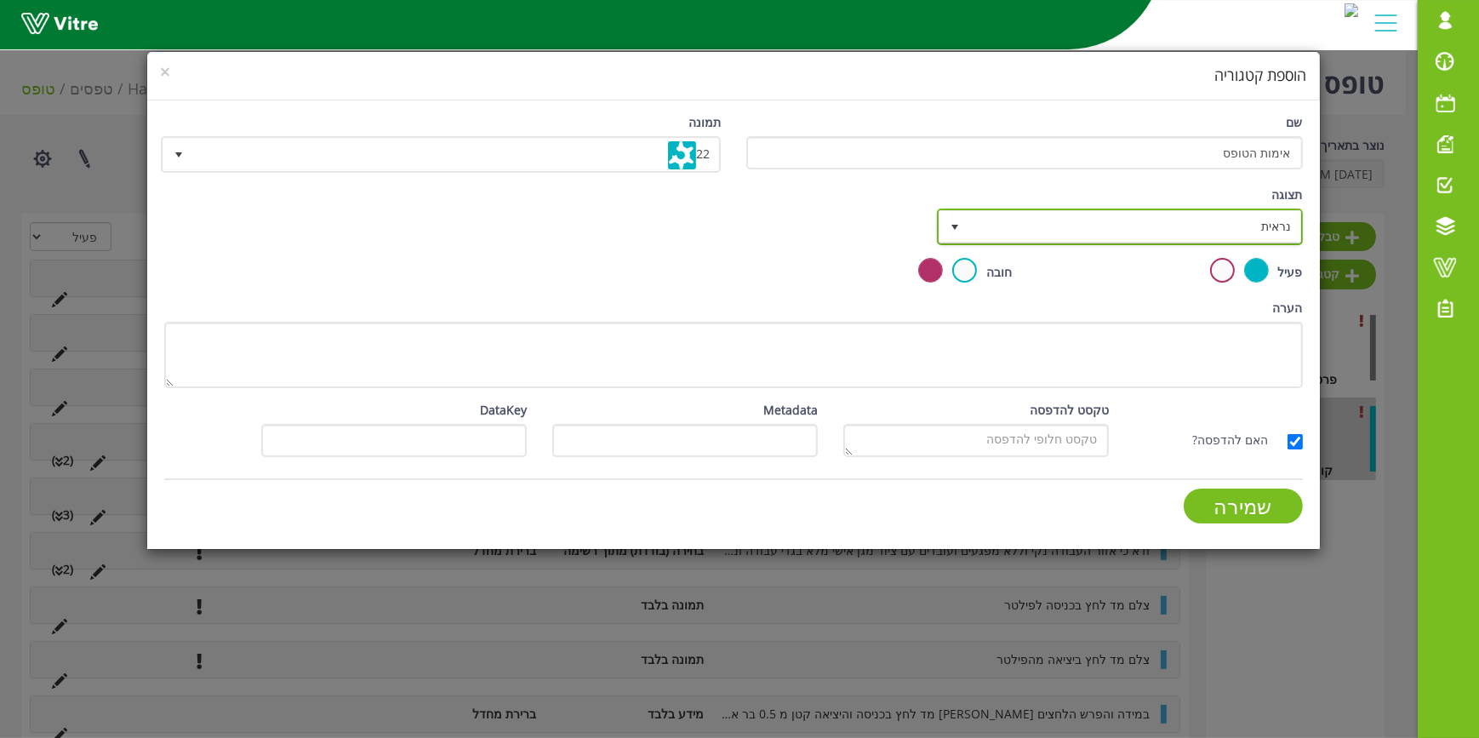
click at [1195, 225] on span "נראית" at bounding box center [1135, 226] width 332 height 31
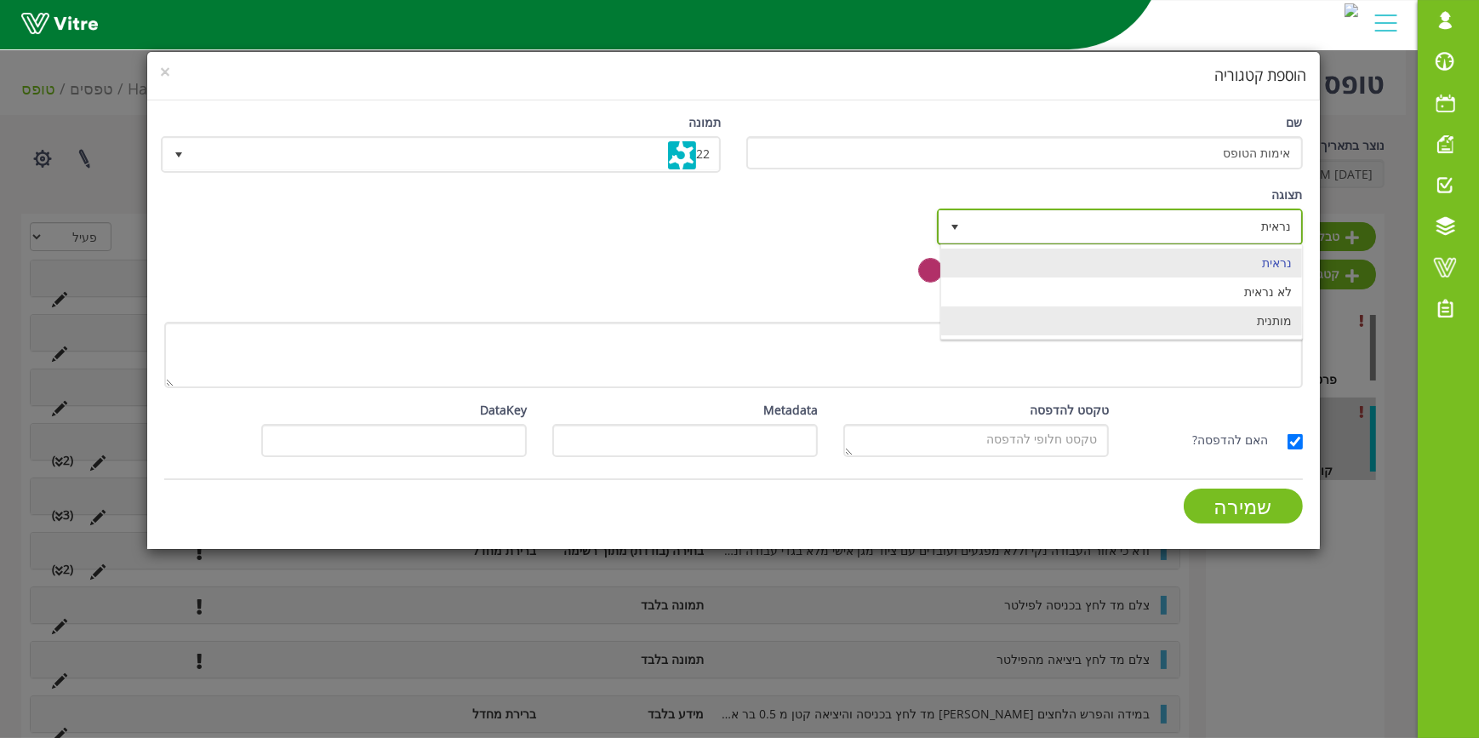
click at [1206, 317] on li "מותנית" at bounding box center [1121, 320] width 361 height 29
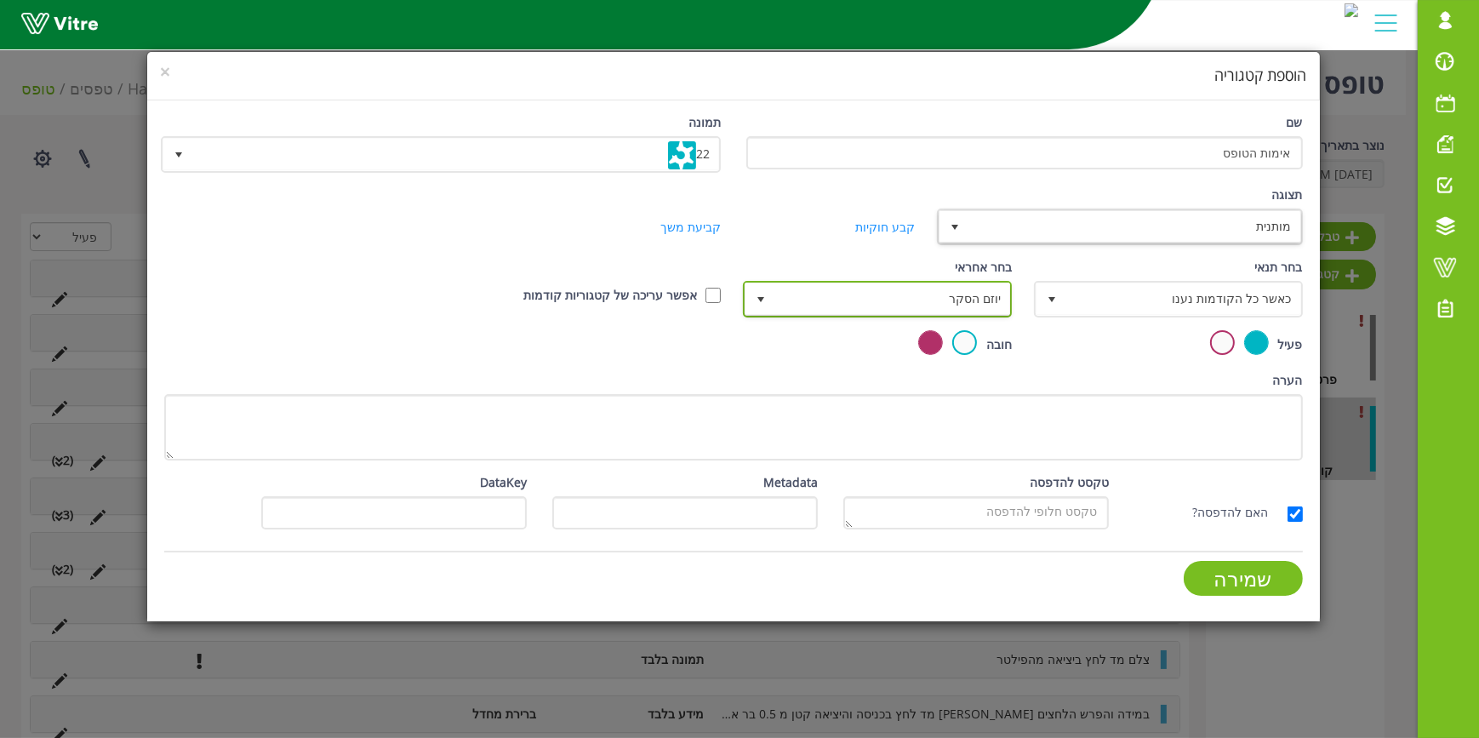
click at [937, 299] on span "יוזם הסקר" at bounding box center [892, 298] width 235 height 31
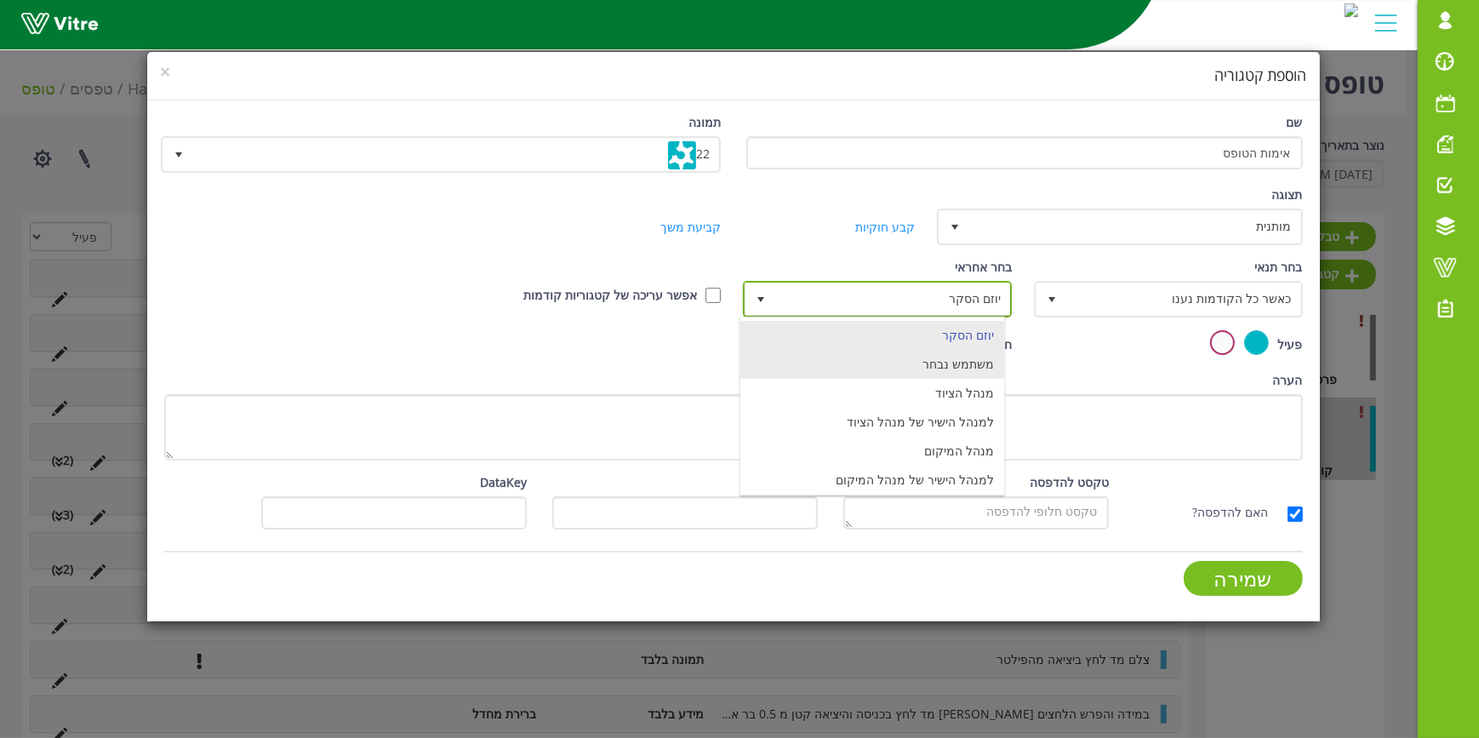
click at [939, 363] on li "משתמש נבחר" at bounding box center [872, 364] width 264 height 29
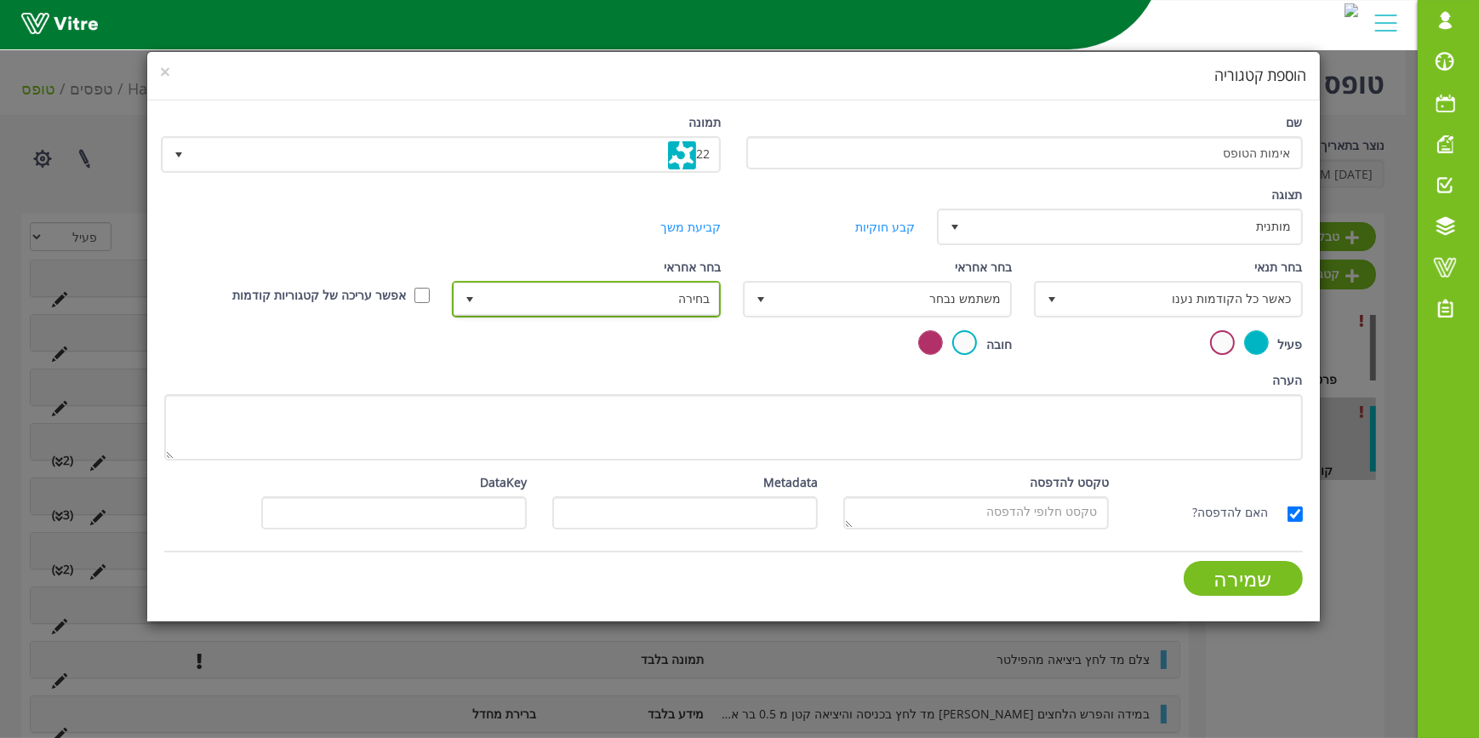
click at [663, 300] on span "בחירה" at bounding box center [601, 298] width 235 height 31
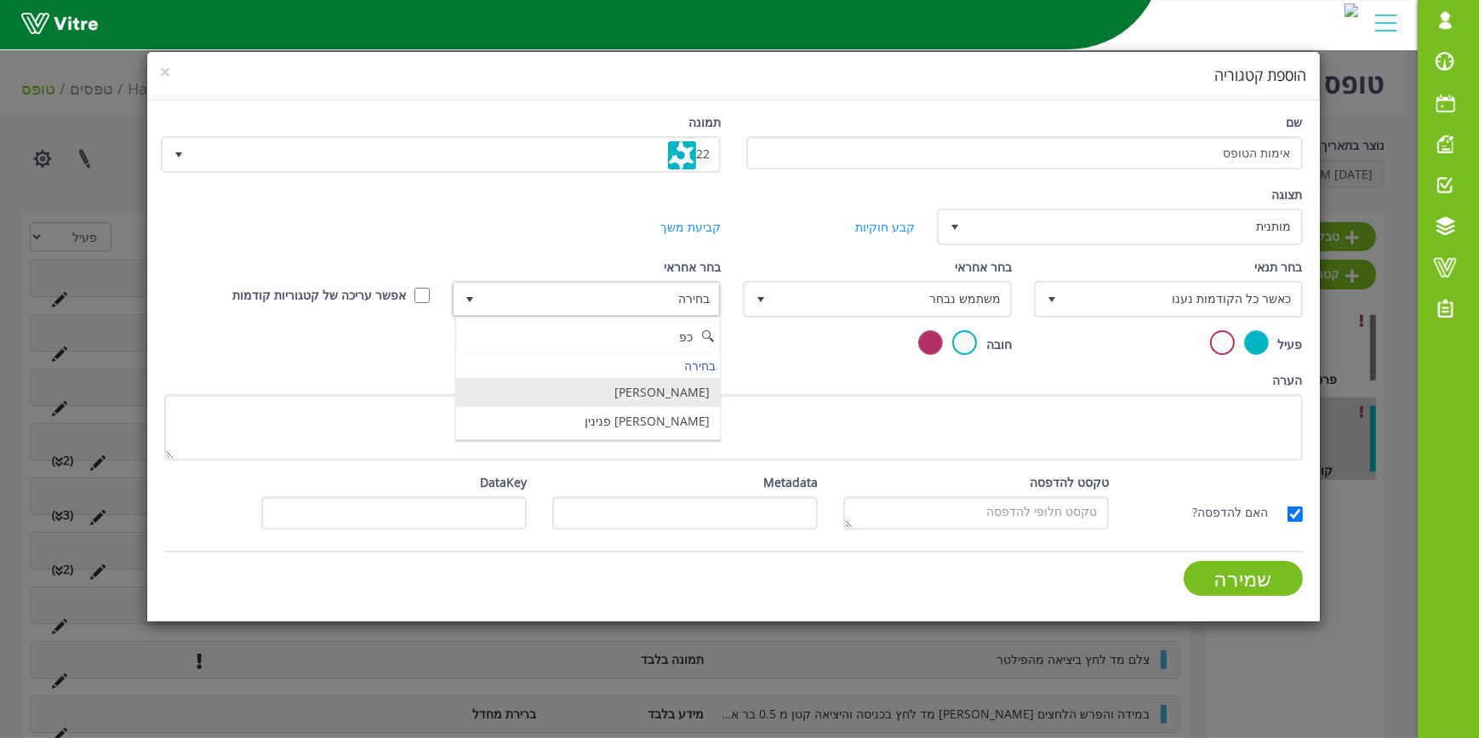
click at [651, 398] on li "[PERSON_NAME]" at bounding box center [588, 392] width 264 height 29
type input "כפ"
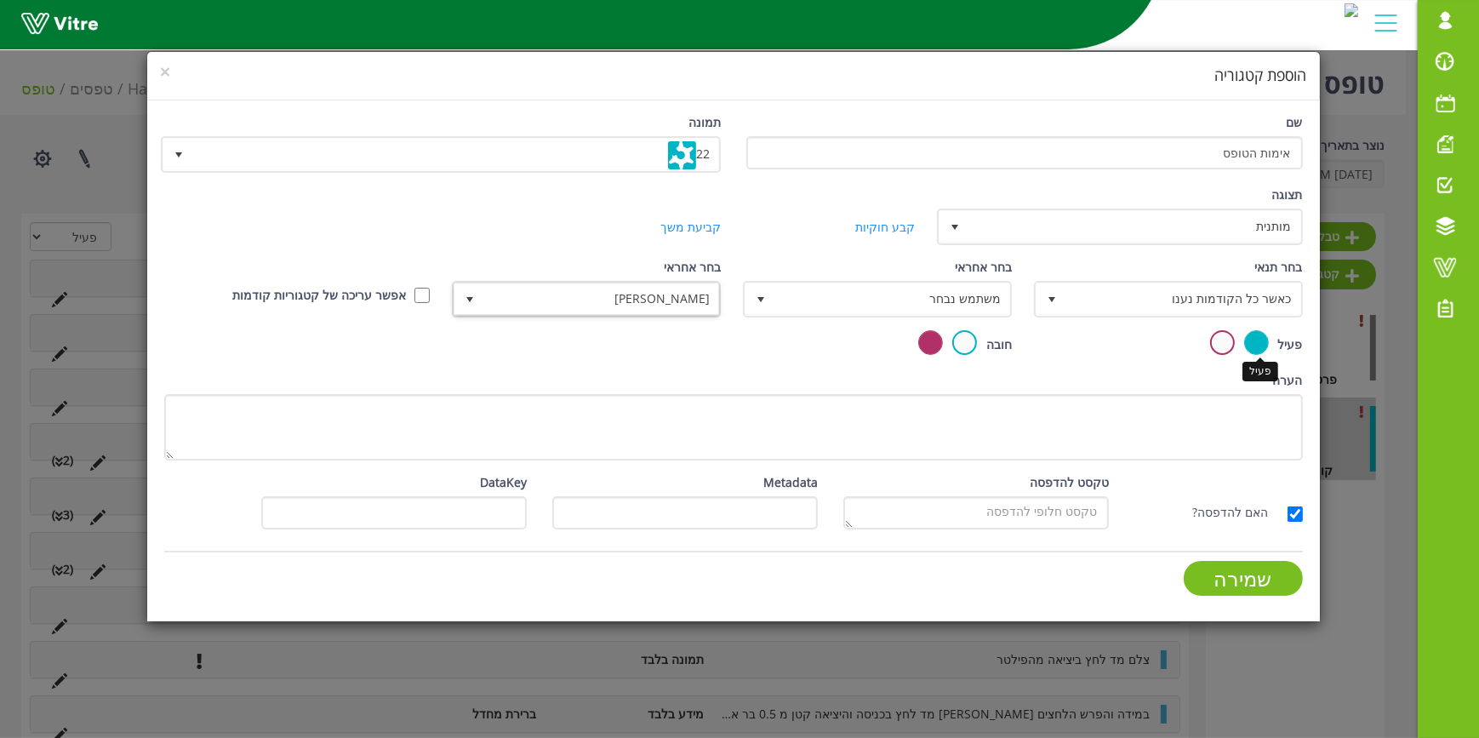
click at [1261, 349] on label at bounding box center [1256, 342] width 25 height 25
click at [0, 0] on input "radio" at bounding box center [0, 0] width 0 height 0
click at [1236, 586] on input "שמירה" at bounding box center [1243, 578] width 119 height 35
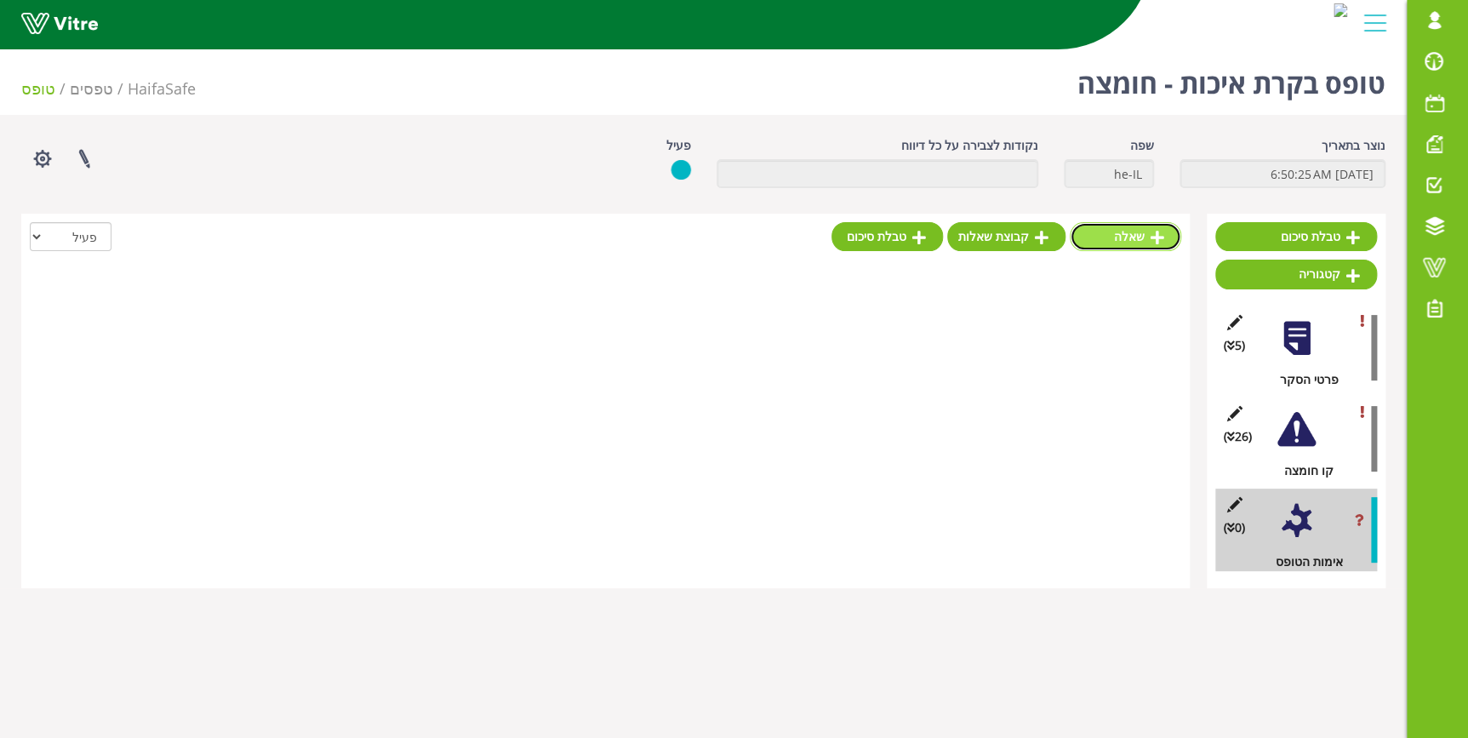
click at [1123, 242] on link "שאלה" at bounding box center [1125, 236] width 111 height 29
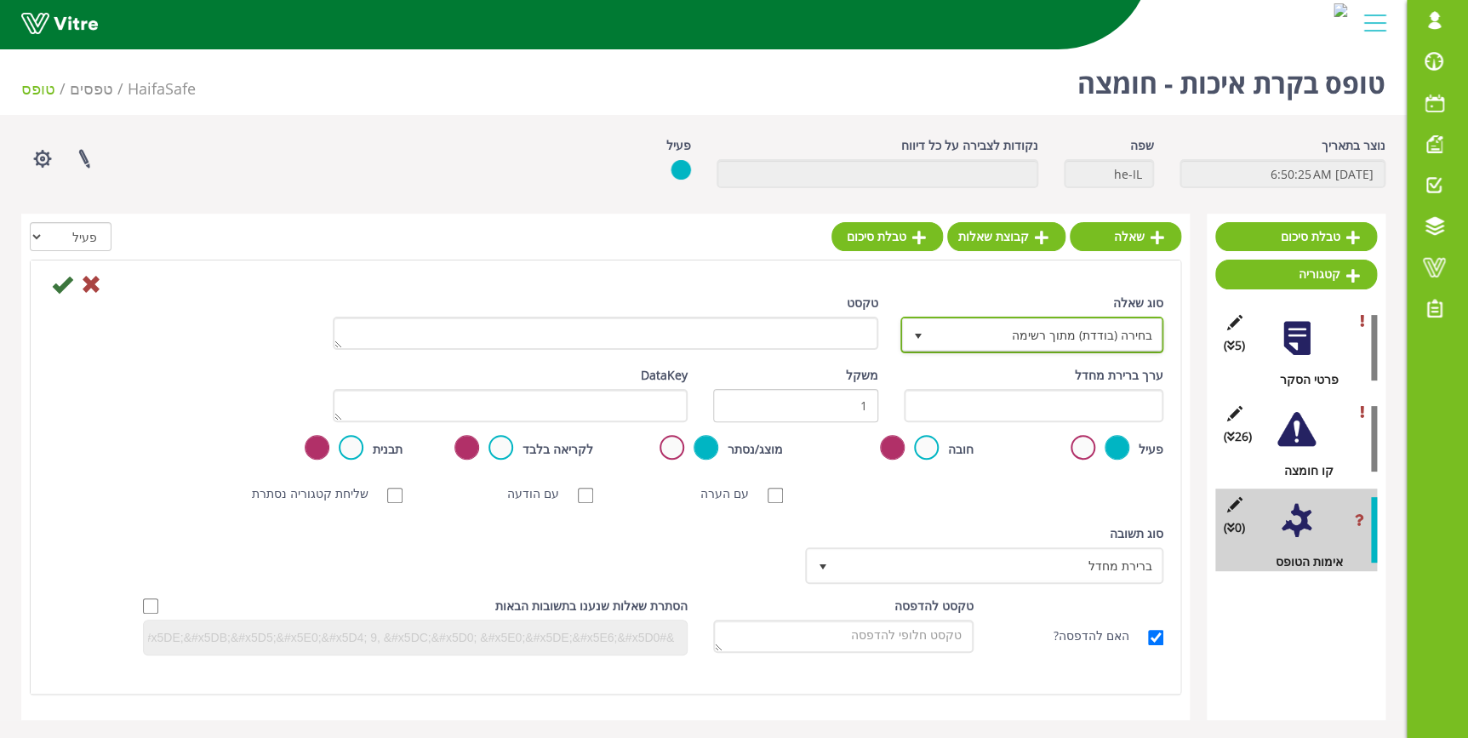
click at [976, 328] on span "בחירה (בודדת) מתוך רשימה" at bounding box center [1047, 334] width 229 height 31
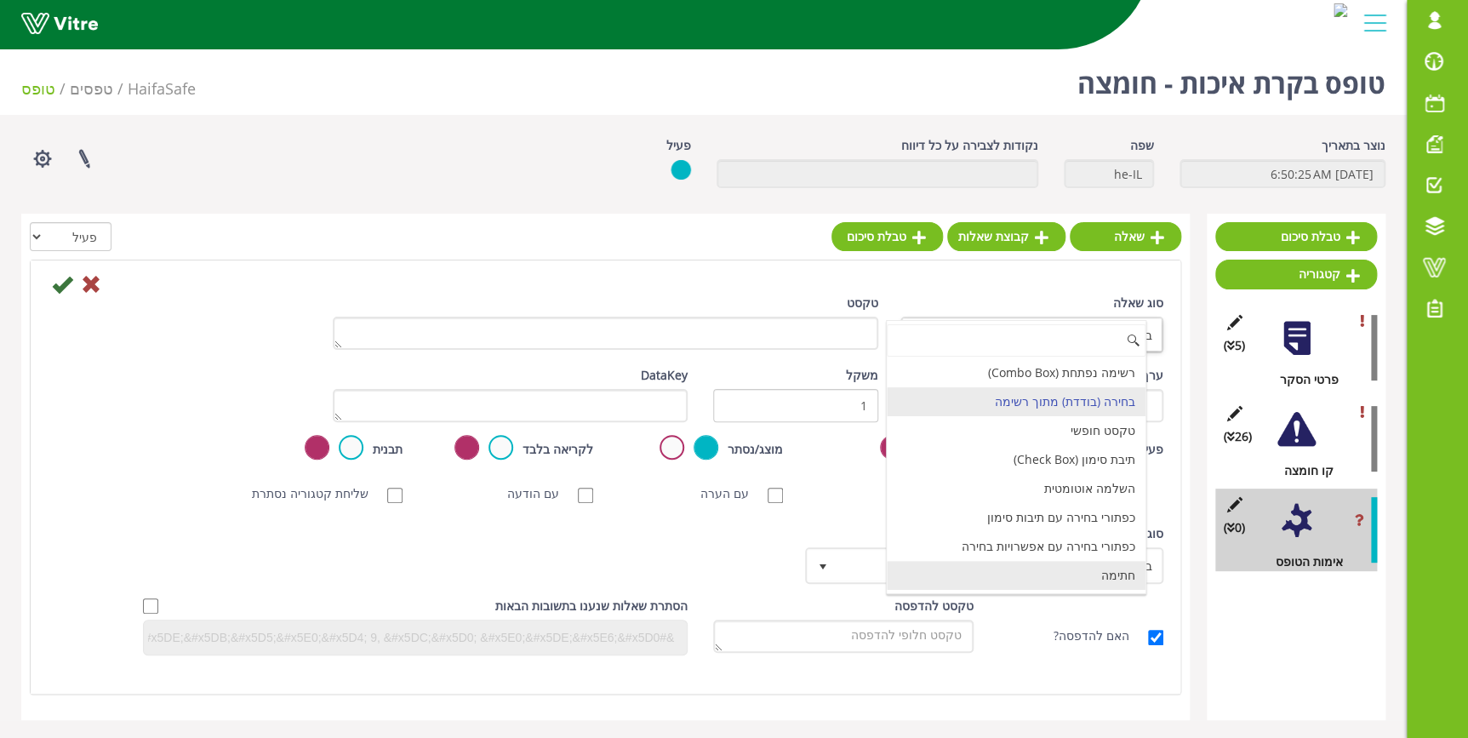
click at [1081, 573] on li "חתימה" at bounding box center [1016, 575] width 258 height 29
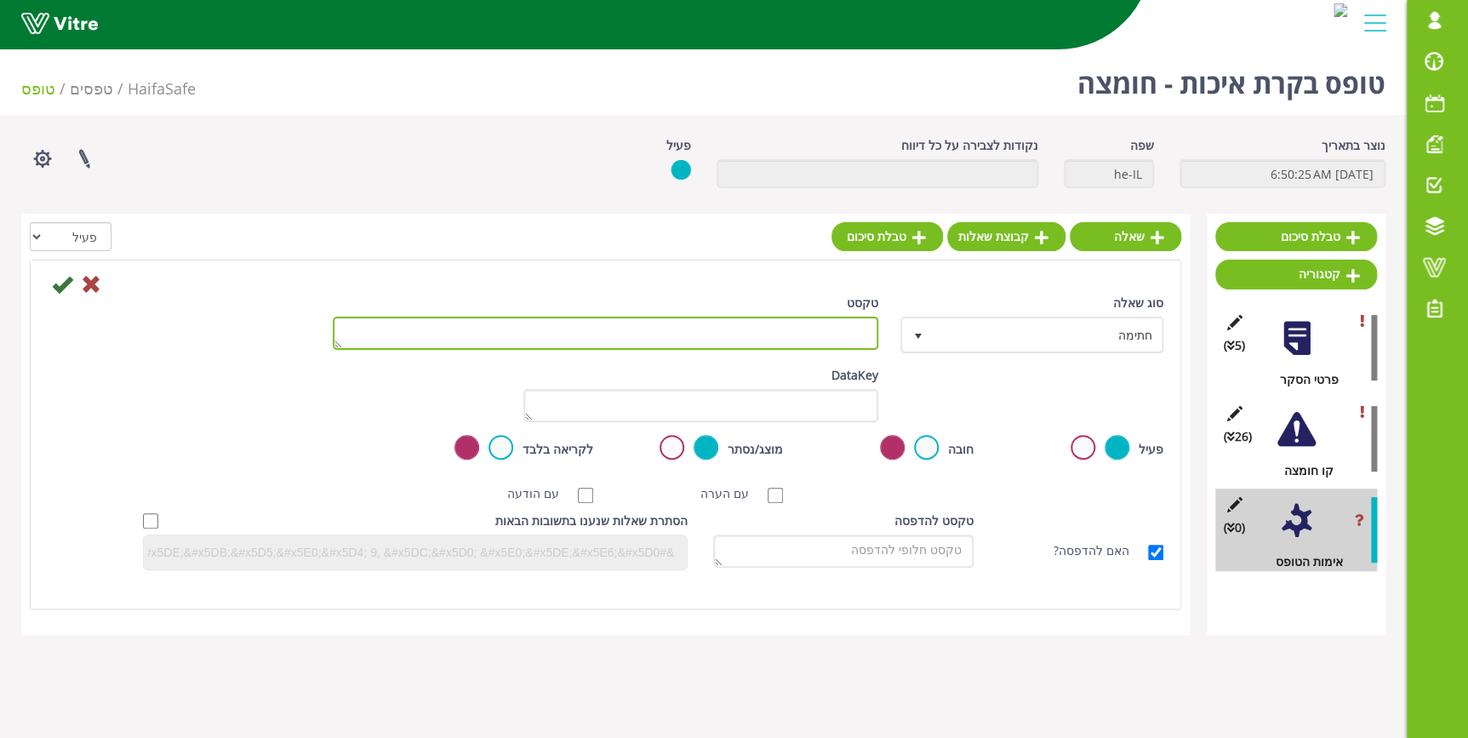
click at [834, 324] on textarea "טקסט" at bounding box center [605, 333] width 545 height 33
type textarea "חתימת מאמת הטופס"
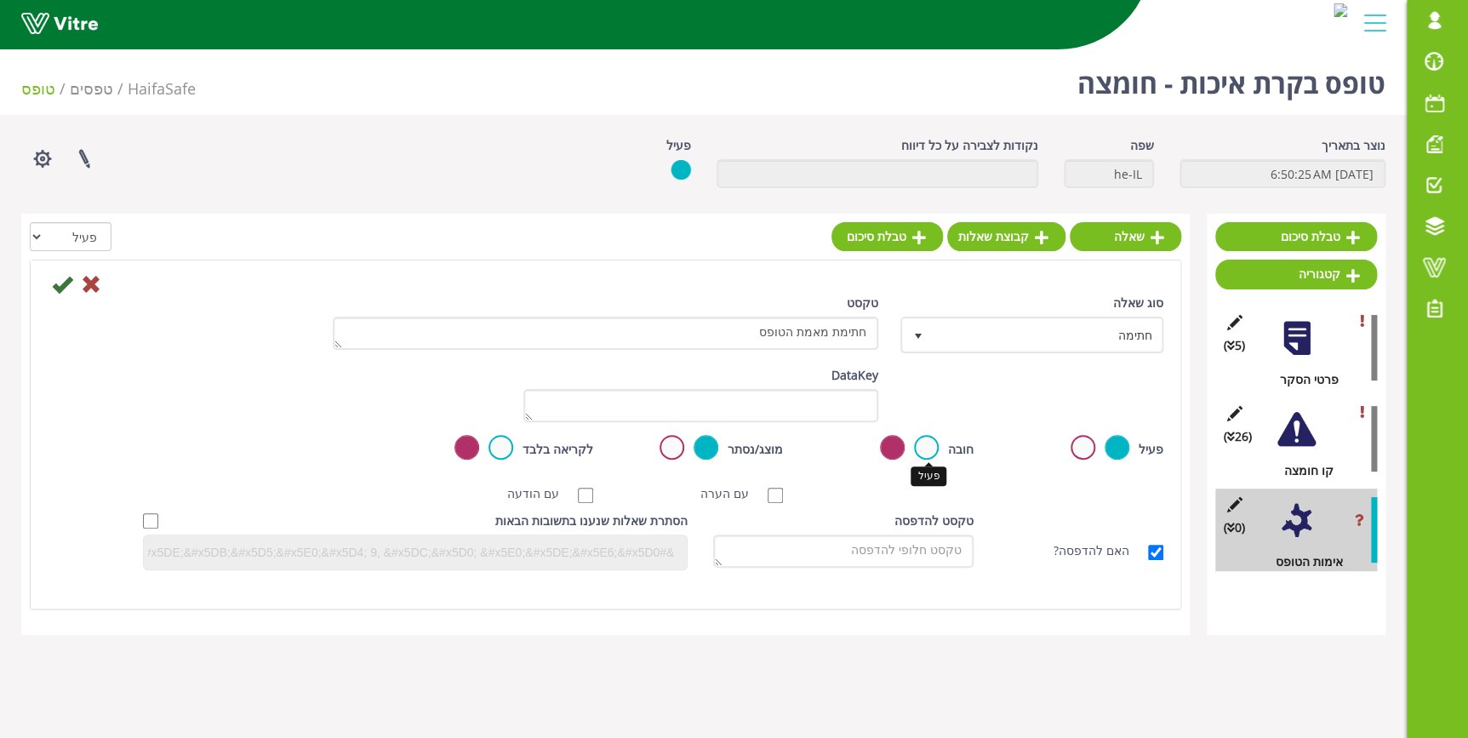
click at [927, 449] on label at bounding box center [926, 447] width 25 height 25
click at [0, 0] on input "radio" at bounding box center [0, 0] width 0 height 0
click at [58, 289] on icon at bounding box center [62, 284] width 20 height 20
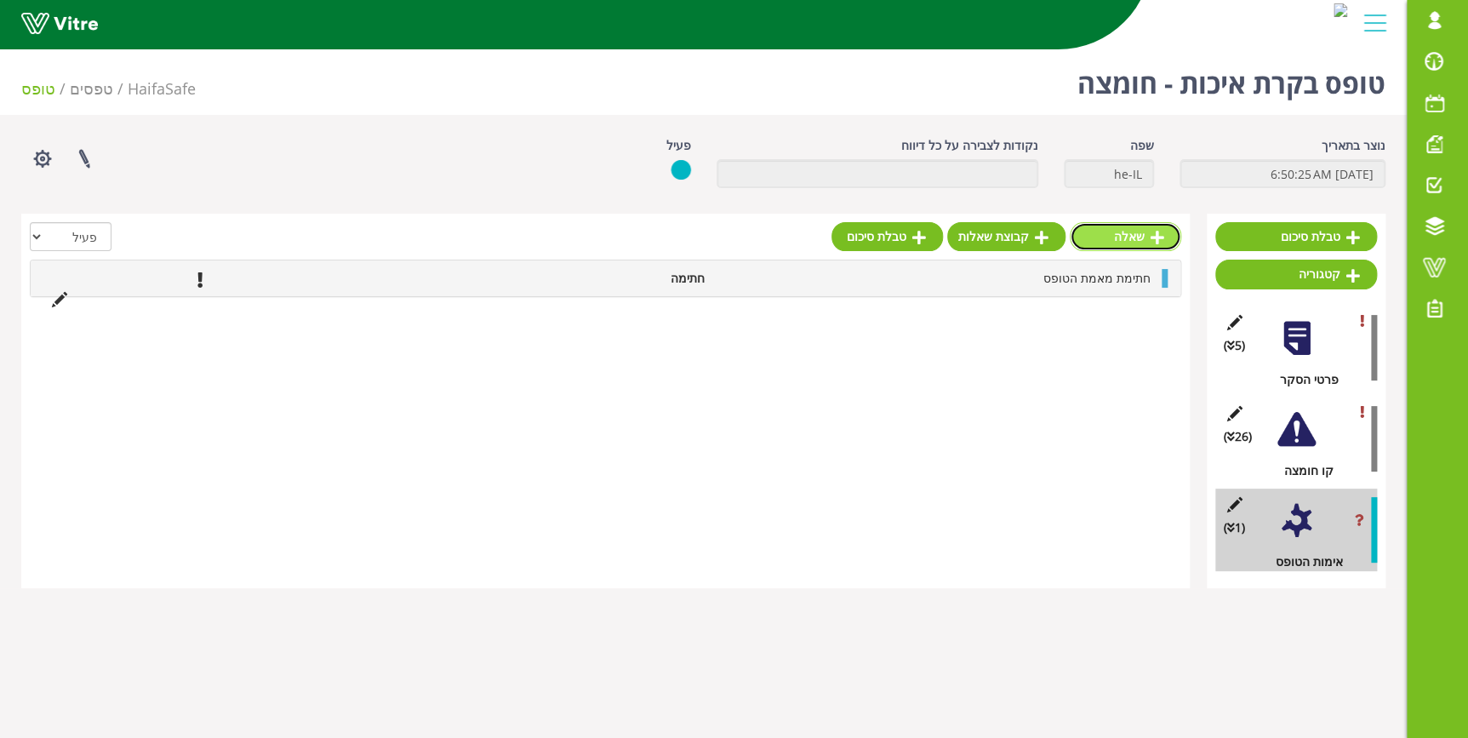
click at [1121, 240] on link "שאלה" at bounding box center [1125, 236] width 111 height 29
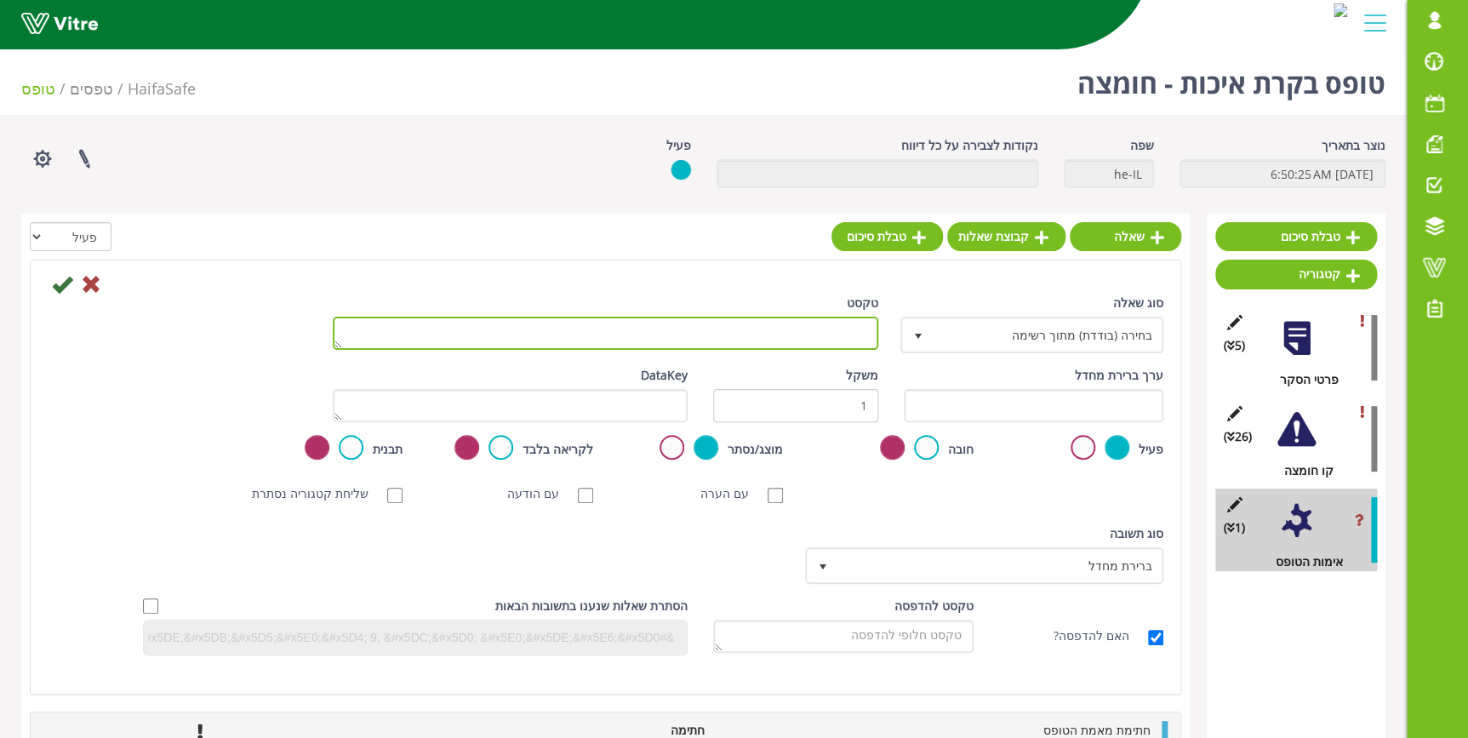
click at [824, 343] on textarea "טקסט" at bounding box center [605, 333] width 545 height 33
type textarea "הערות"
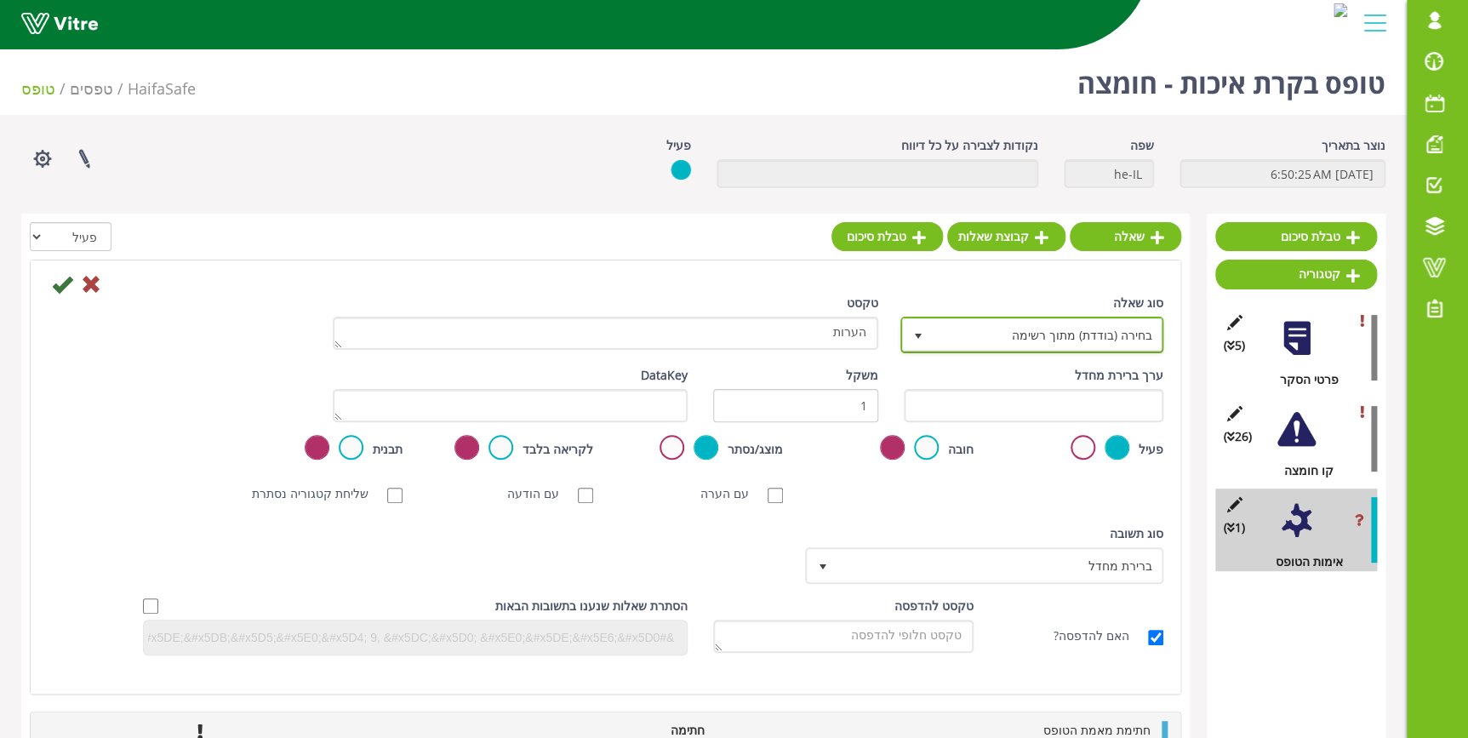
click at [1027, 333] on span "בחירה (בודדת) מתוך רשימה" at bounding box center [1047, 334] width 229 height 31
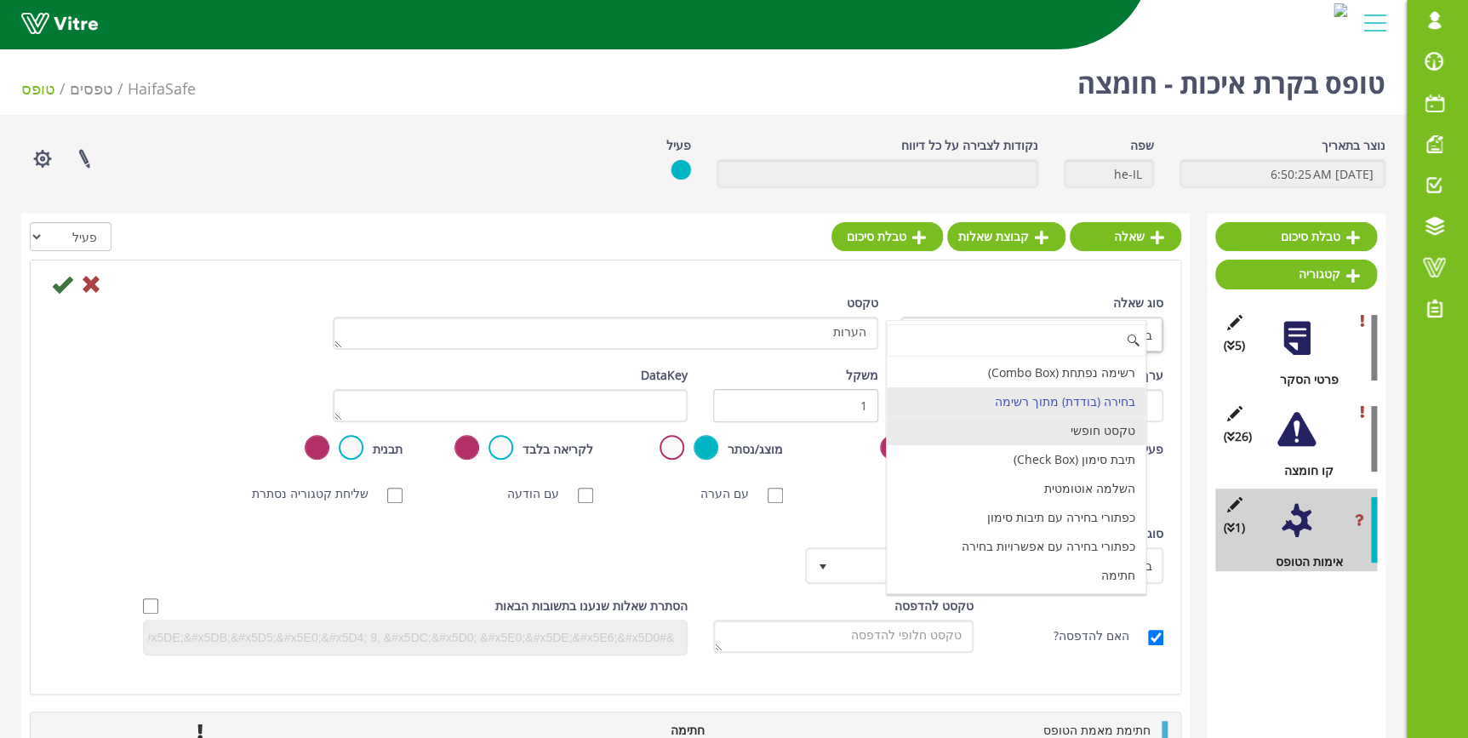
click at [1047, 442] on li "טקסט חופשי" at bounding box center [1016, 430] width 258 height 29
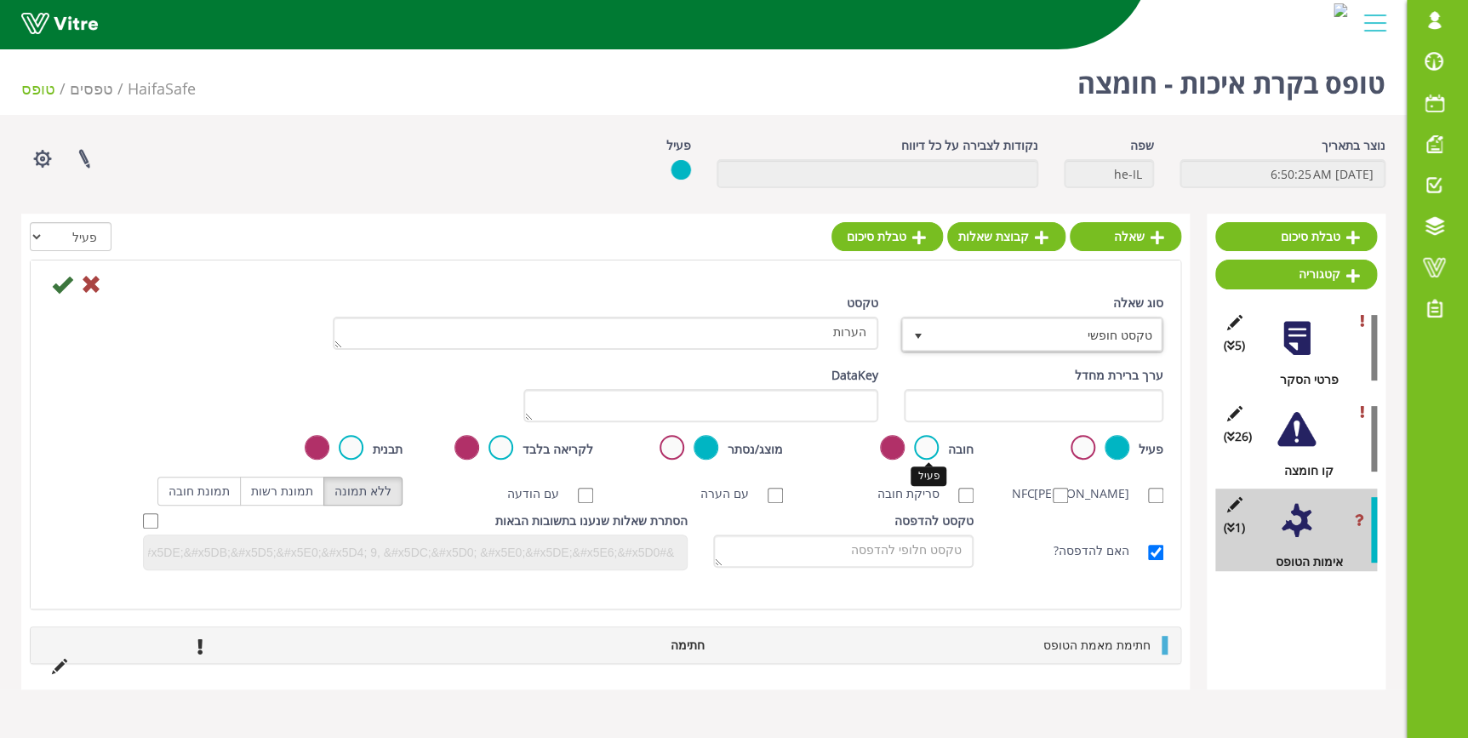
click at [923, 448] on label at bounding box center [926, 447] width 25 height 25
click at [0, 0] on input "radio" at bounding box center [0, 0] width 0 height 0
click at [58, 283] on icon at bounding box center [62, 284] width 20 height 20
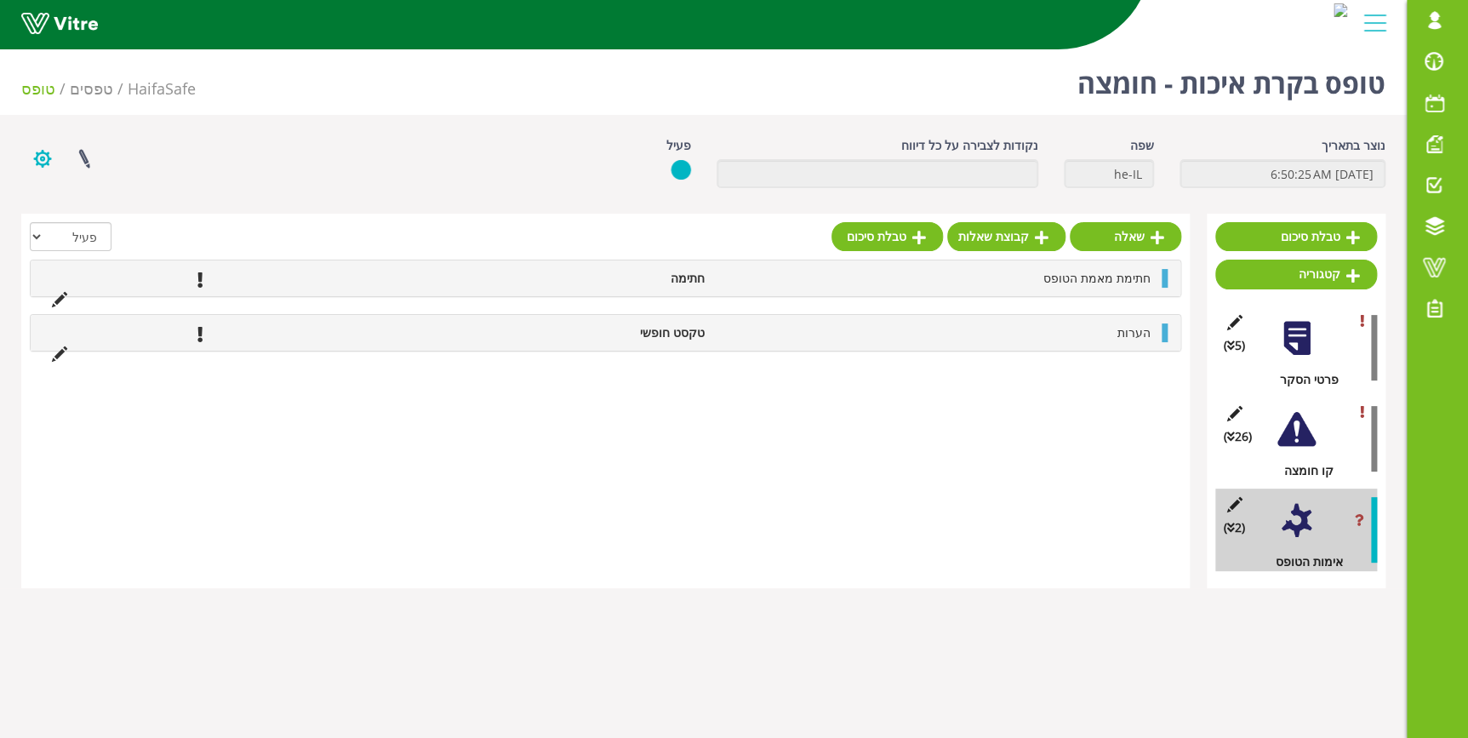
click at [50, 163] on button "button" at bounding box center [42, 158] width 43 height 45
click at [84, 203] on link "פרוייקטים מקושרים" at bounding box center [89, 199] width 134 height 22
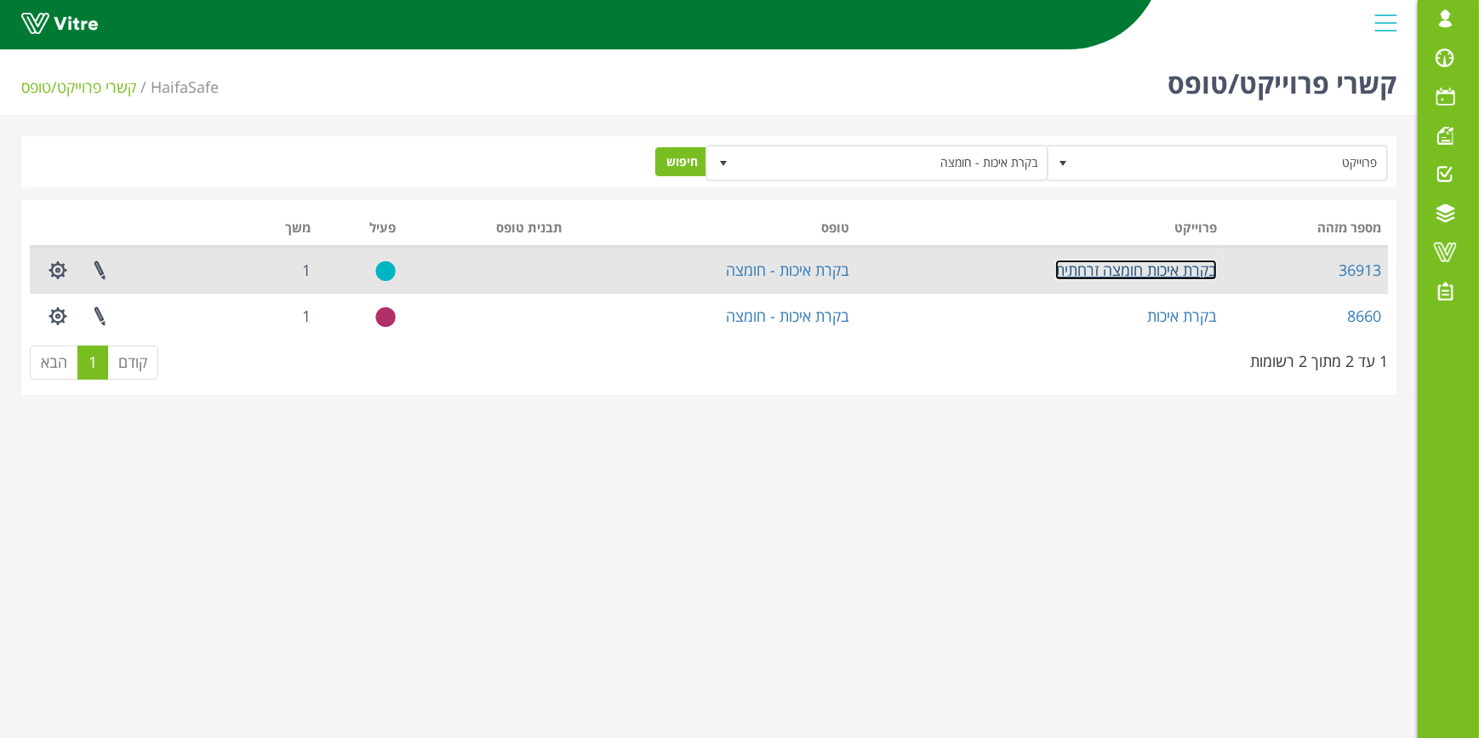
click at [1168, 275] on link "בקרת איכות חומצה זרחתית" at bounding box center [1136, 270] width 162 height 20
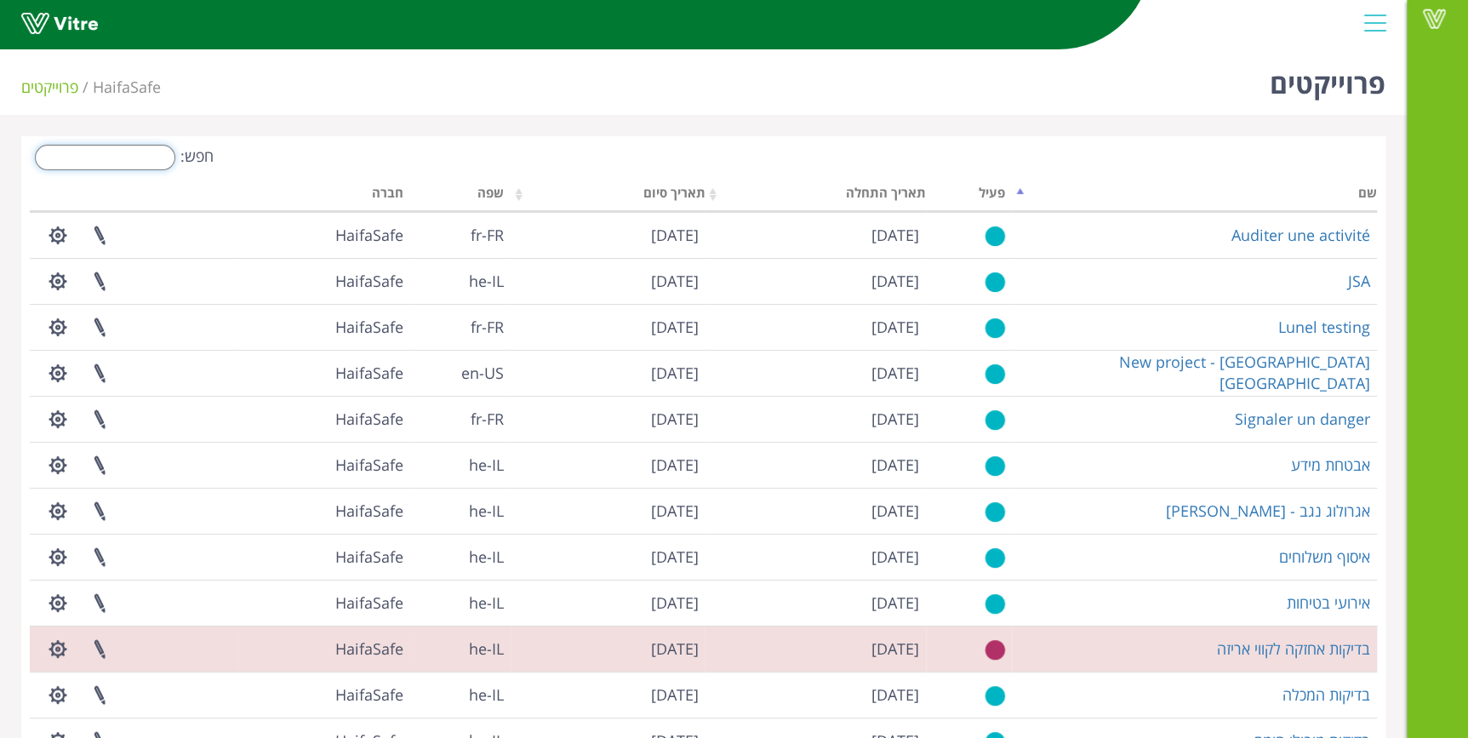
click at [107, 162] on input "חפש:" at bounding box center [105, 158] width 140 height 26
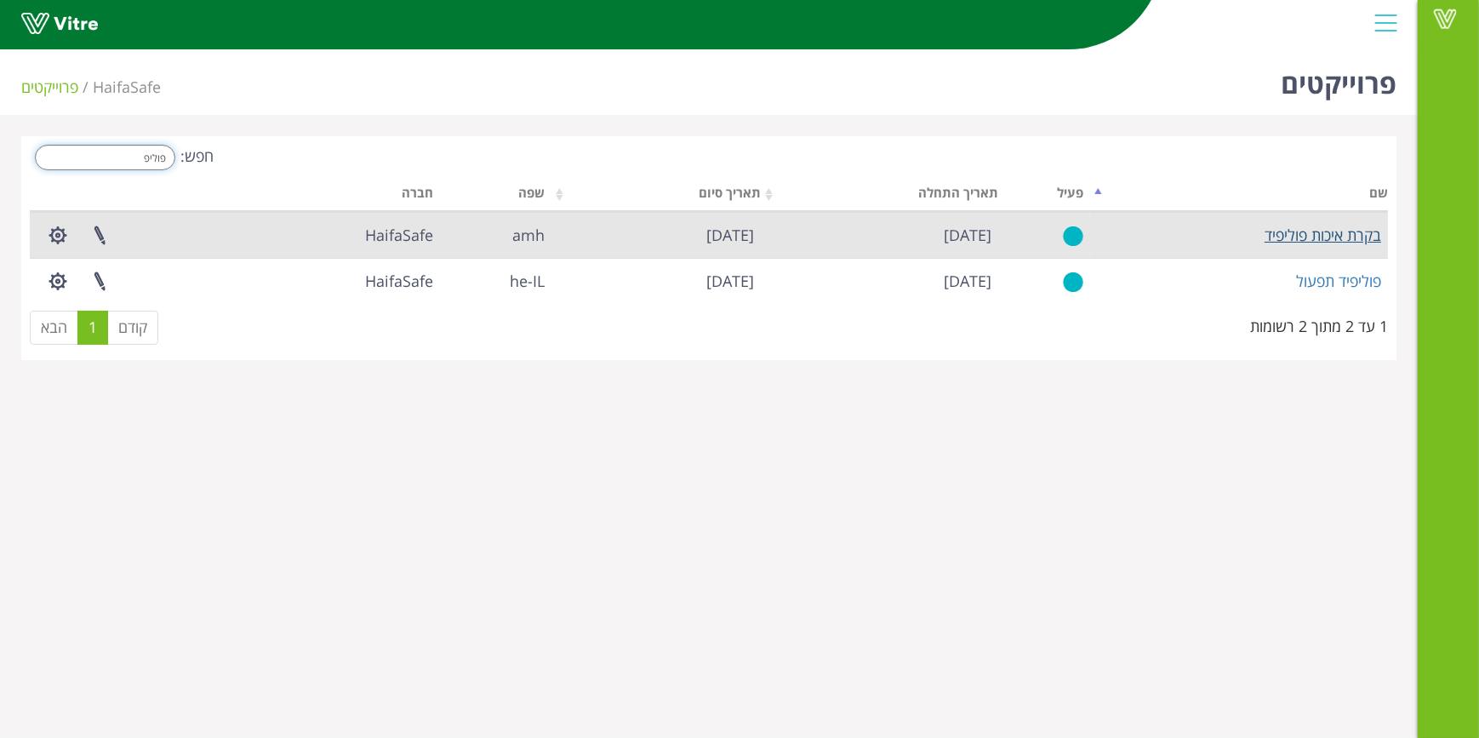
type input "פוליפ"
click at [1359, 238] on link "בקרת איכות פוליפיד" at bounding box center [1322, 235] width 117 height 20
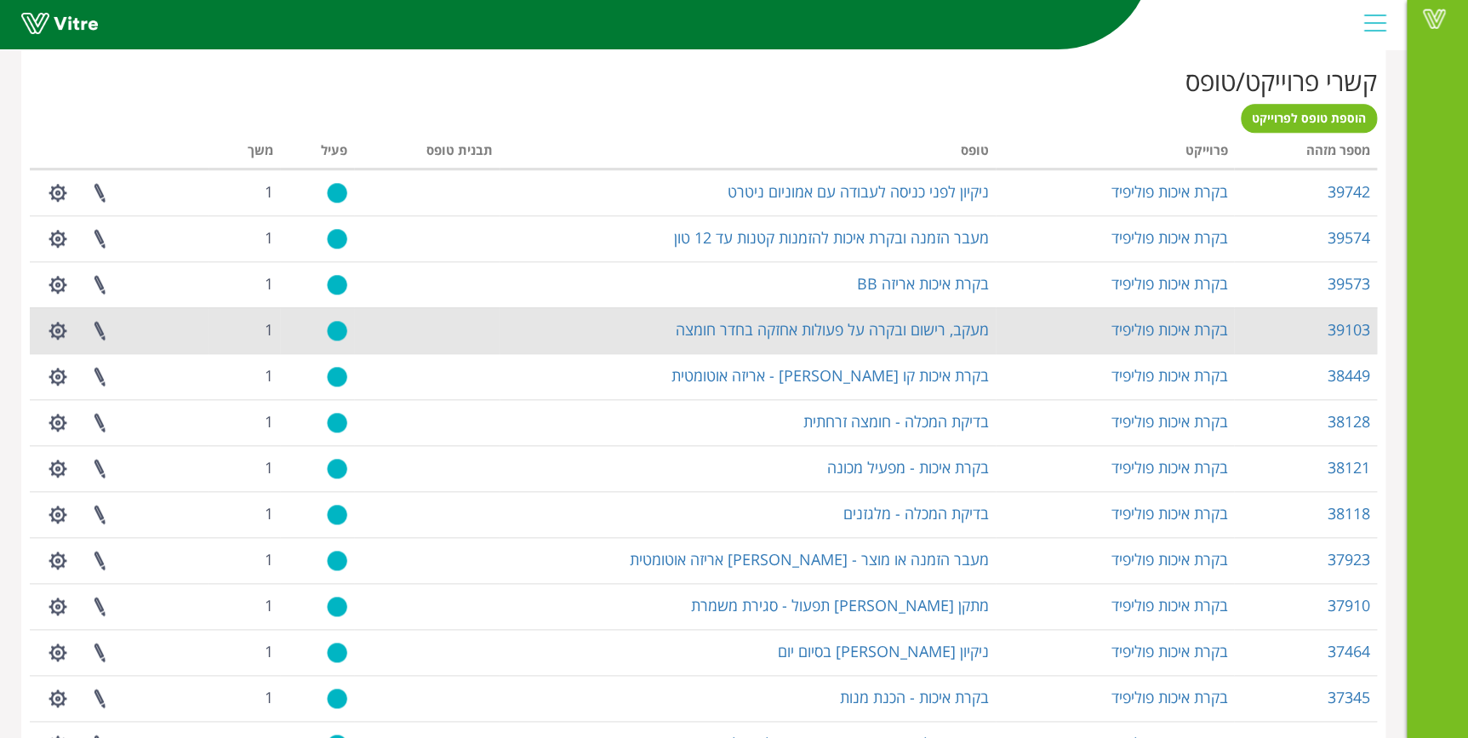
scroll to position [718, 0]
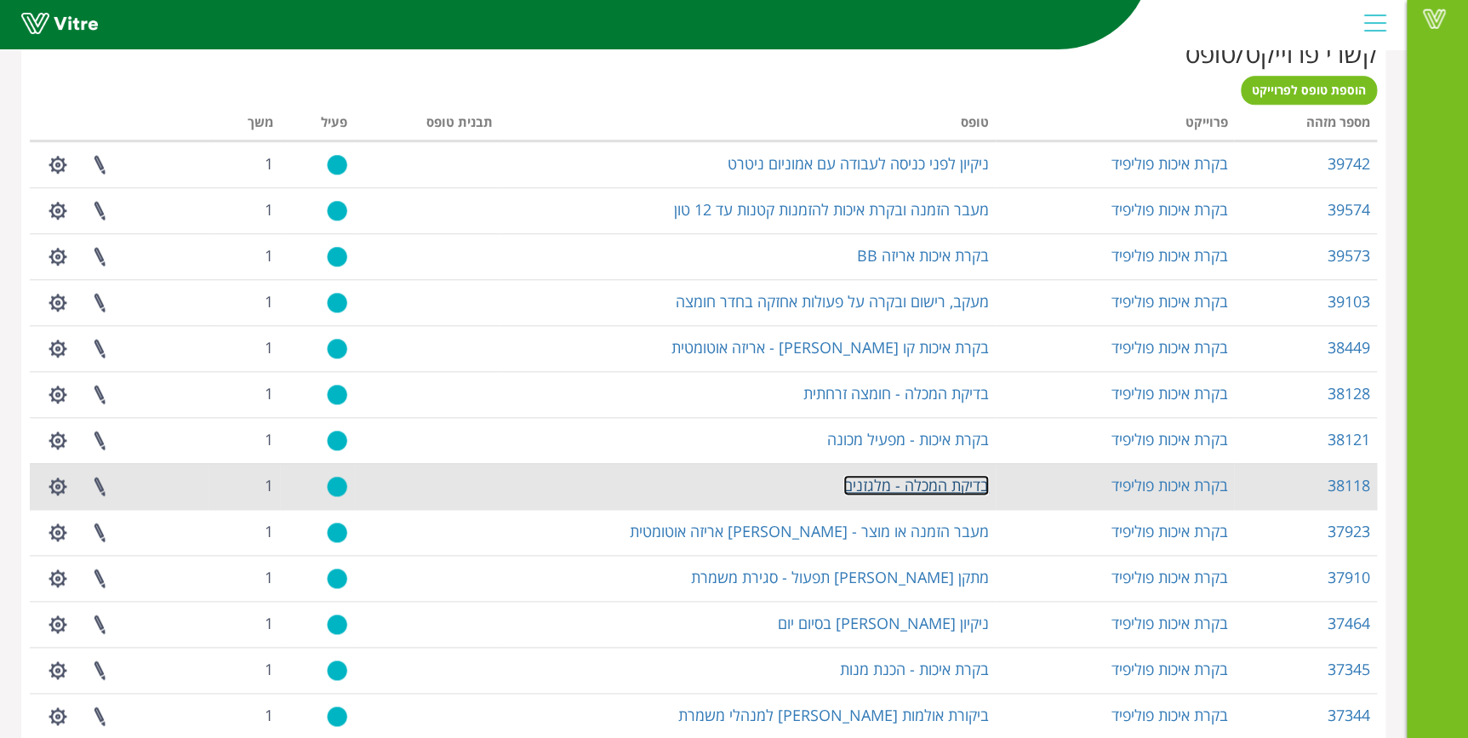
click at [910, 488] on link "בדיקת המכלה - מלגזנים" at bounding box center [915, 485] width 145 height 20
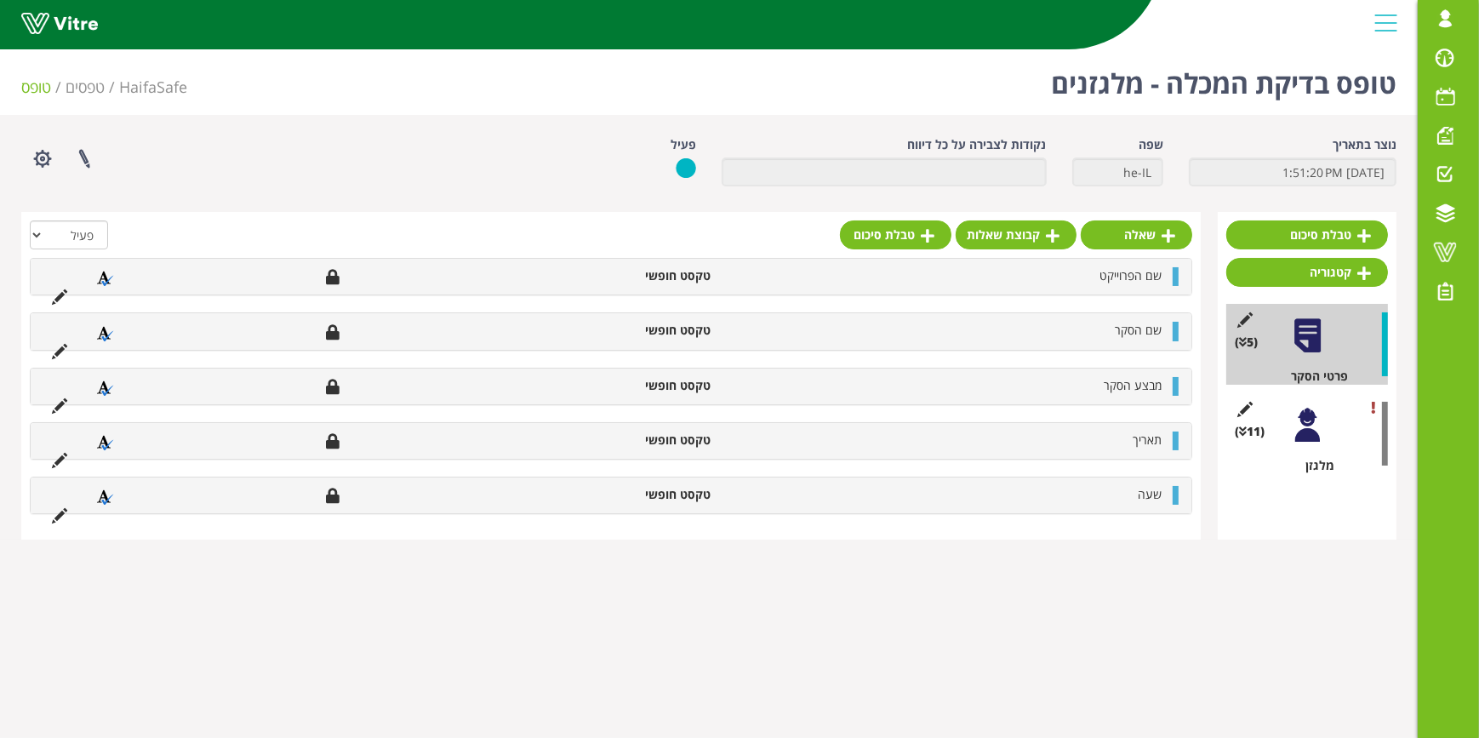
click at [1302, 433] on div at bounding box center [1307, 425] width 38 height 38
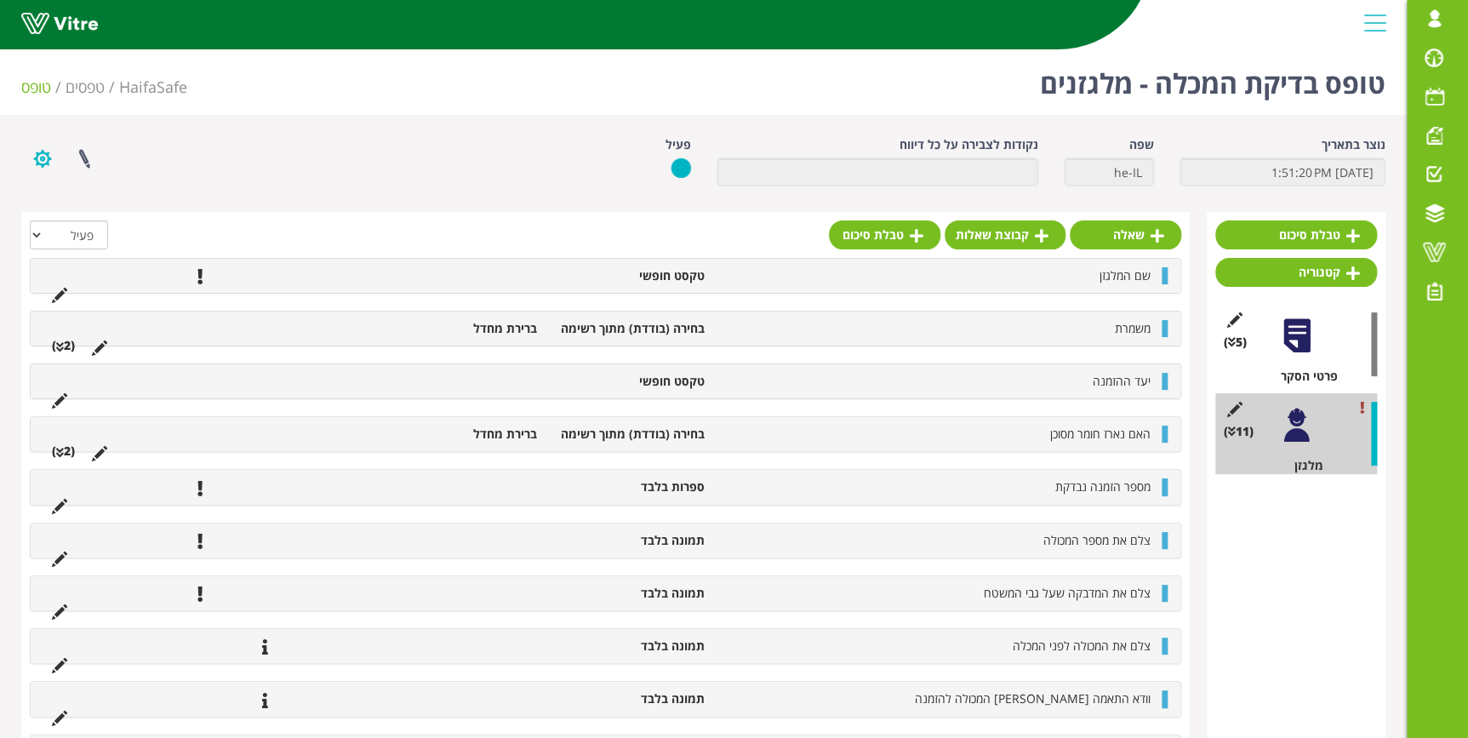
click at [43, 170] on button "button" at bounding box center [42, 158] width 43 height 45
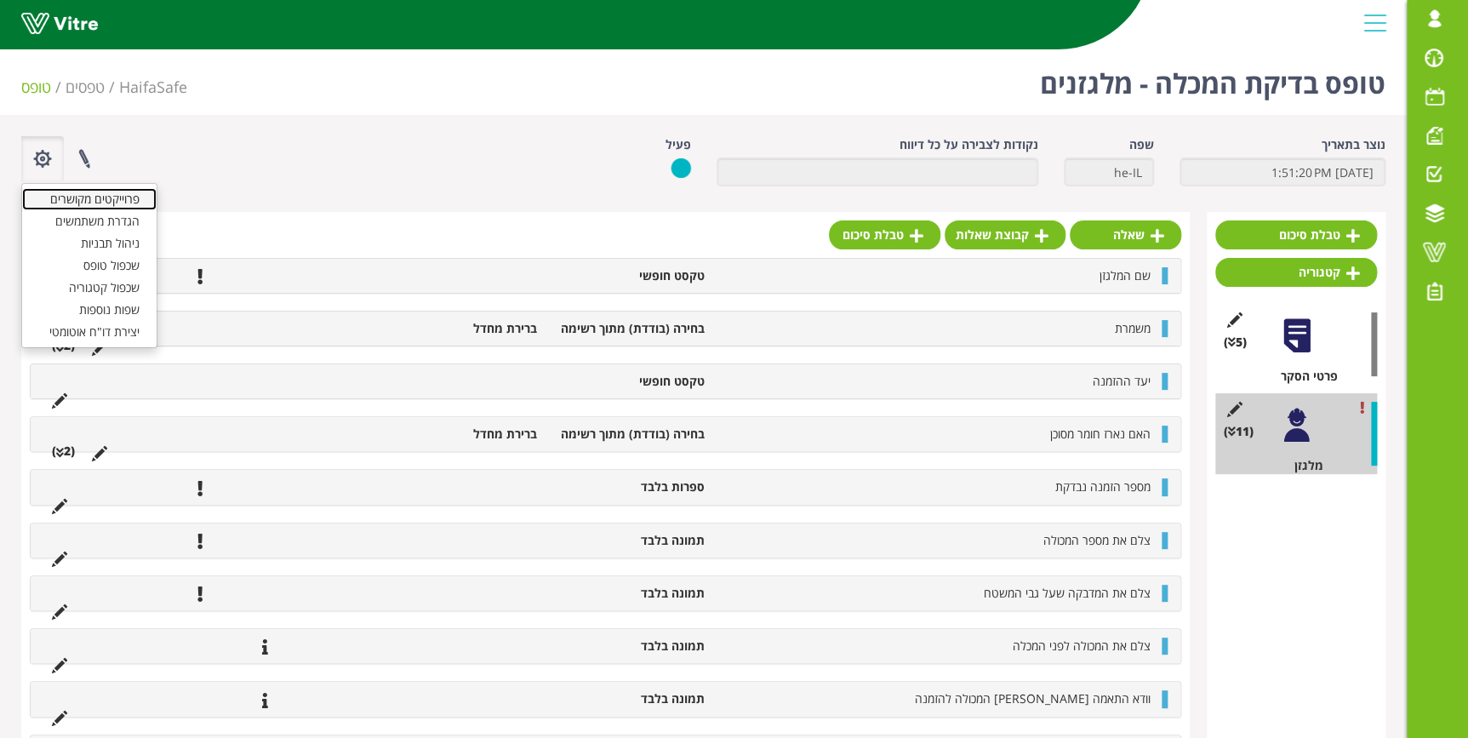
click at [72, 200] on link "פרוייקטים מקושרים" at bounding box center [89, 199] width 134 height 22
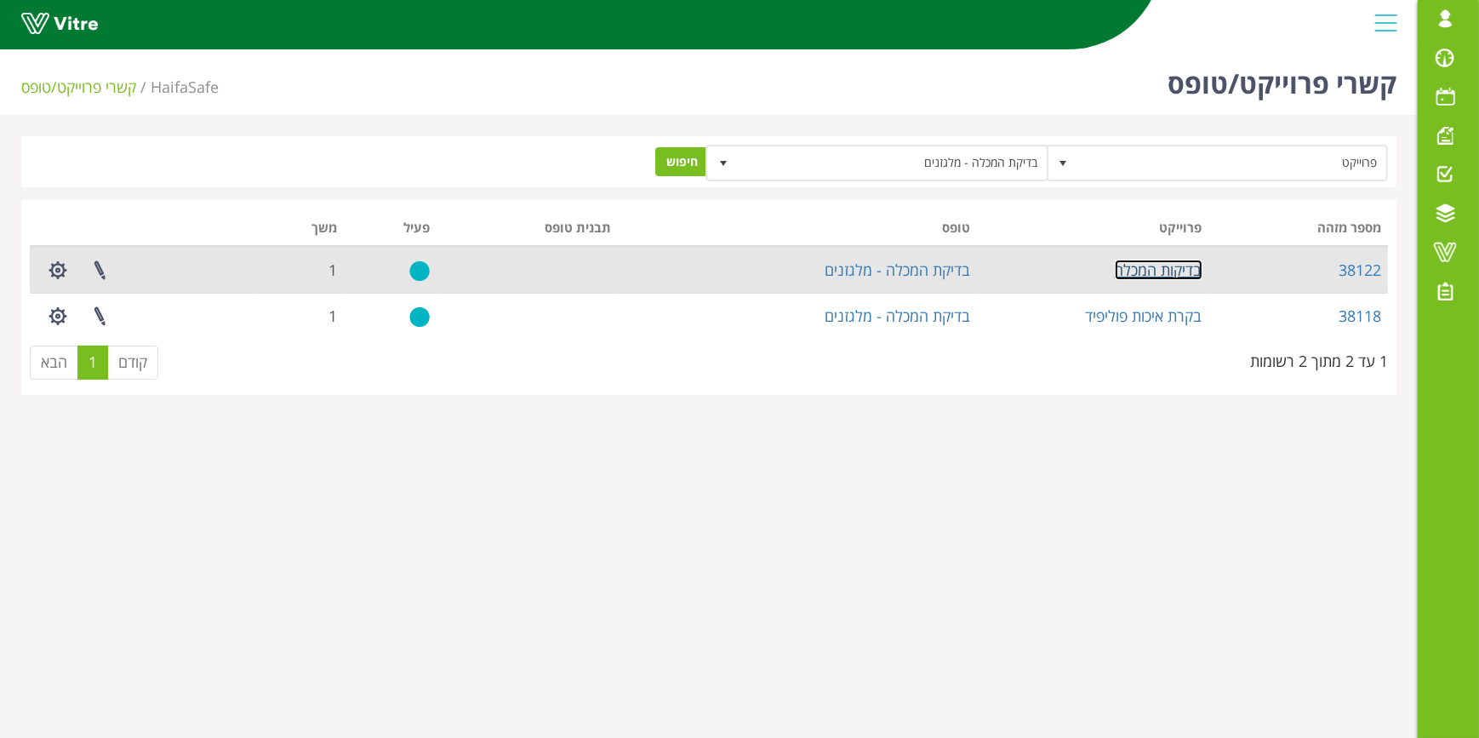
click at [1147, 272] on link "בדיקות המכלה" at bounding box center [1159, 270] width 88 height 20
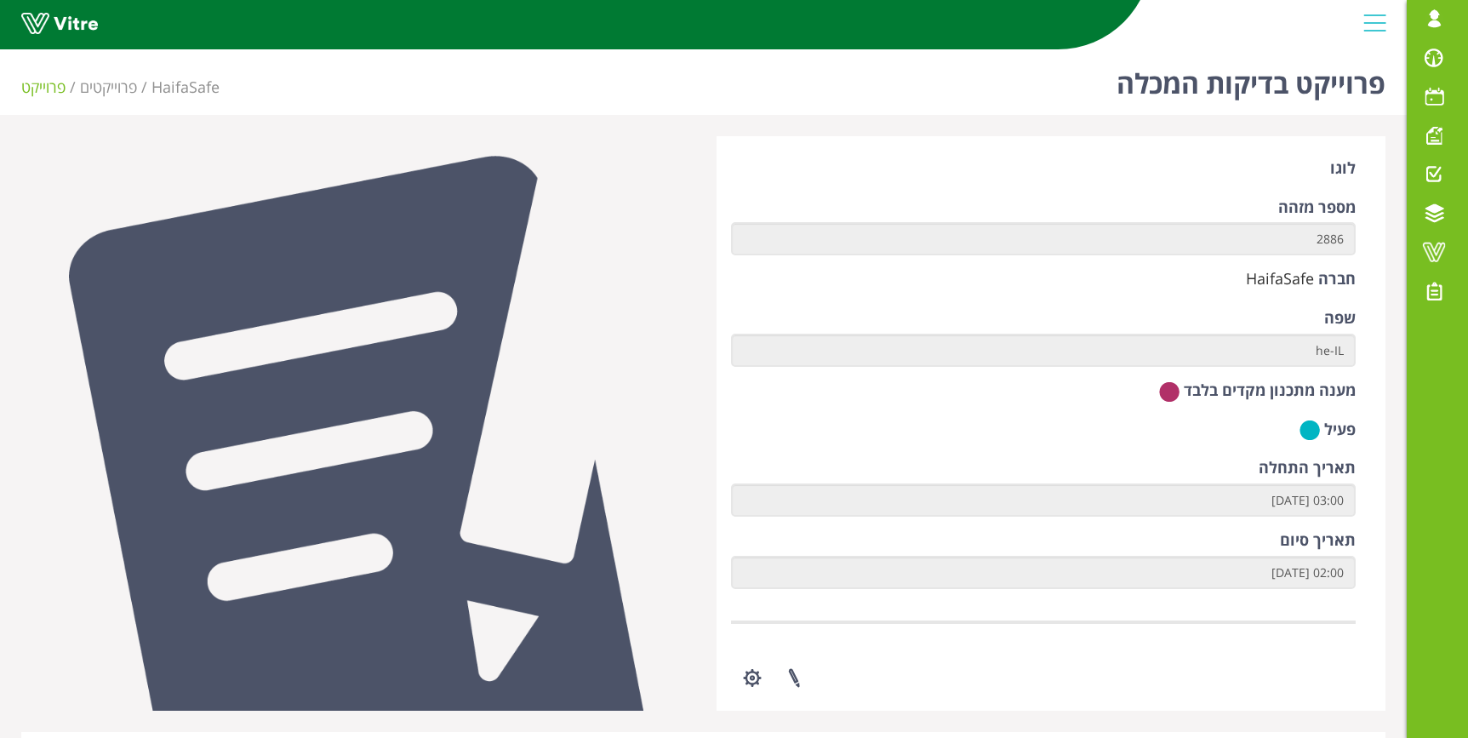
scroll to position [541, 0]
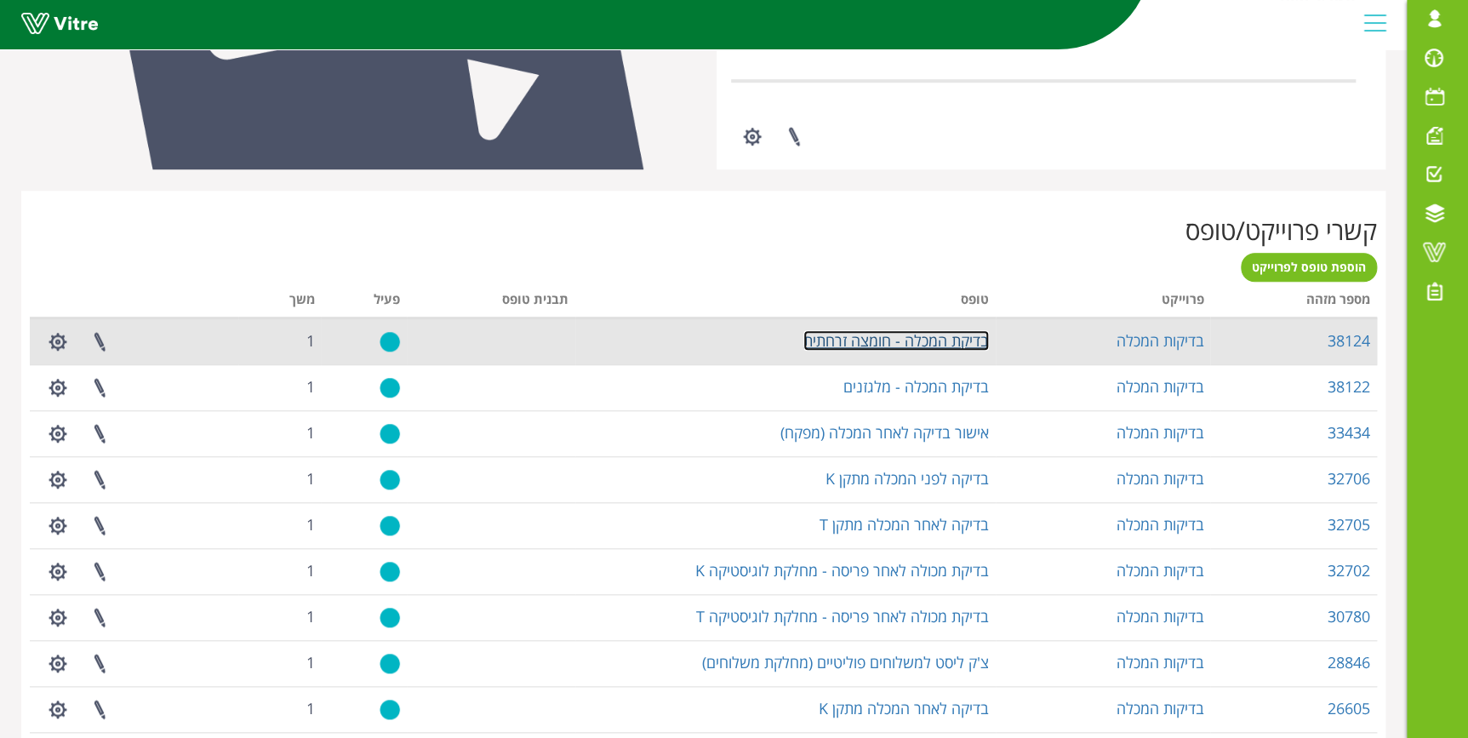
click at [915, 336] on link "בדיקת המכלה - חומצה זרחתית" at bounding box center [895, 340] width 185 height 20
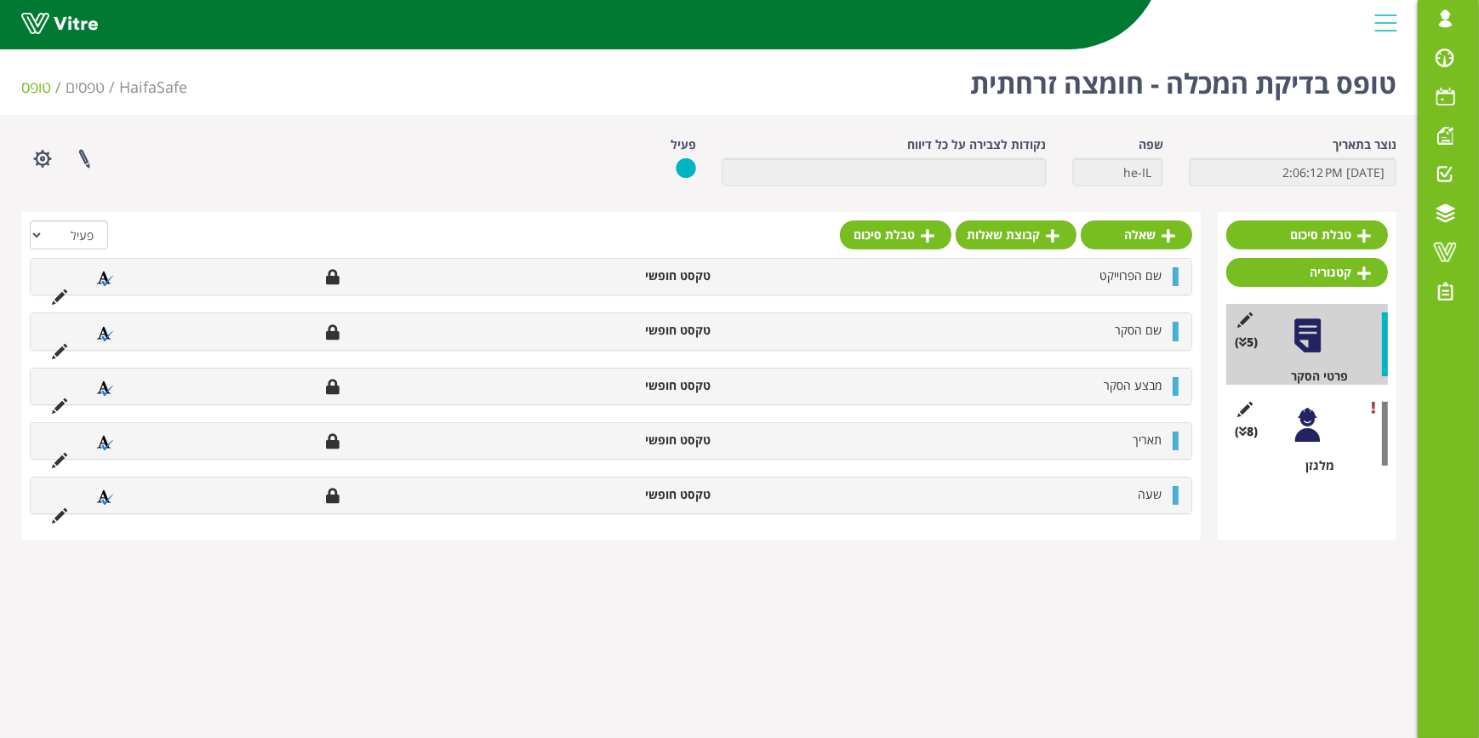
click at [1301, 425] on div at bounding box center [1307, 425] width 38 height 38
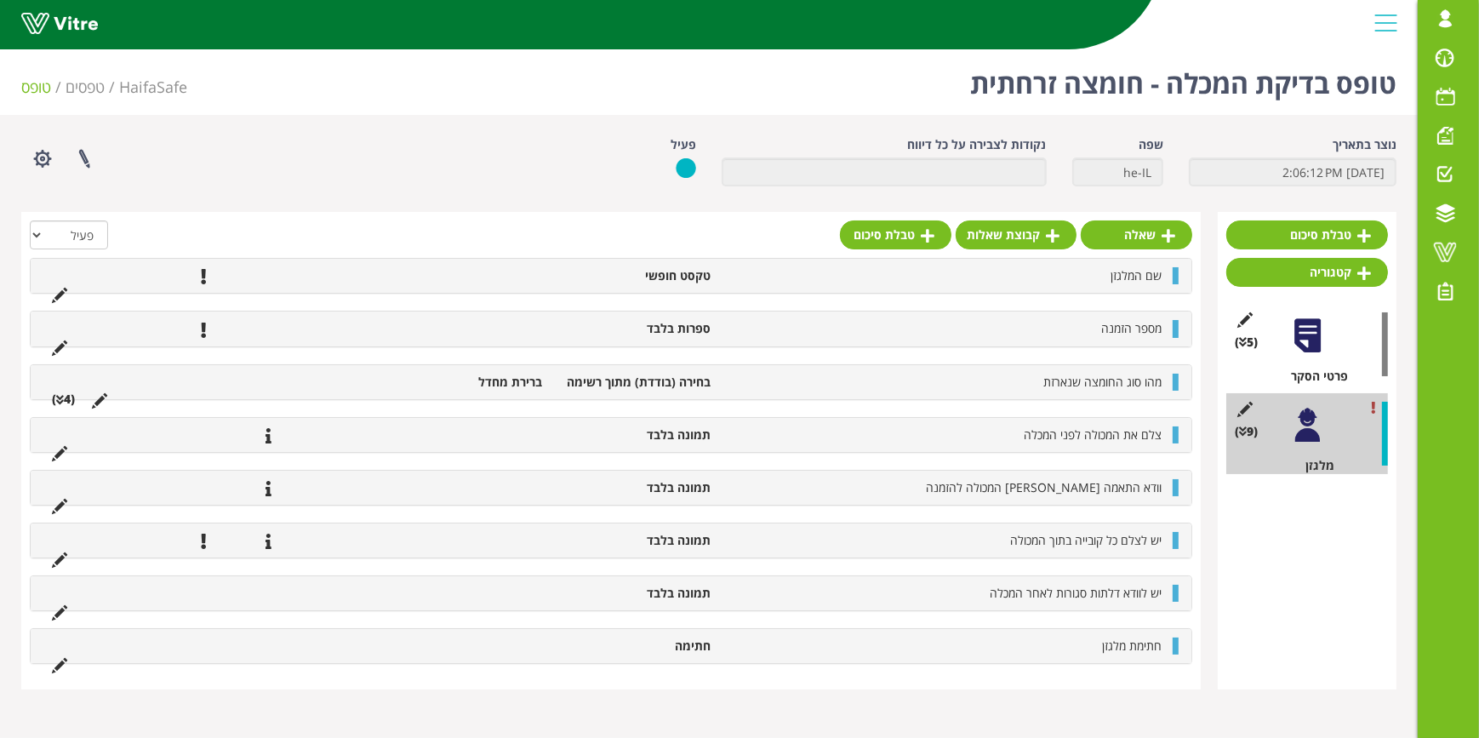
click at [337, 381] on li at bounding box center [333, 382] width 32 height 17
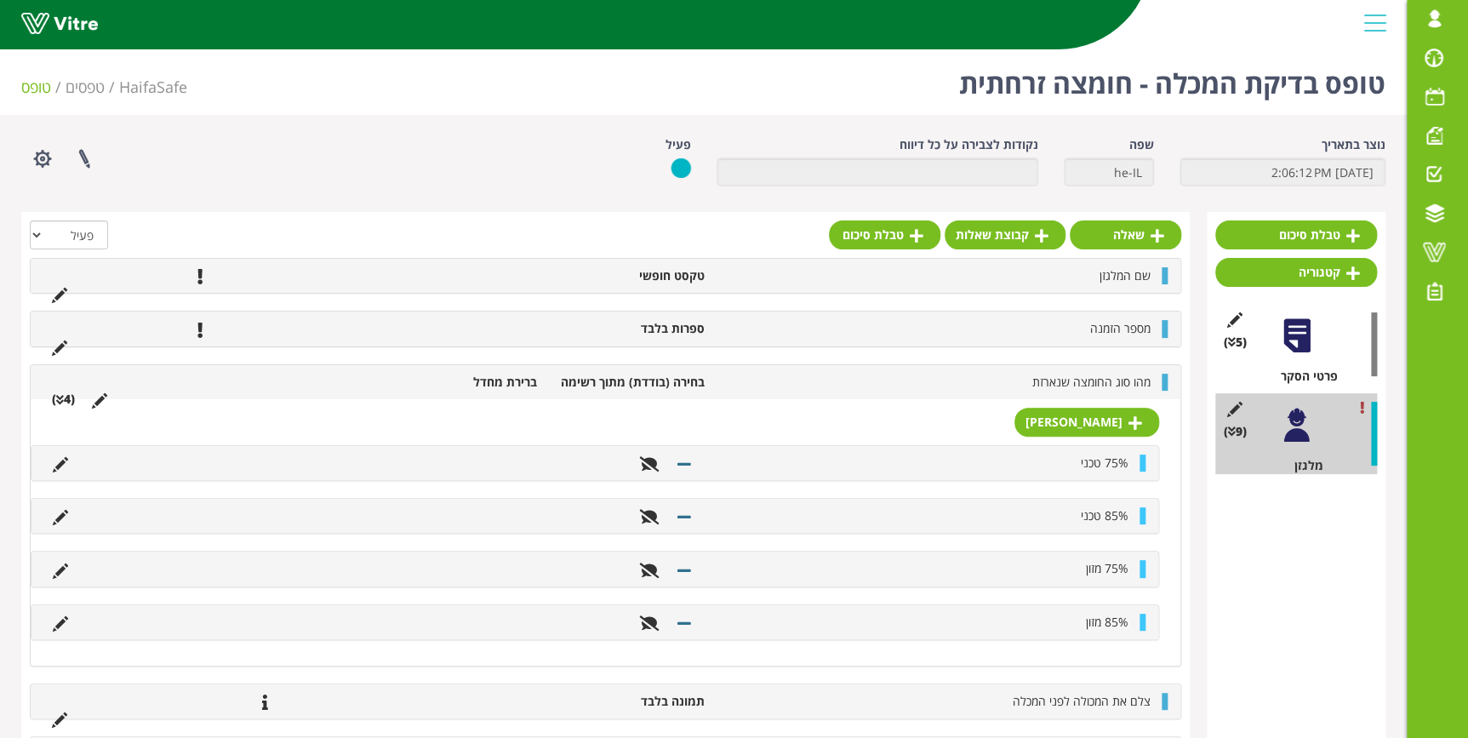
click at [337, 381] on li at bounding box center [329, 382] width 32 height 17
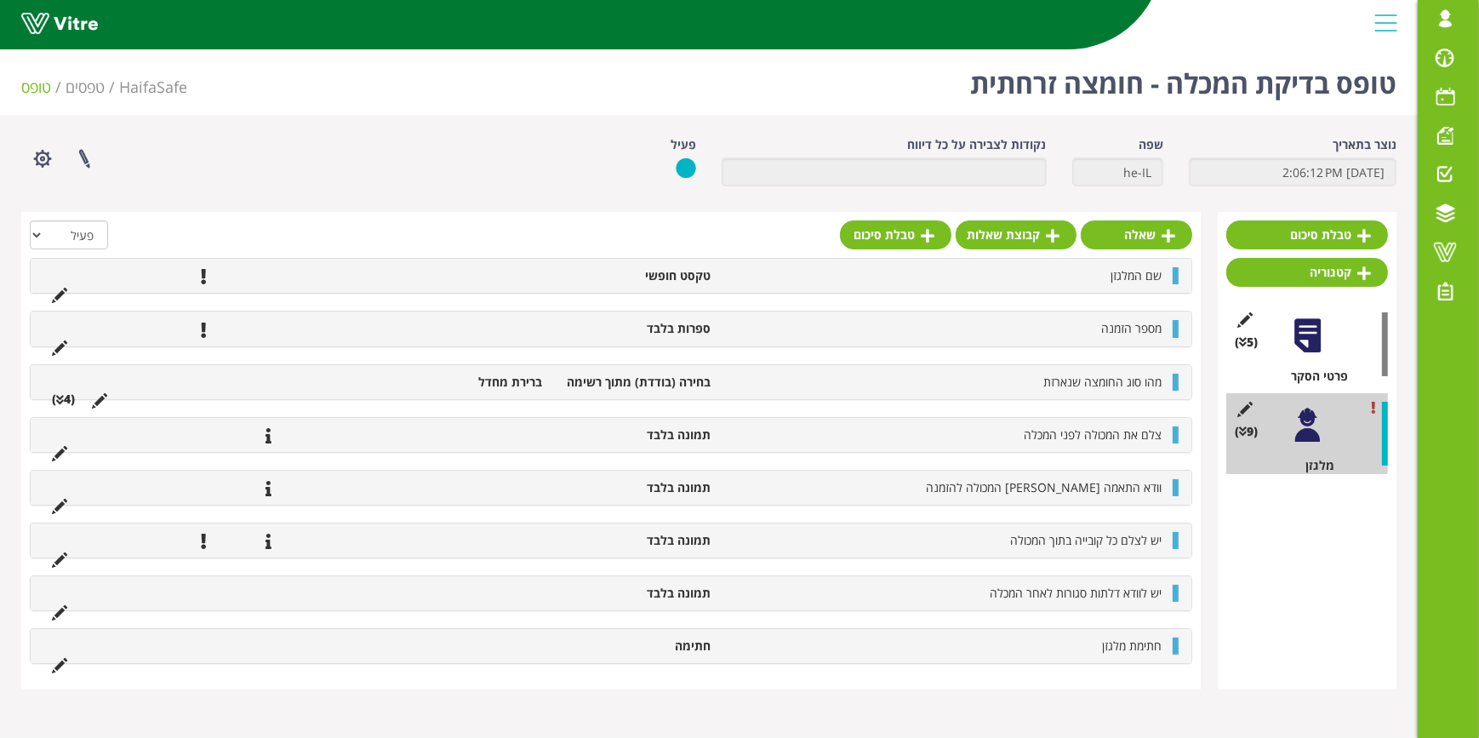
click at [474, 436] on ul "צלם את המכולה לפני המכלה תמונה בלבד" at bounding box center [606, 434] width 1127 height 17
click at [1128, 221] on link "שאלה" at bounding box center [1136, 234] width 111 height 29
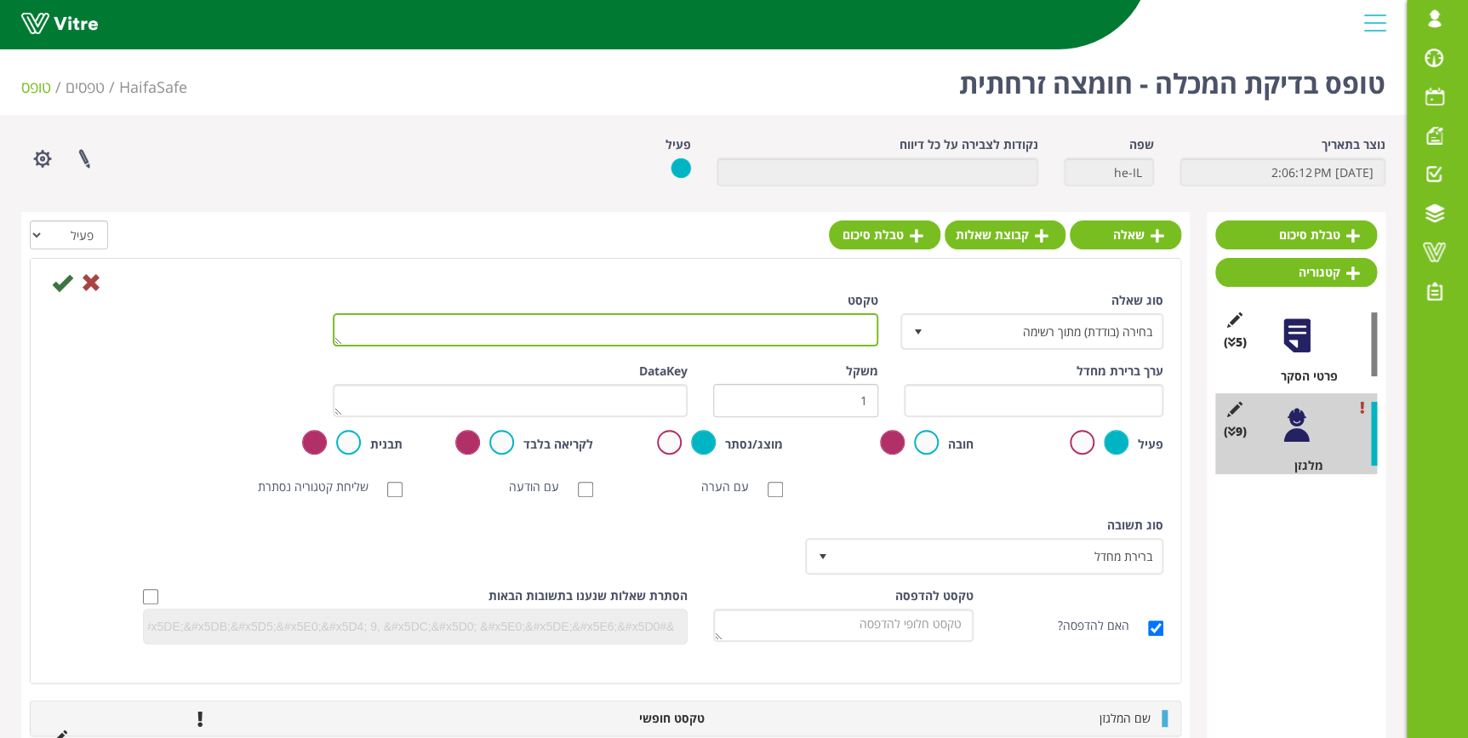
click at [848, 325] on textarea "טקסט" at bounding box center [605, 329] width 545 height 33
type textarea "ו"
type textarea "ודא כי הקוביות במכולה ללא חלודה, שברים, לכלוך"
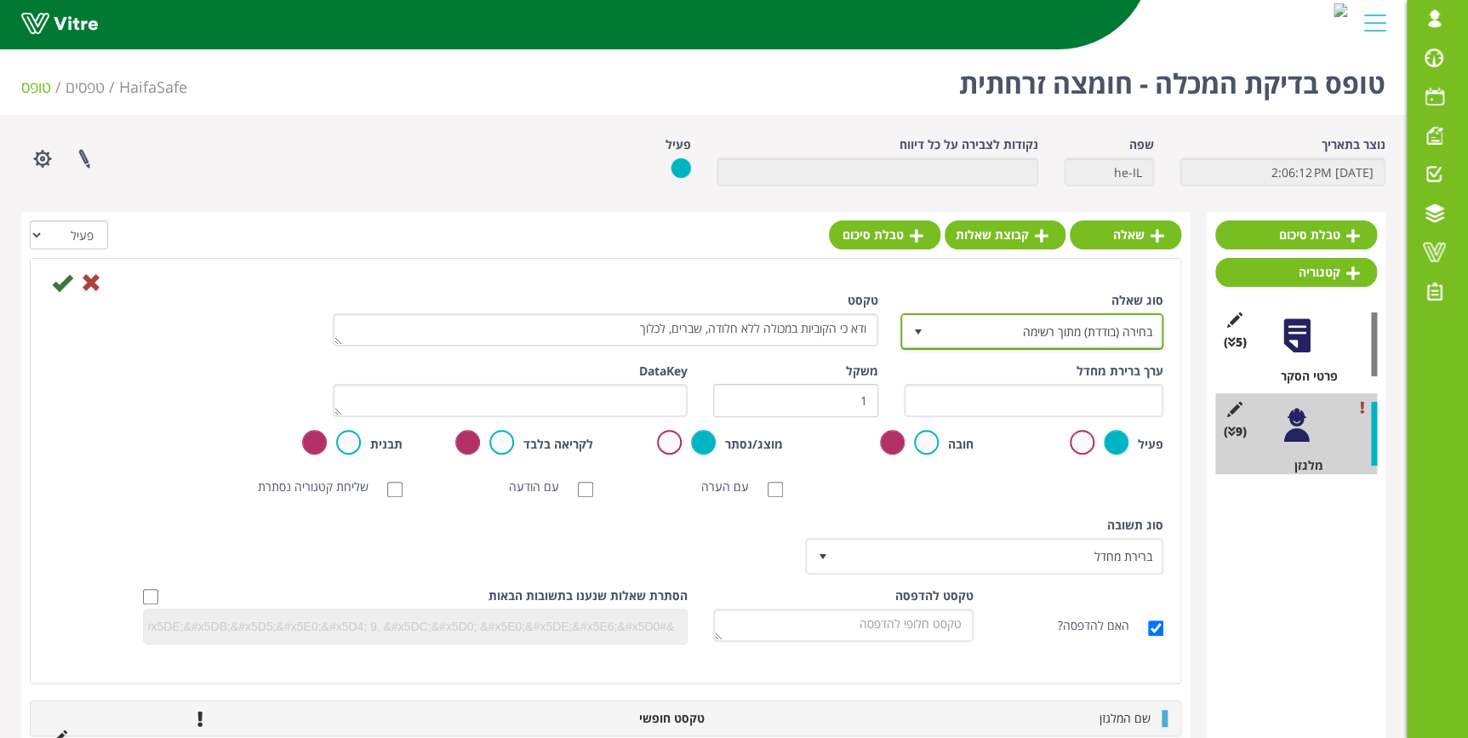
click at [1033, 344] on span "בחירה (בודדת) מתוך רשימה" at bounding box center [1047, 331] width 229 height 31
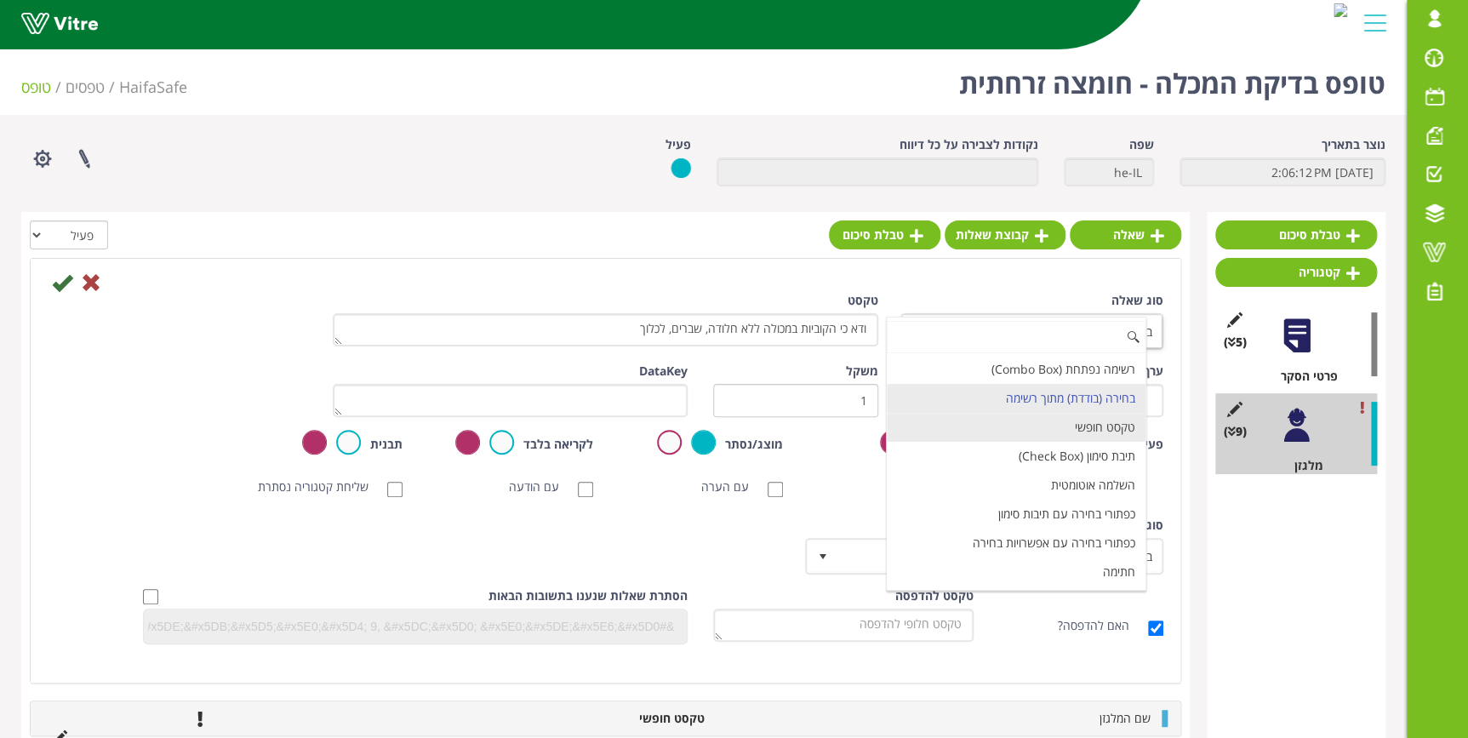
click at [1046, 429] on li "טקסט חופשי" at bounding box center [1016, 427] width 258 height 29
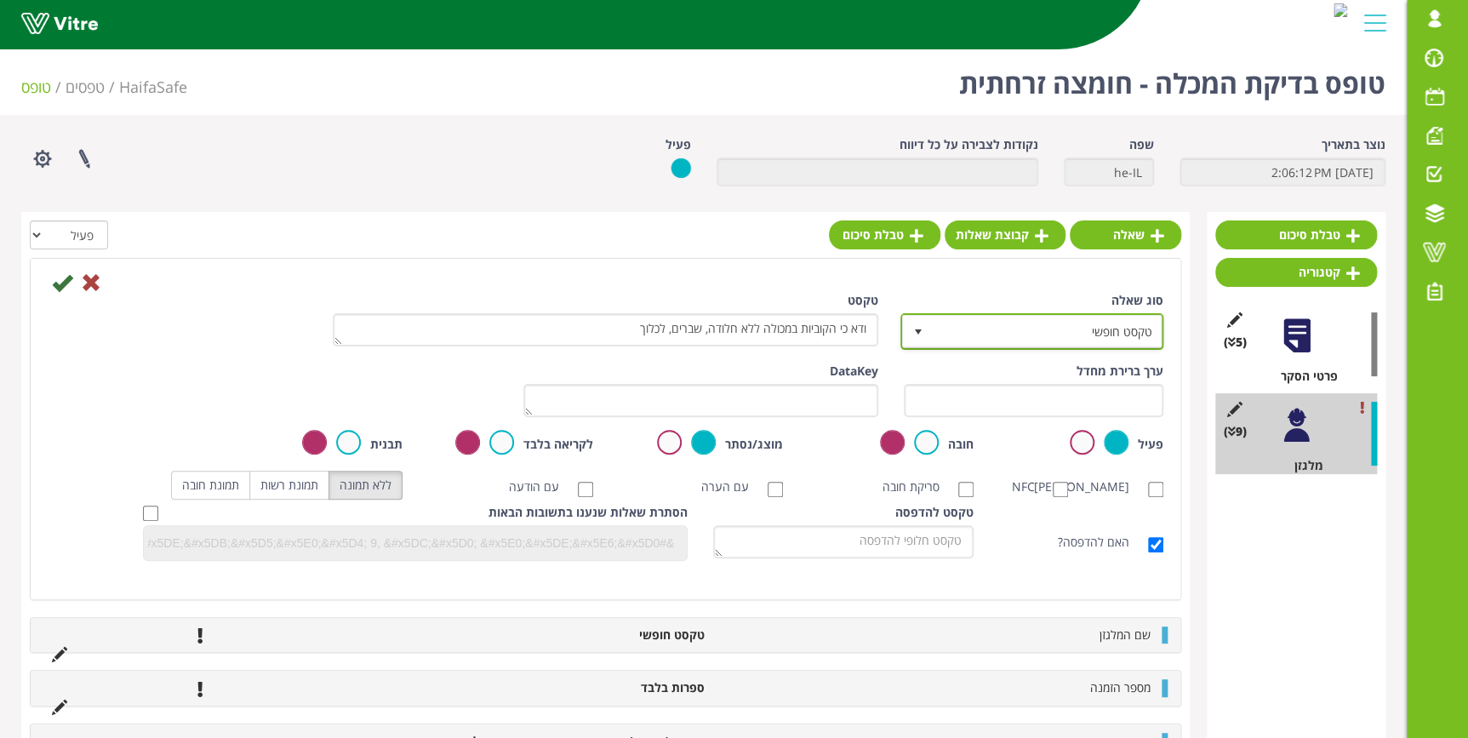
click at [1014, 337] on span "טקסט חופשי" at bounding box center [1047, 331] width 229 height 31
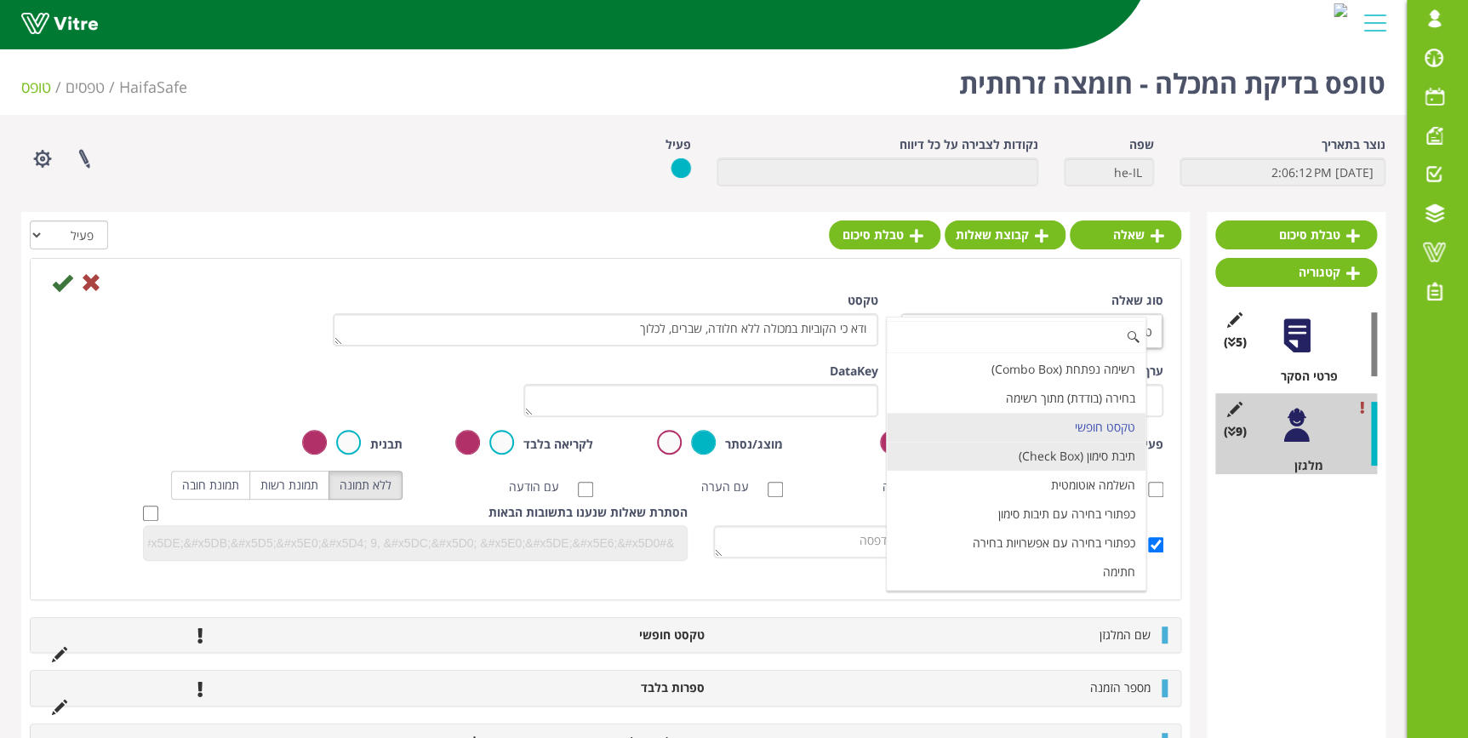
click at [1062, 462] on li "תיבת סימון (Check Box)" at bounding box center [1016, 456] width 258 height 29
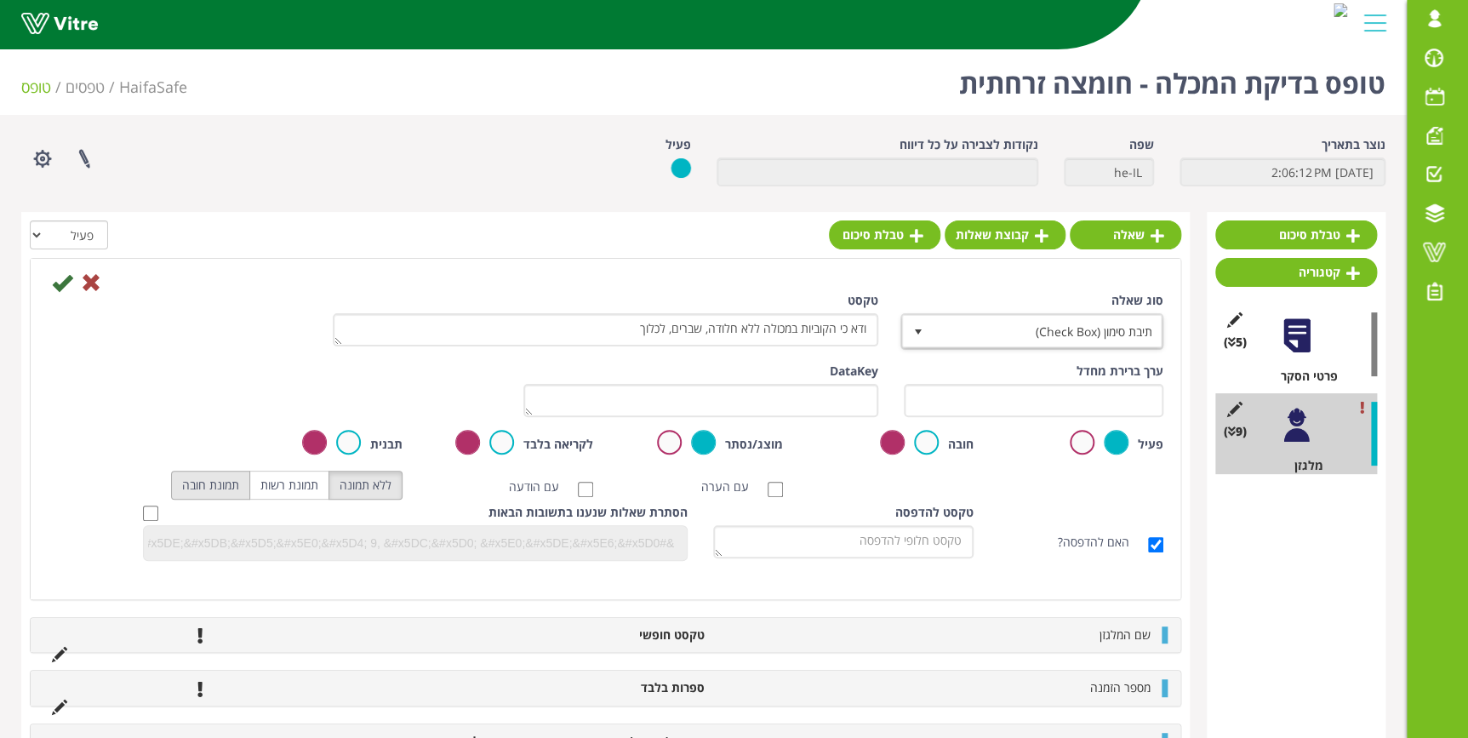
click at [212, 482] on label "תמונת חובה" at bounding box center [210, 485] width 79 height 29
radio input "true"
click at [756, 489] on label "עם הערה" at bounding box center [733, 486] width 65 height 17
click at [767, 489] on input "עם הערה" at bounding box center [774, 489] width 15 height 15
checkbox input "true"
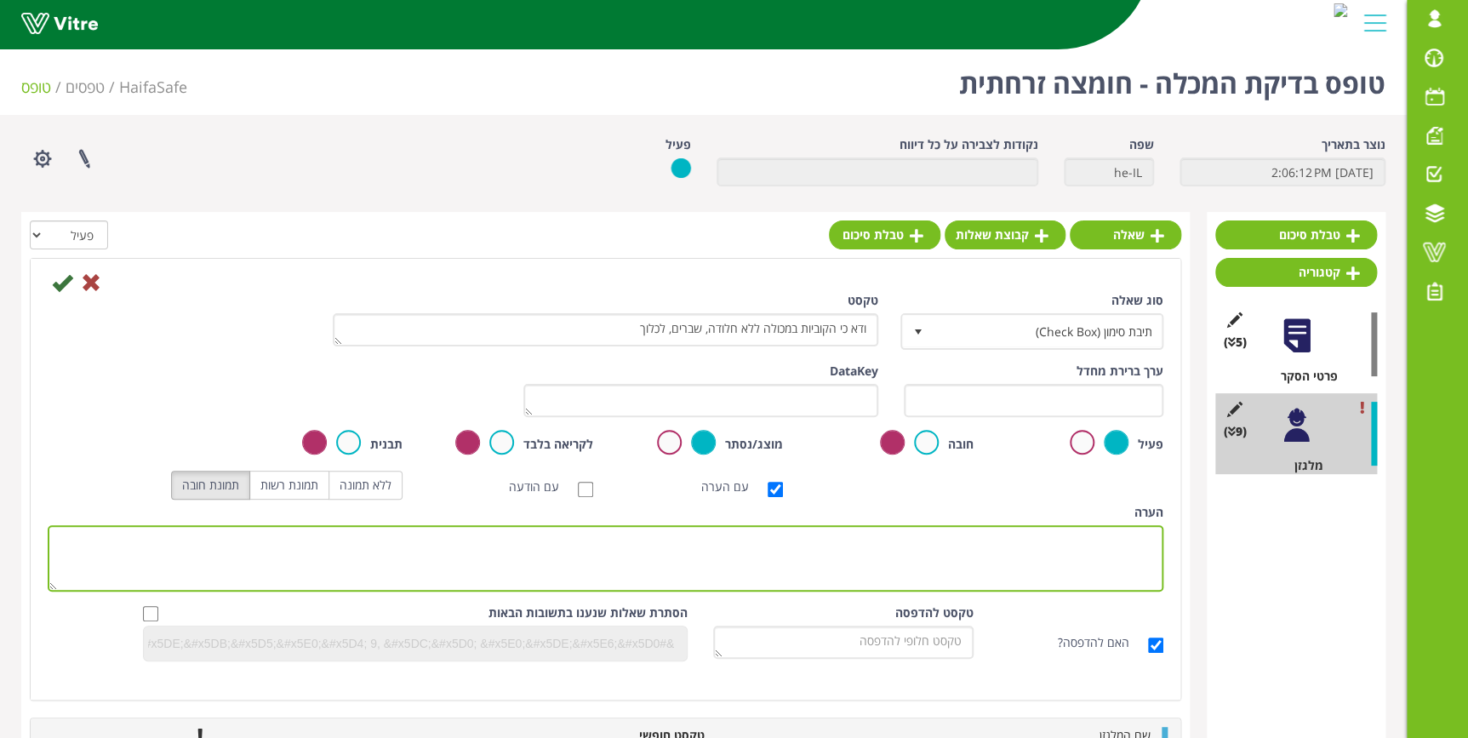
click at [936, 552] on textarea "הערה" at bounding box center [605, 558] width 1115 height 66
type textarea "י"
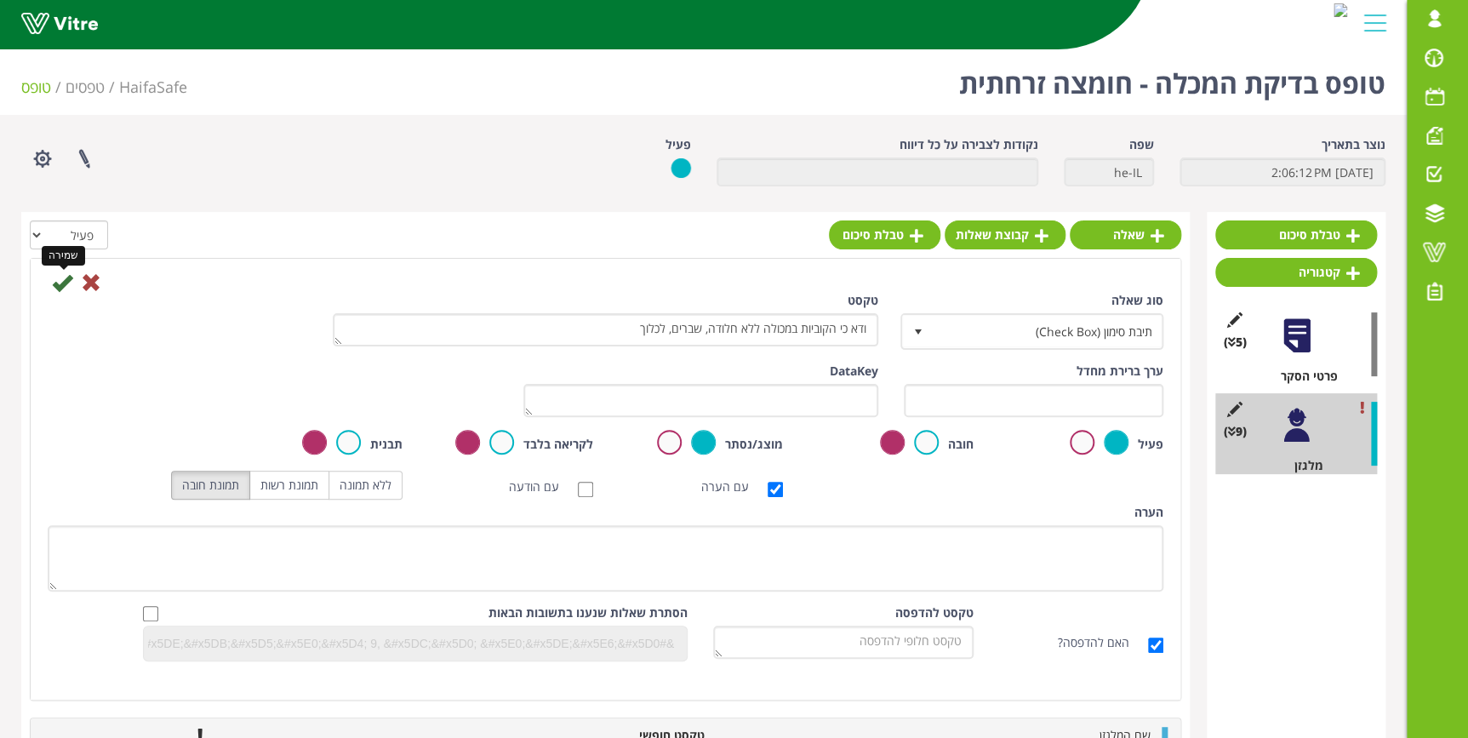
click at [71, 285] on icon at bounding box center [62, 282] width 20 height 20
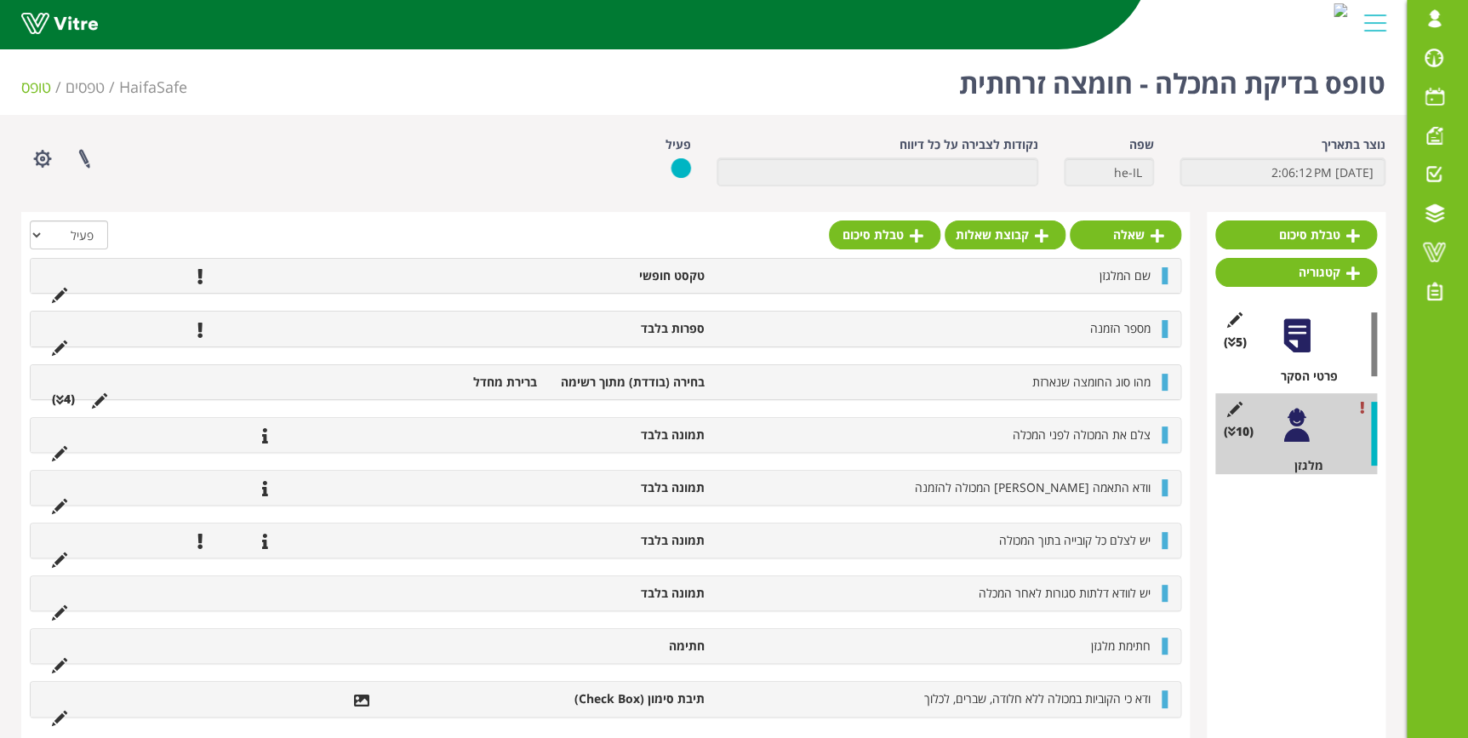
click at [996, 544] on li "יש לצלם כל קובייה בתוך המכולה" at bounding box center [936, 540] width 446 height 17
click at [60, 560] on icon at bounding box center [59, 559] width 15 height 15
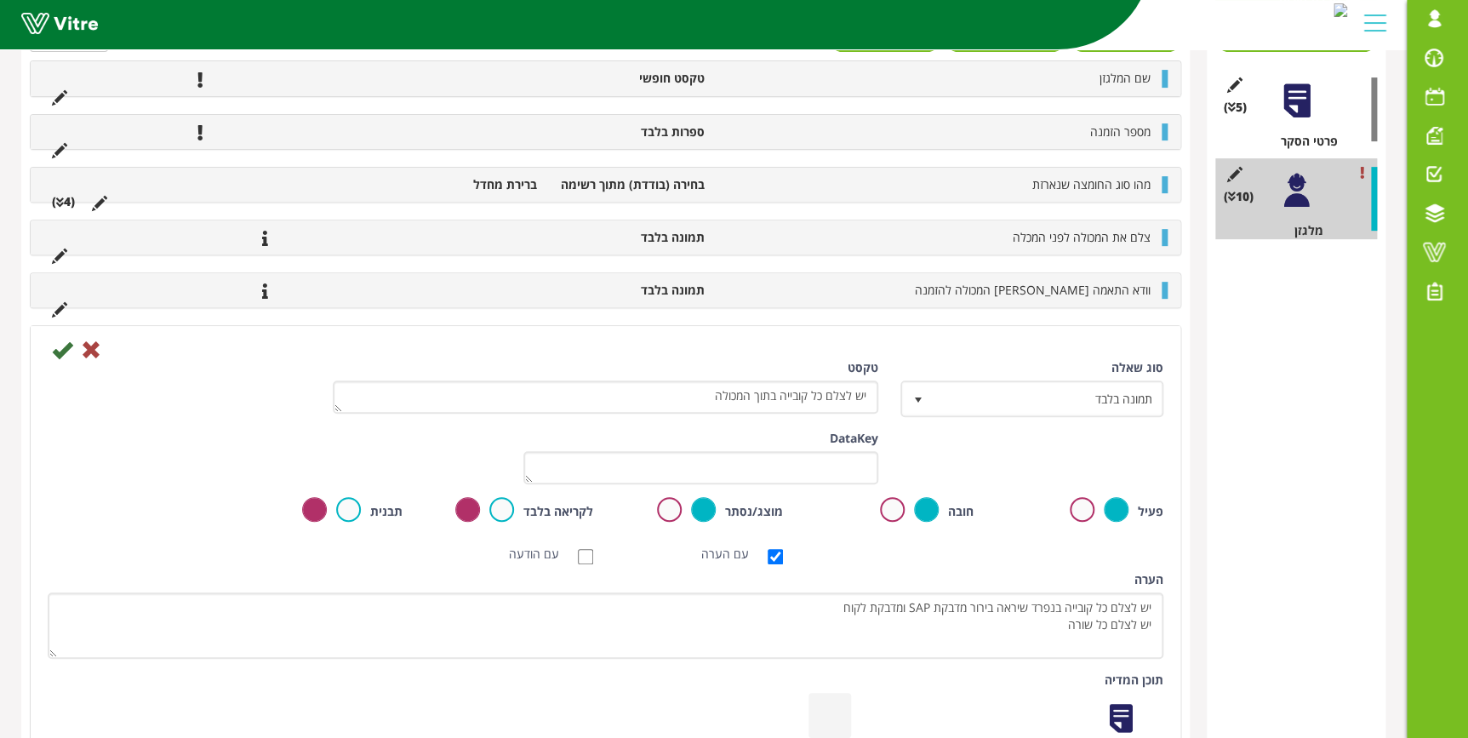
scroll to position [309, 0]
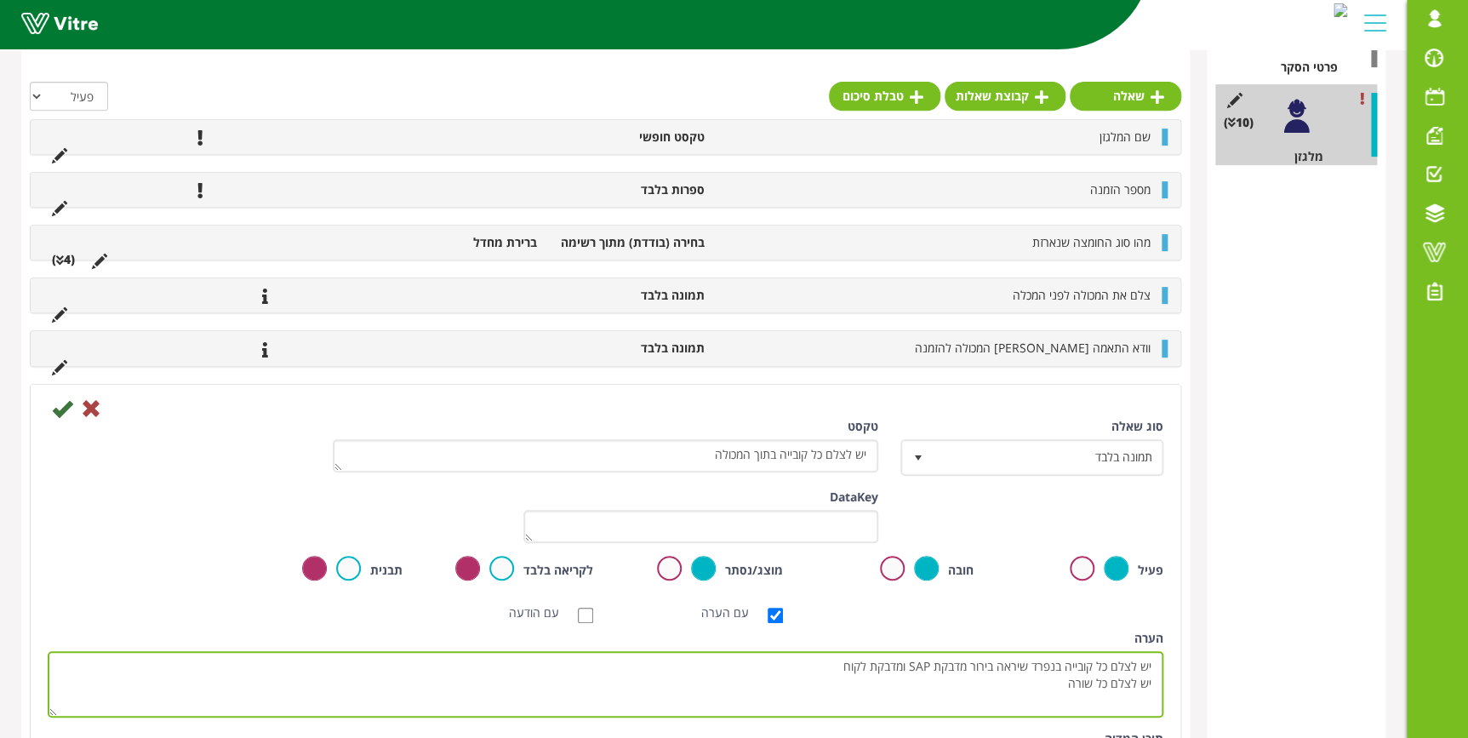
click at [843, 664] on textarea "יש לצלם כל קובייה בנפרד שיראה בירור מדבקת SAP ומדבקת לקוח יש לצלם כל שורה" at bounding box center [605, 684] width 1115 height 66
click at [1064, 681] on textarea "יש לצלם כל קובייה בנפרד שיראה בירור מדבקת SAP ומדבקת לקוח יש לצלם כל שורה" at bounding box center [605, 684] width 1115 height 66
type textarea "יש לצלם כל קובייה בנפרד שיראה בירור מדבקת SAP ומדבקת לקוח יש לצלם כל שורה"
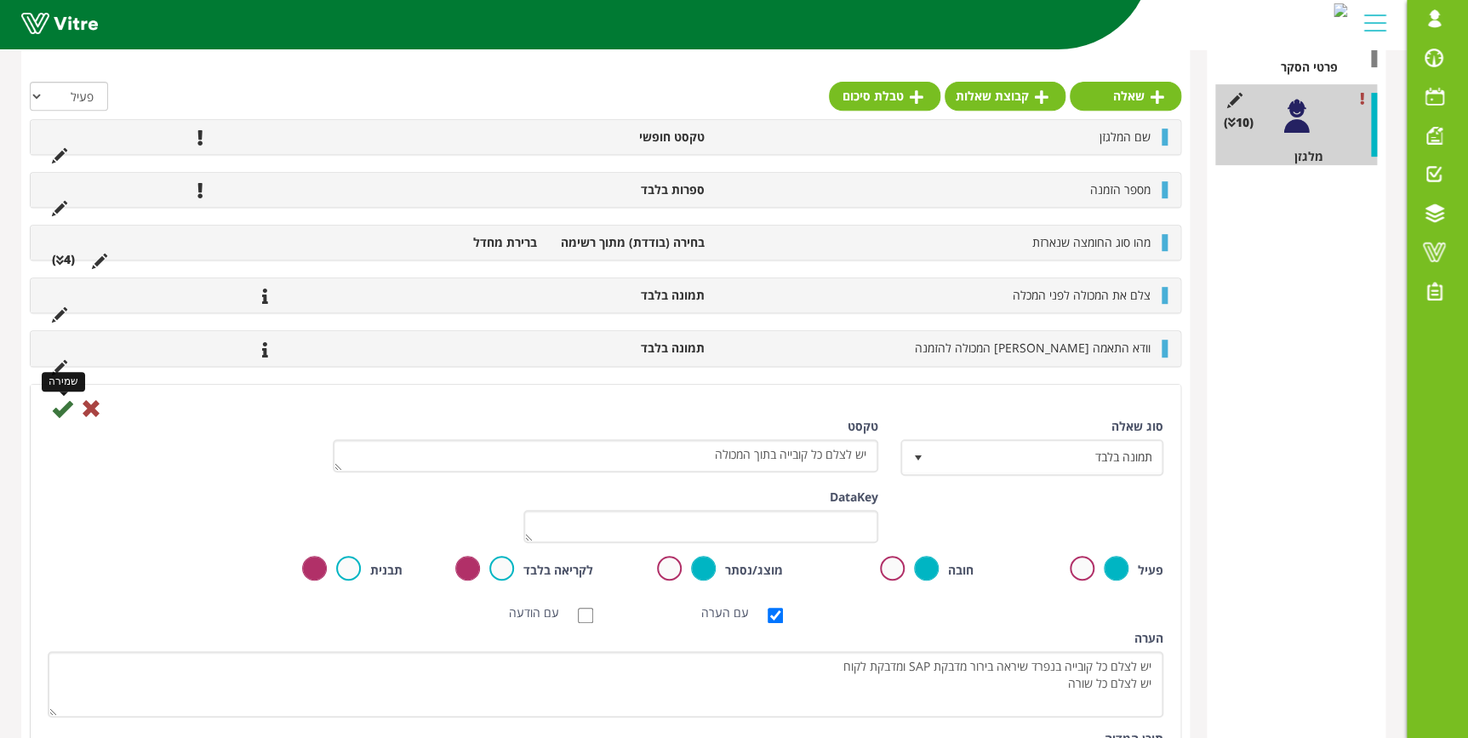
click at [59, 409] on icon at bounding box center [62, 408] width 20 height 20
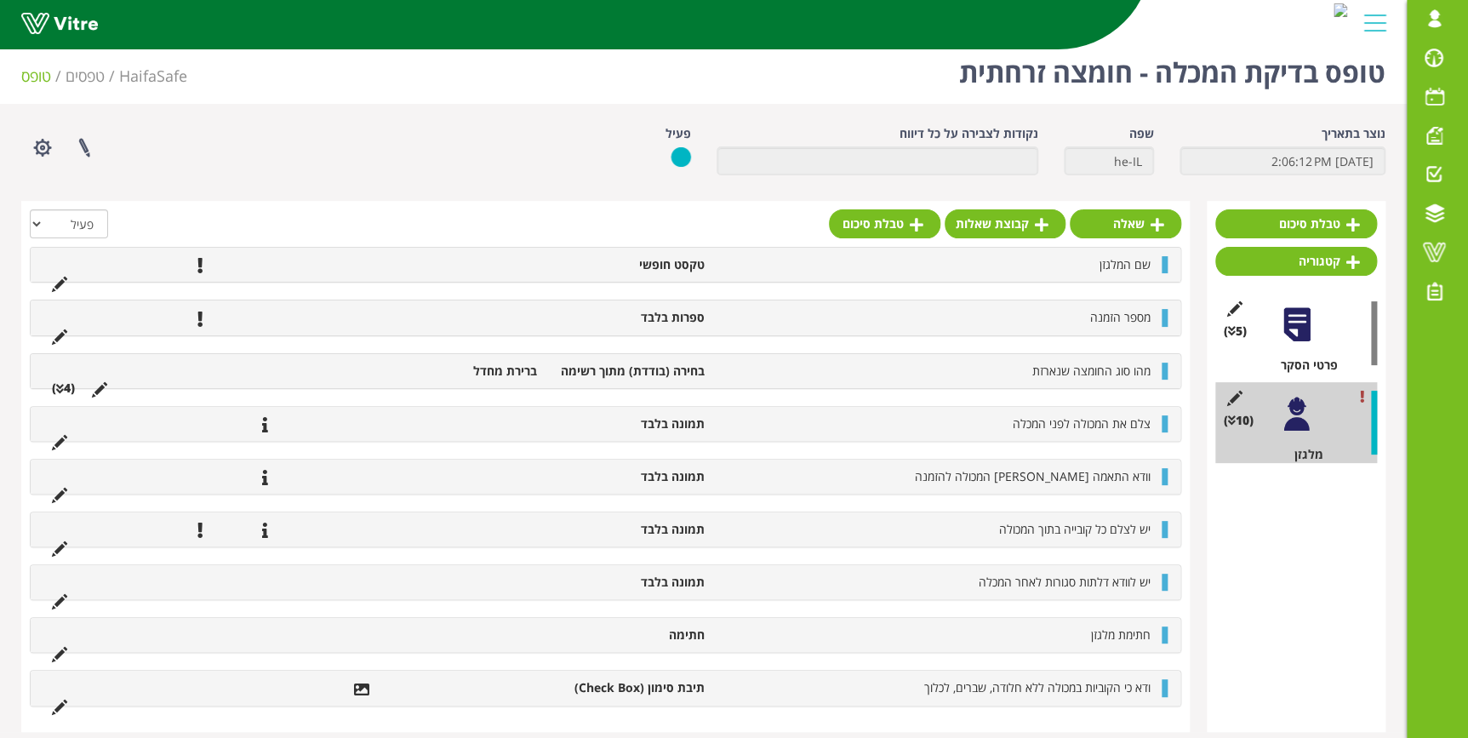
scroll to position [23, 0]
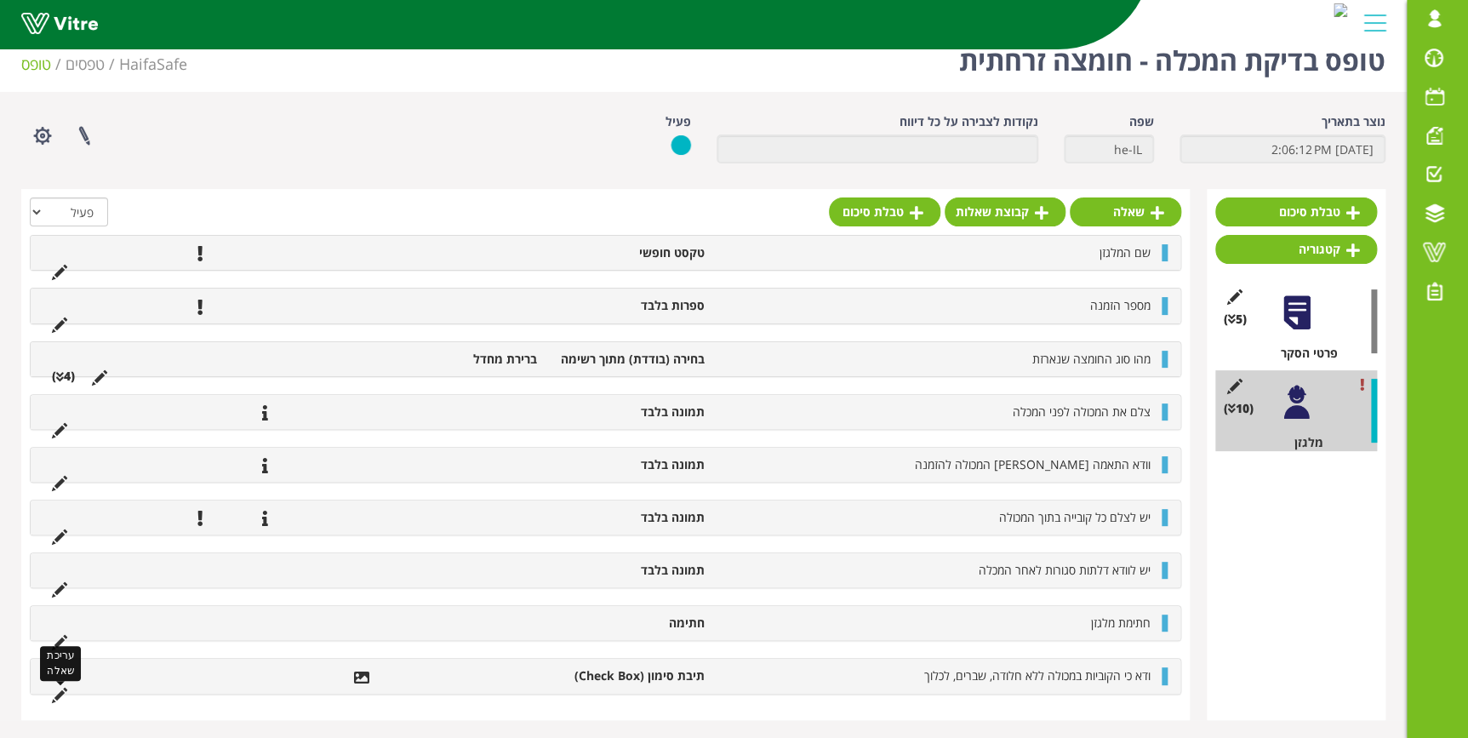
click at [56, 693] on icon at bounding box center [59, 695] width 15 height 15
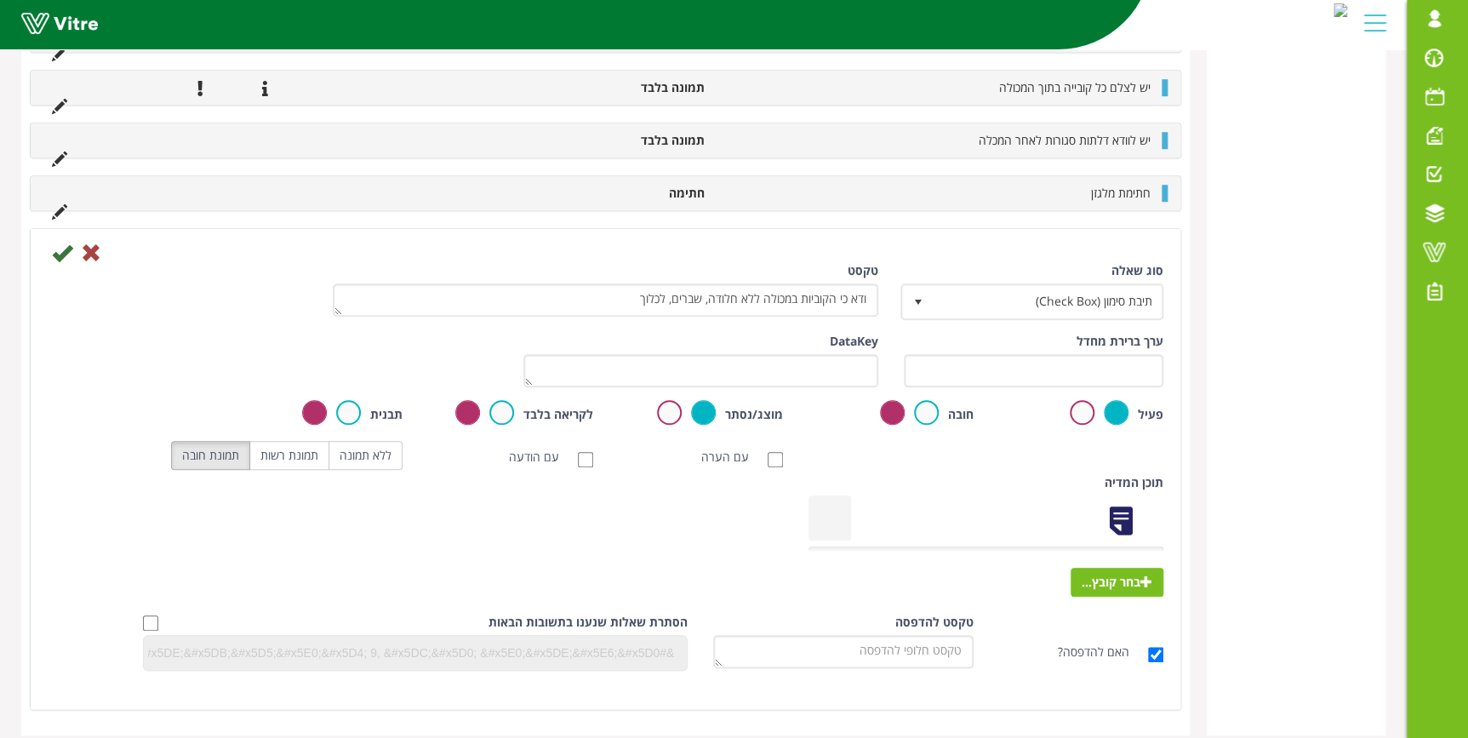
scroll to position [587, 0]
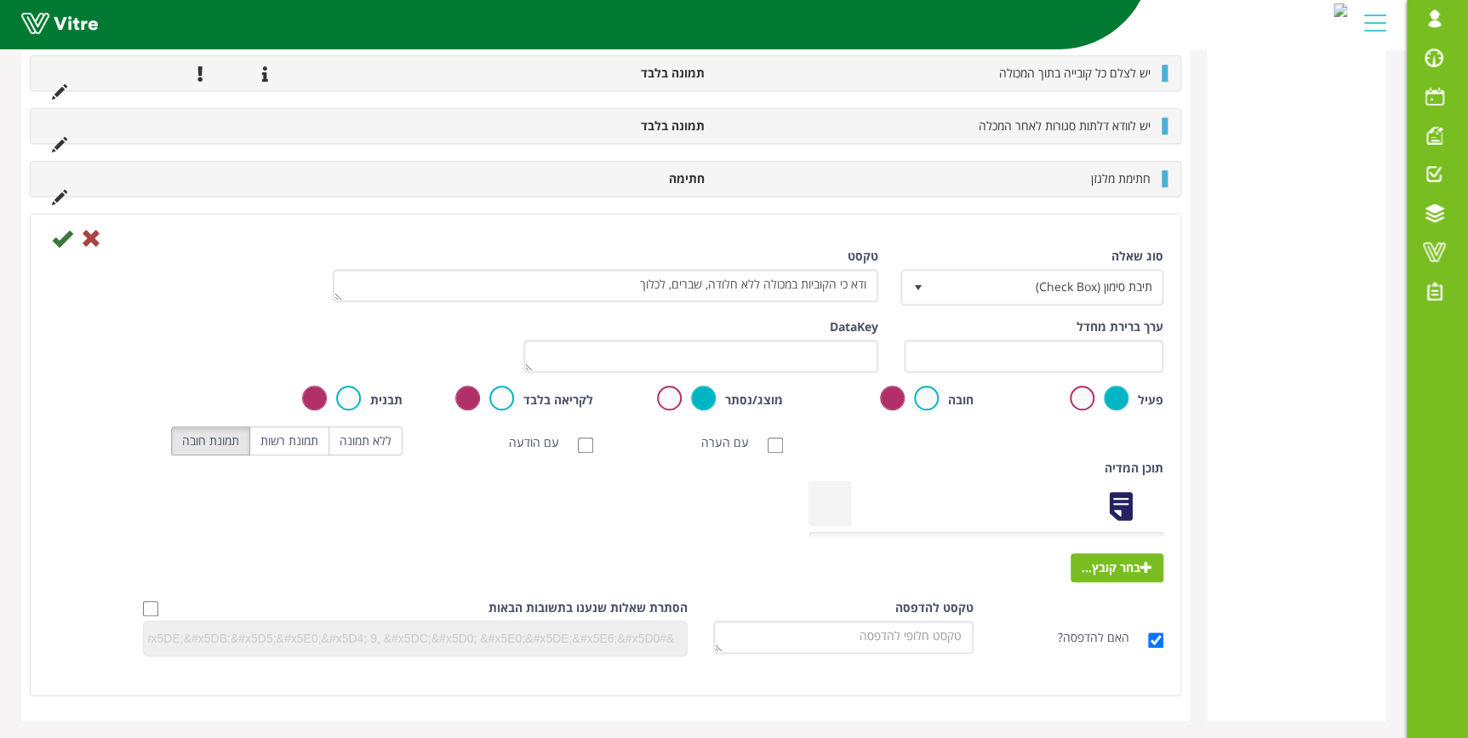
click at [706, 438] on label "עם הערה" at bounding box center [733, 442] width 65 height 17
click at [767, 438] on input "עם הערה" at bounding box center [774, 444] width 15 height 15
checkbox input "true"
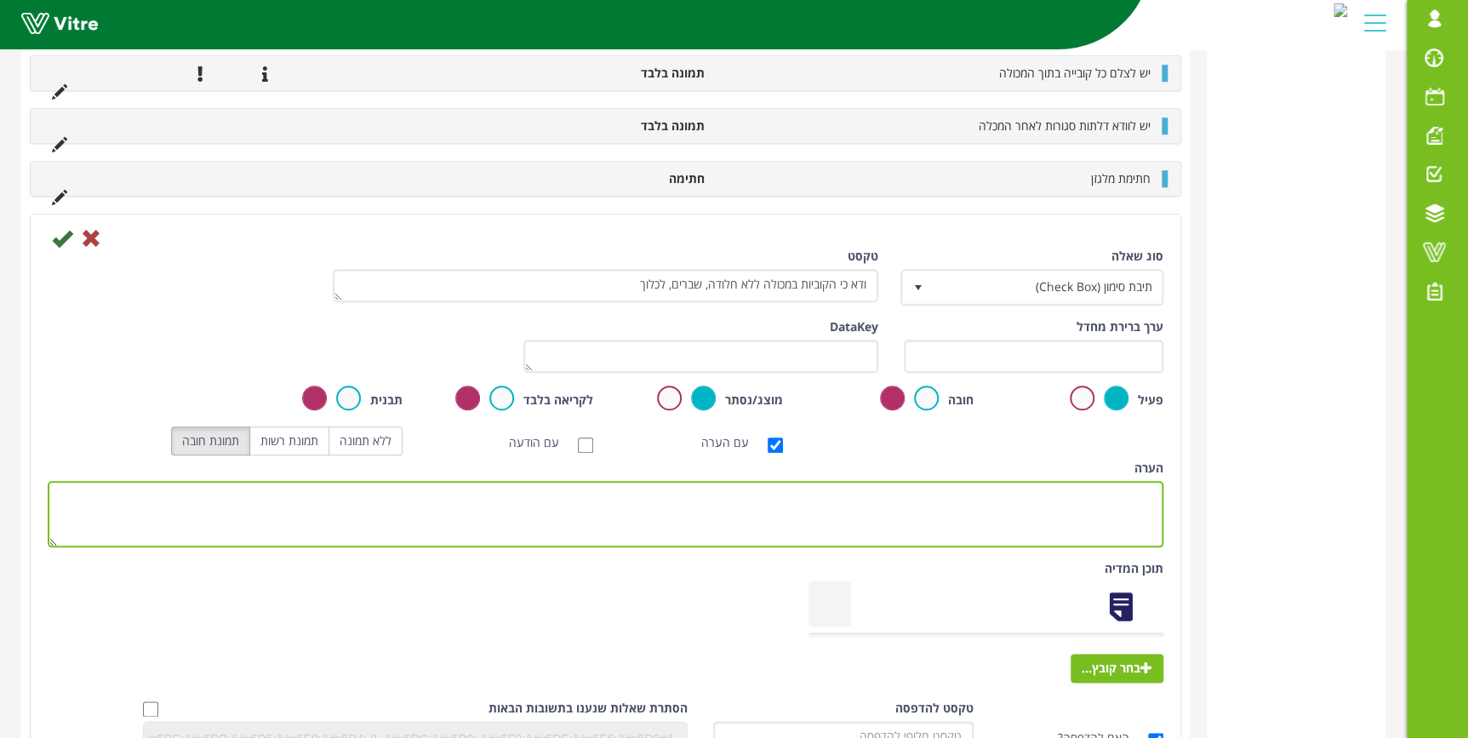
click at [911, 496] on textarea "הערה" at bounding box center [605, 514] width 1115 height 66
type textarea "יש לצלם כל קובייה מ 4 צדדים"
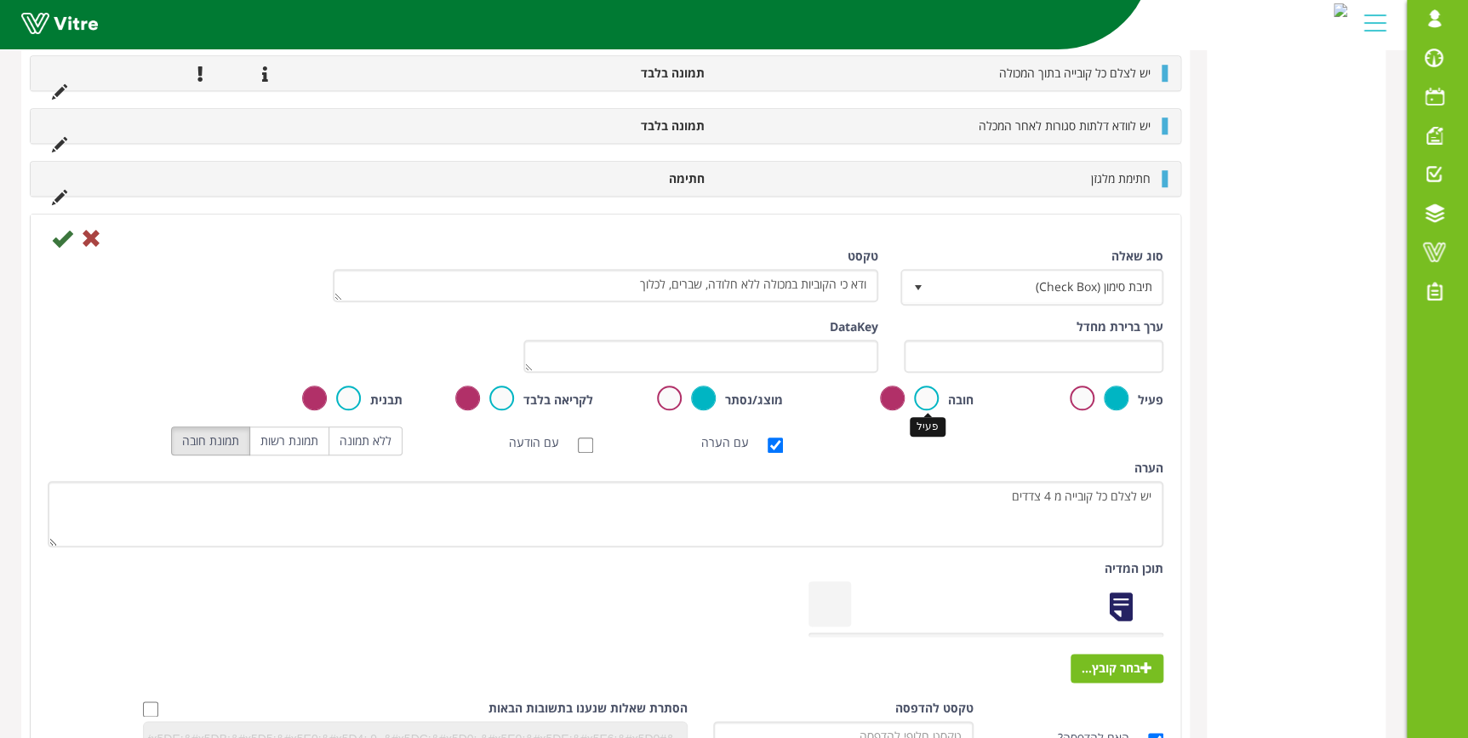
click at [934, 394] on label at bounding box center [926, 397] width 25 height 25
click at [0, 0] on input "radio" at bounding box center [0, 0] width 0 height 0
click at [66, 233] on icon at bounding box center [62, 238] width 20 height 20
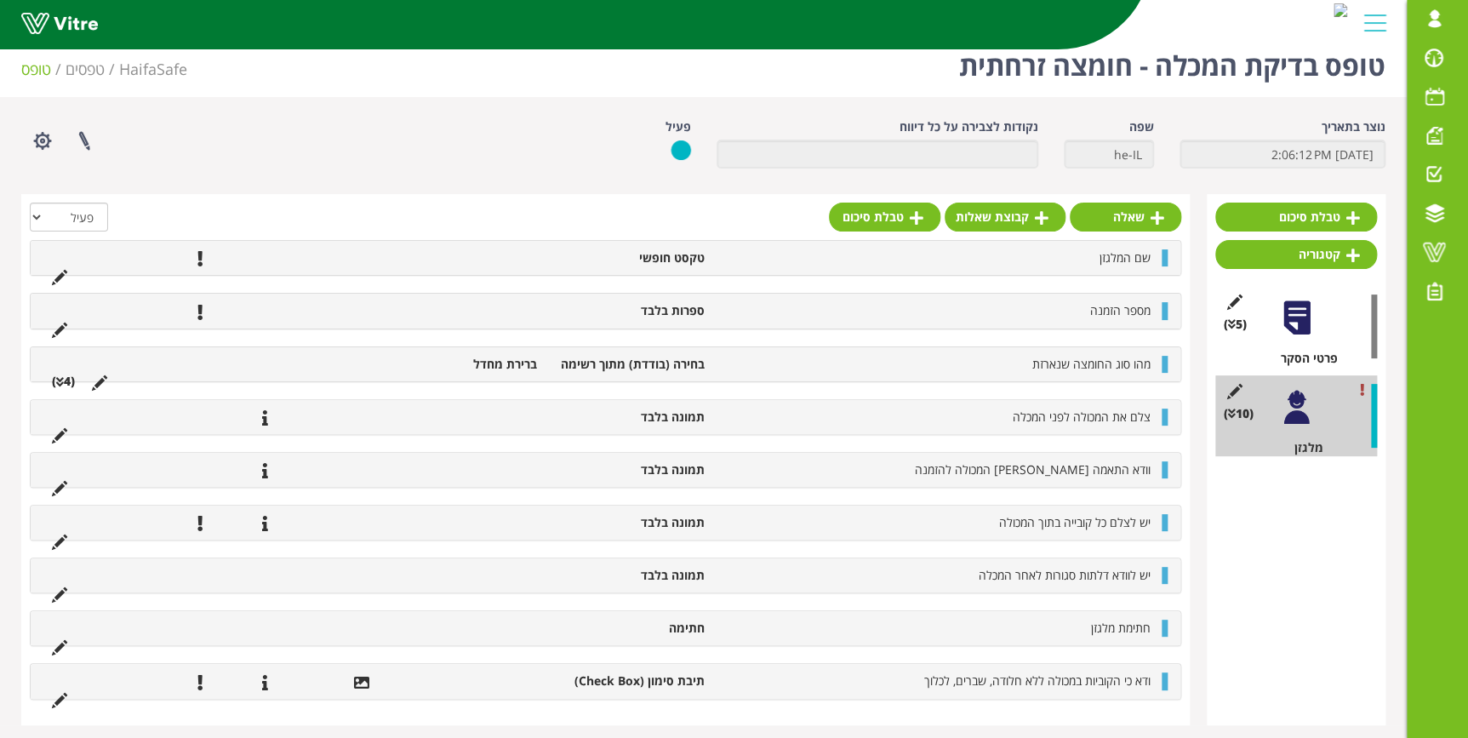
scroll to position [23, 0]
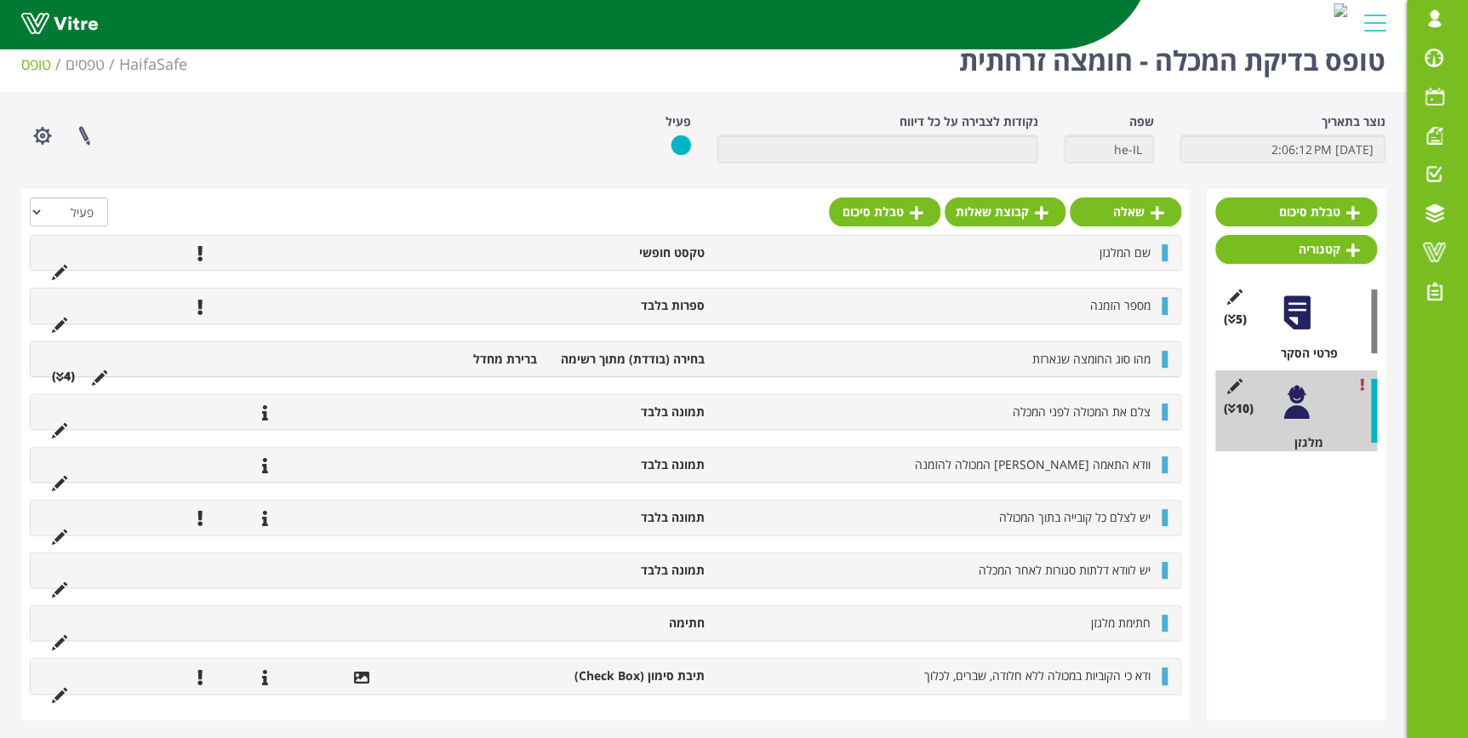
click at [1167, 678] on div "ודא כי הקוביות במכולה ללא חלודה, שברים, לכלוך תיבת סימון (Check Box)" at bounding box center [606, 676] width 1150 height 34
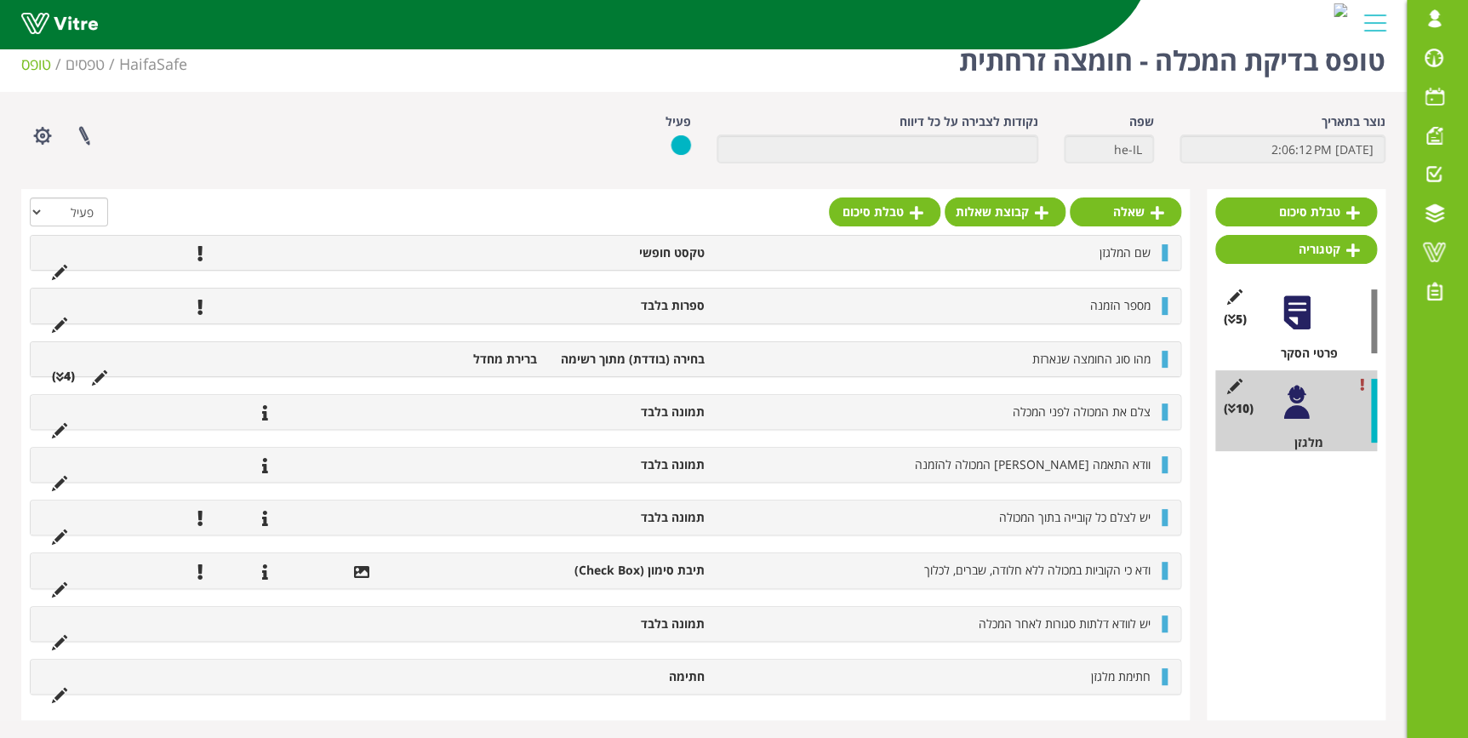
click at [1306, 560] on div "טבלת סיכום קטגוריה (5 ) פרטי הסקר (10 ) מלגזן (0 ) מאשר הטופס" at bounding box center [1296, 454] width 179 height 531
